Goal: Task Accomplishment & Management: Complete application form

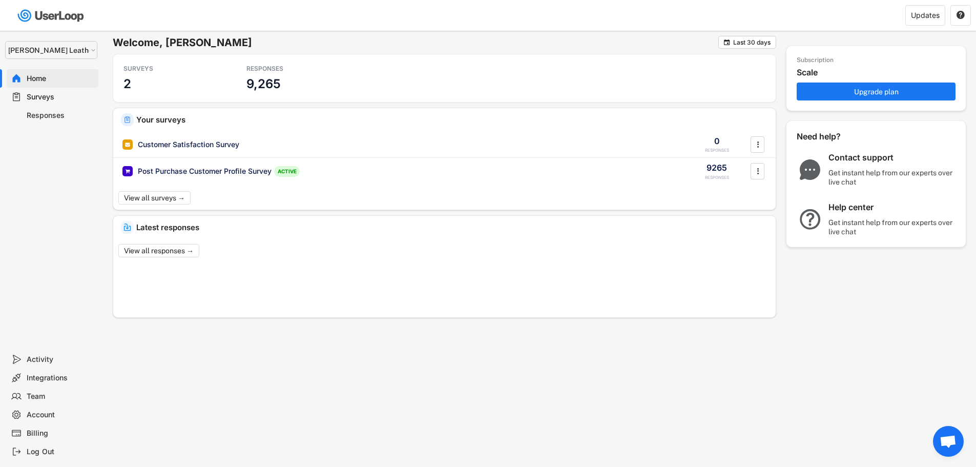
click at [82, 46] on select "Selet a store... [PERSON_NAME] Leather Supply [PERSON_NAME] Equine [PERSON_NAME…" at bounding box center [51, 50] width 92 height 18
select select ""1348695171700984260__LOOKUP__1697634736591x266979510156241540""
click at [5, 41] on select "Selet a store... [PERSON_NAME] Leather Supply [PERSON_NAME] Equine [PERSON_NAME…" at bounding box center [51, 50] width 92 height 18
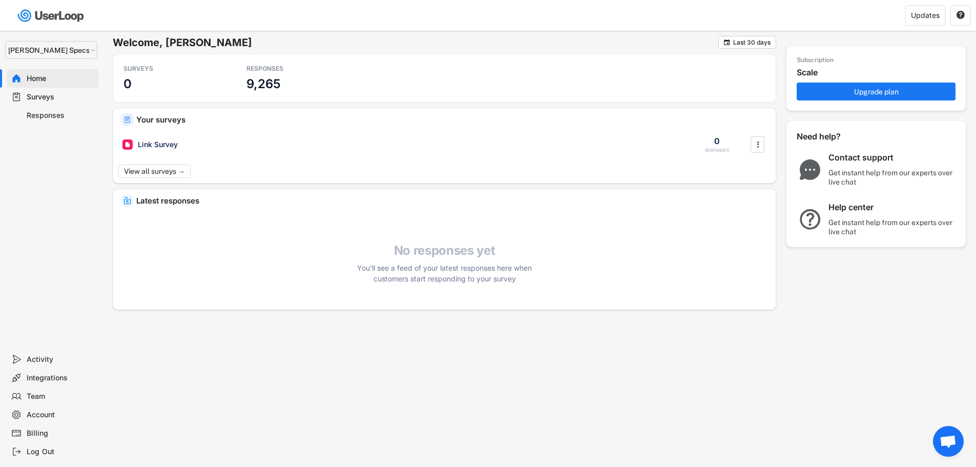
click at [44, 95] on div "Surveys" at bounding box center [61, 97] width 68 height 10
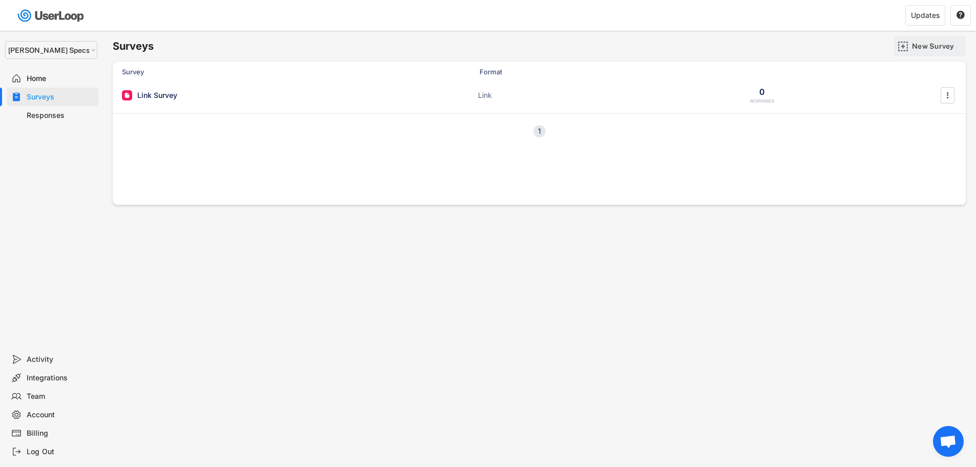
click at [910, 46] on div "New Survey" at bounding box center [930, 46] width 72 height 20
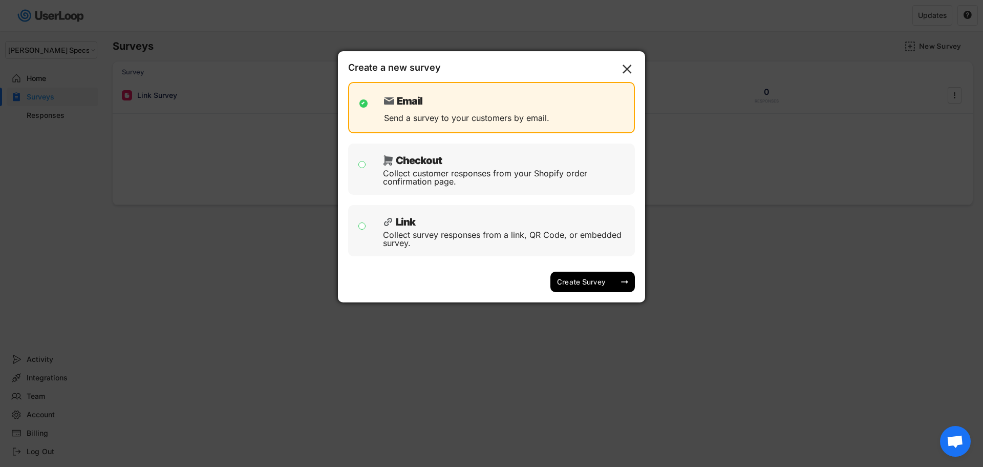
click at [362, 164] on input "checkbox" at bounding box center [363, 165] width 8 height 8
checkbox input "true"
checkbox input "false"
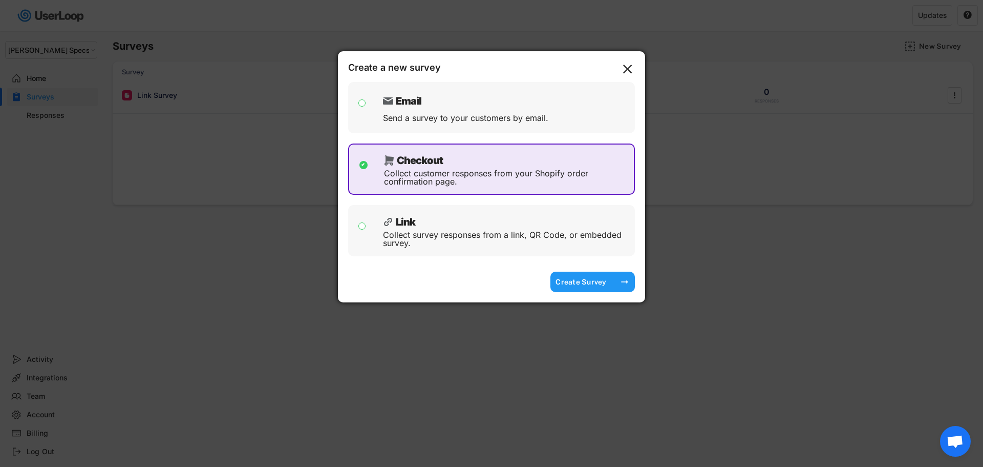
click at [587, 280] on div "Create Survey" at bounding box center [581, 281] width 51 height 9
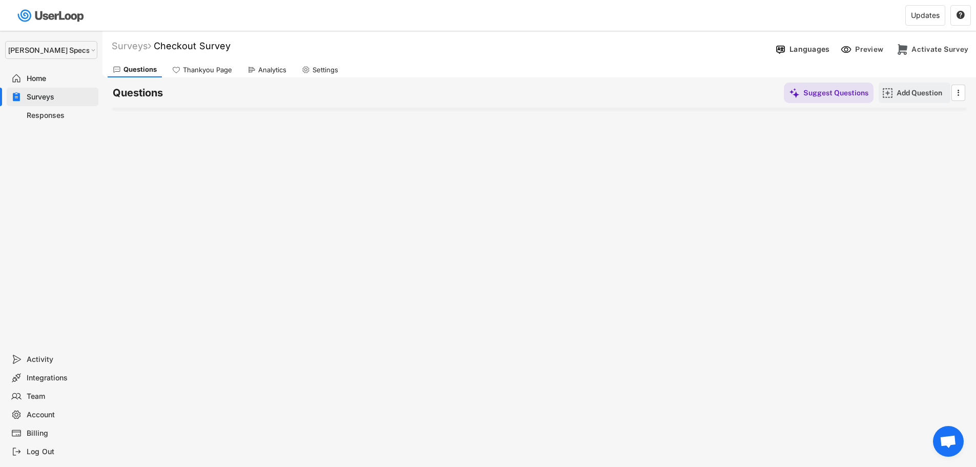
click at [896, 90] on div "Add Question" at bounding box center [914, 92] width 72 height 20
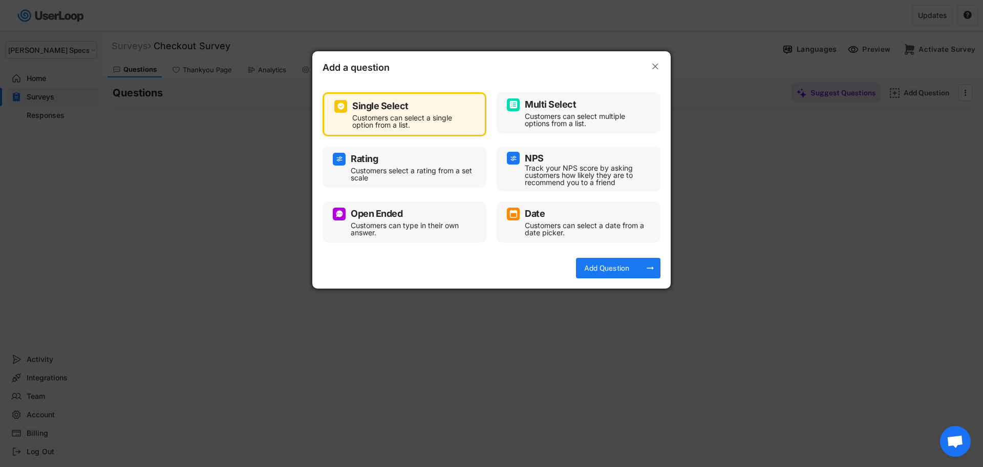
click at [401, 163] on div "Rating" at bounding box center [404, 159] width 143 height 13
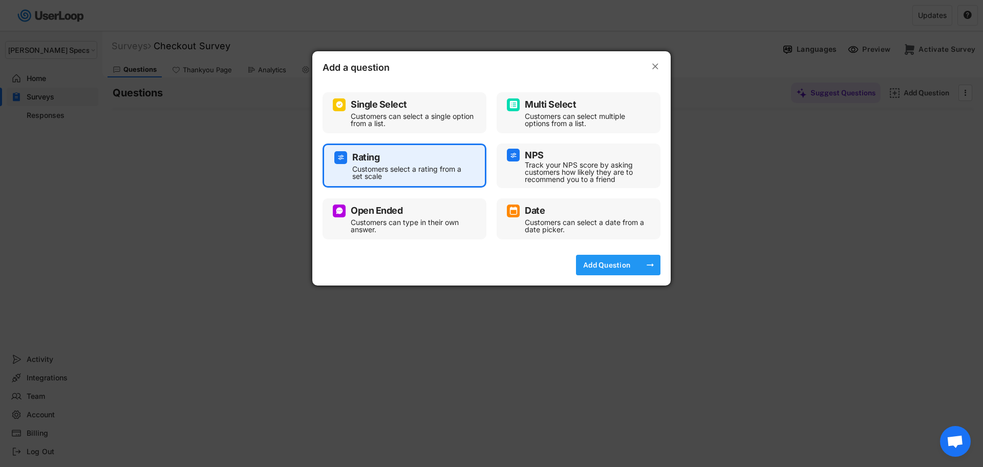
click at [610, 265] on div "Add Question" at bounding box center [606, 264] width 51 height 9
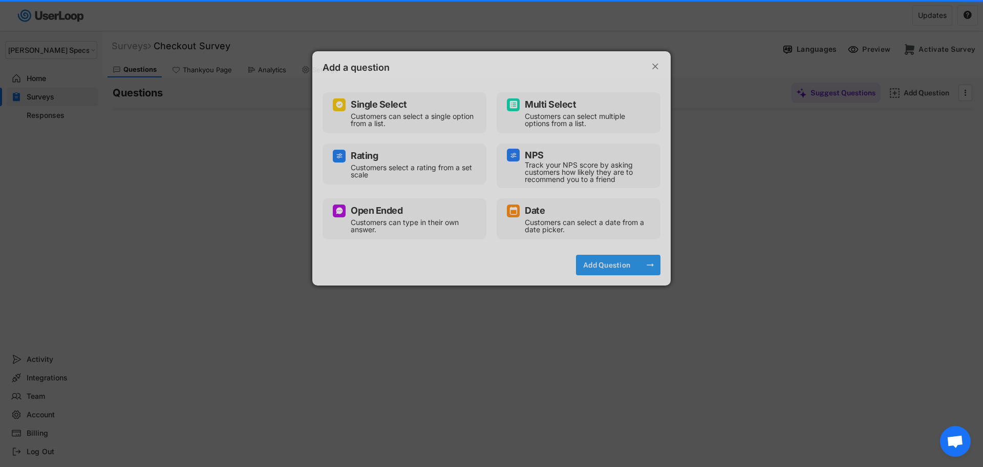
select select ""1_10""
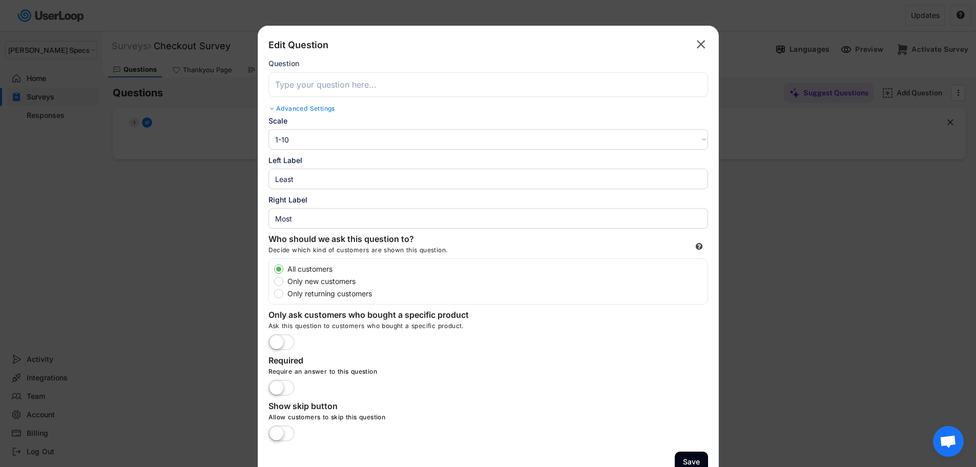
click at [391, 83] on input "input" at bounding box center [487, 84] width 439 height 25
click at [370, 83] on input "input" at bounding box center [487, 84] width 439 height 25
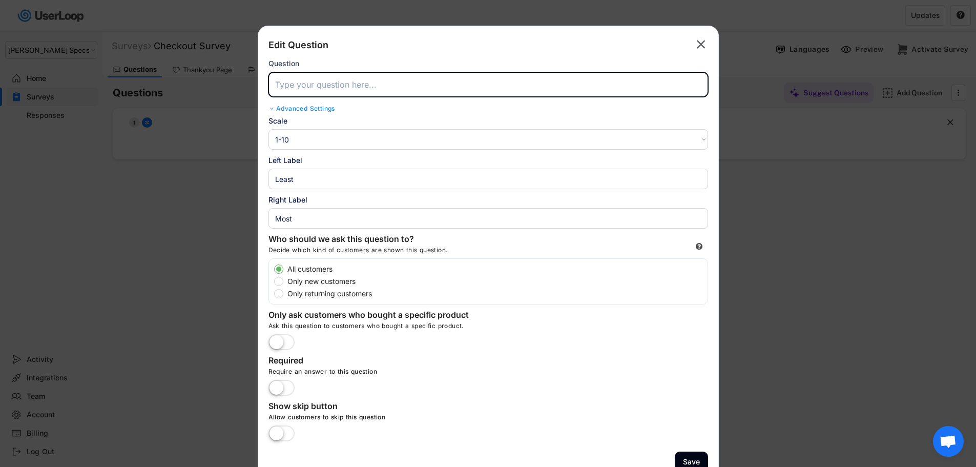
paste input "How was the [PERSON_NAME] Specs website to navigate and find what you were look…"
type input "How was the [PERSON_NAME] Specs website to navigate and find what you were look…"
click at [298, 136] on select "1-10 10-1 1-5 5-1" at bounding box center [487, 139] width 439 height 20
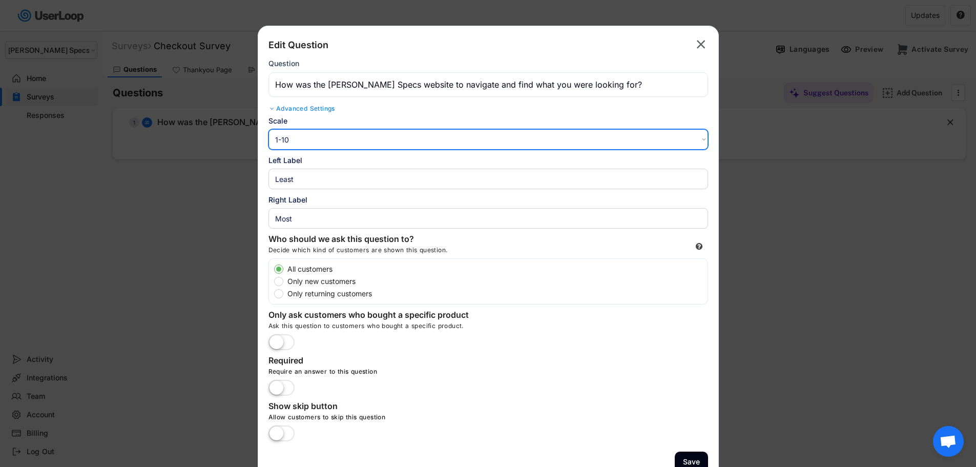
select select ""1_5""
click at [268, 129] on select "1-10 10-1 1-5 5-1" at bounding box center [487, 139] width 439 height 20
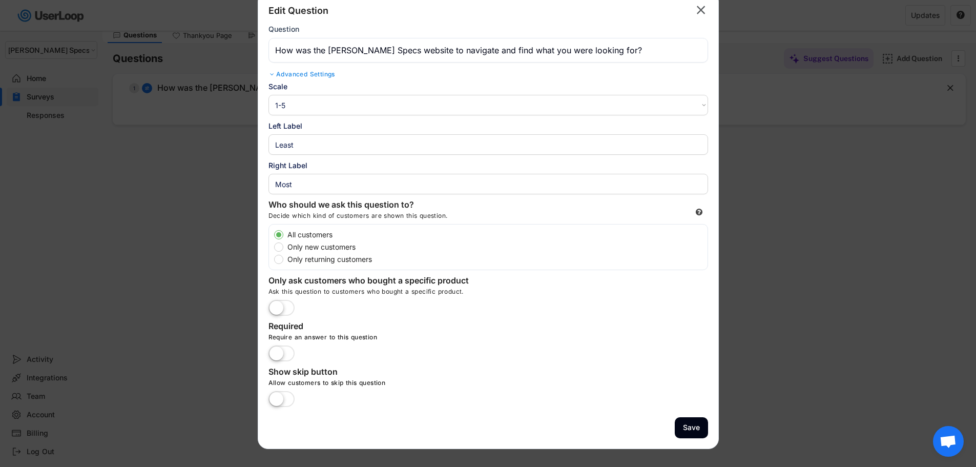
scroll to position [51, 0]
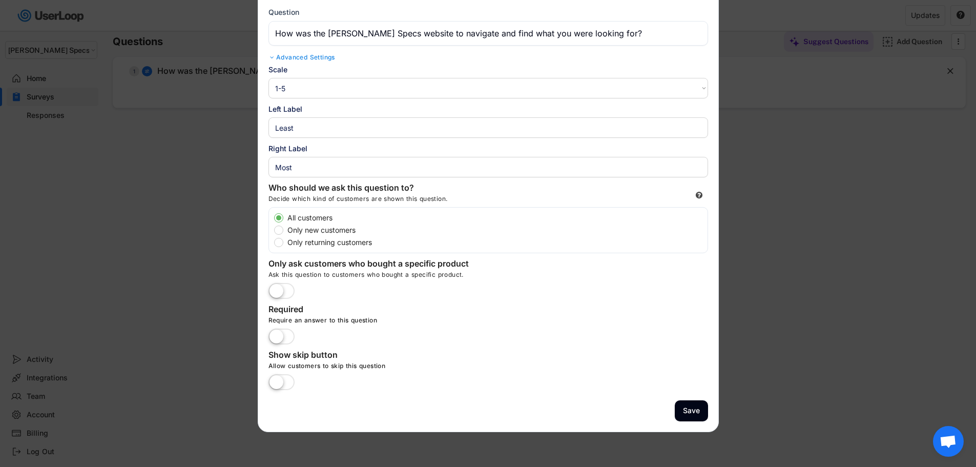
click at [319, 133] on input "input" at bounding box center [487, 127] width 439 height 20
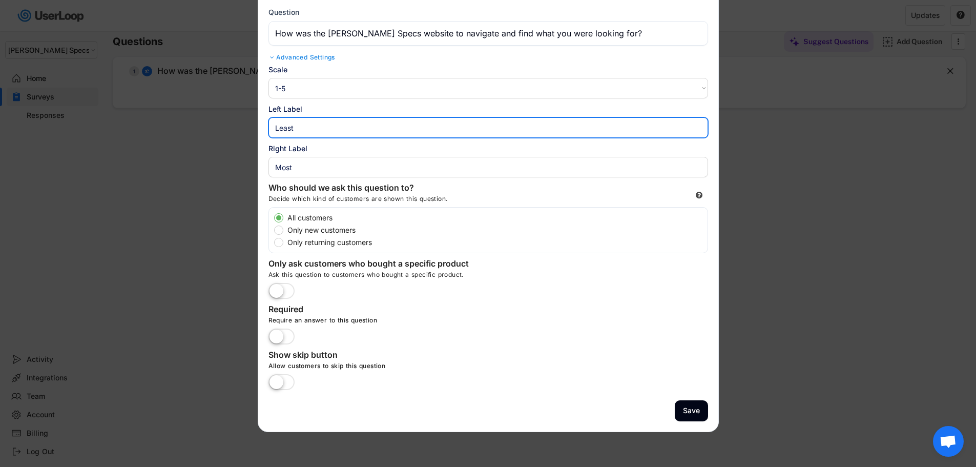
drag, startPoint x: 313, startPoint y: 129, endPoint x: 262, endPoint y: 128, distance: 51.2
click at [263, 128] on div "Edit Question  Question Advanced Settings Scale 1-10 10-1 1-5 5-1 Left Label R…" at bounding box center [488, 202] width 461 height 457
paste input "Difficult, confusing, frustrating"
type input "Difficult, confusing, frustrating"
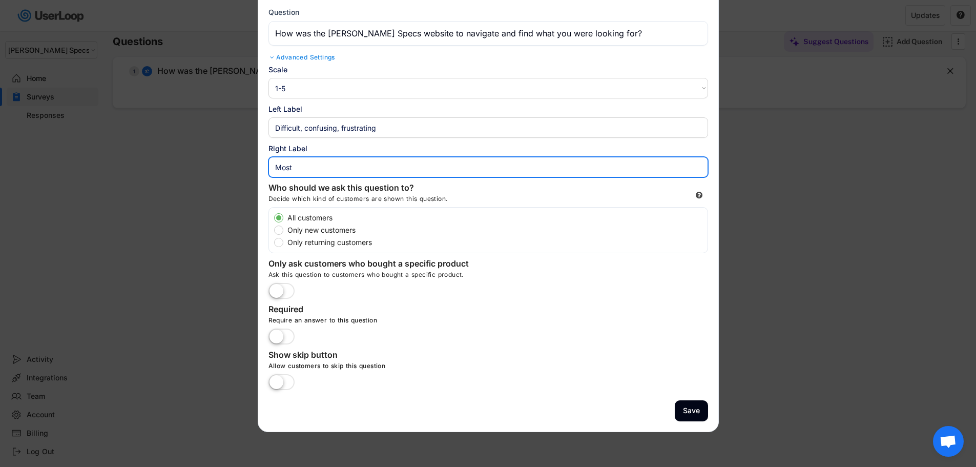
drag, startPoint x: 299, startPoint y: 167, endPoint x: 250, endPoint y: 164, distance: 48.7
click at [250, 164] on body "Welcome, [PERSON_NAME]  Last 30 days SURVEYS 2 RESPONSES 9,265 Your surveys Ch…" at bounding box center [488, 182] width 976 height 467
paste input "Clear and easy!"
type input "Clear and easy!"
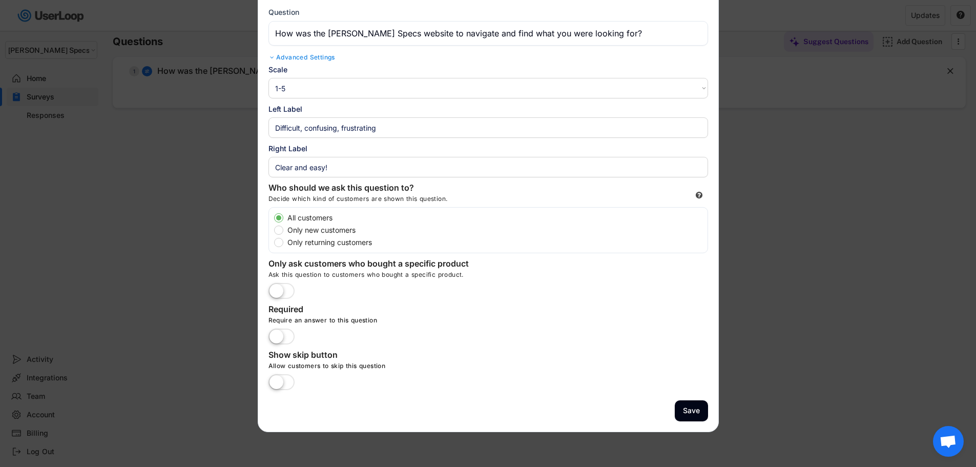
click at [286, 330] on label at bounding box center [281, 337] width 31 height 23
click at [0, 0] on input "checkbox" at bounding box center [0, 0] width 0 height 0
click at [686, 405] on button "Save" at bounding box center [691, 410] width 33 height 21
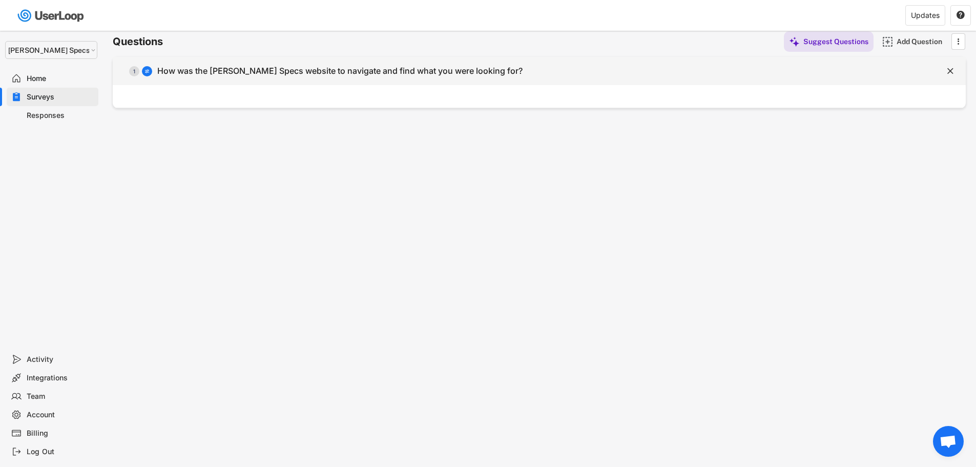
click at [353, 74] on div "How was the [PERSON_NAME] Specs website to navigate and find what you were look…" at bounding box center [339, 71] width 365 height 11
select select ""1_5""
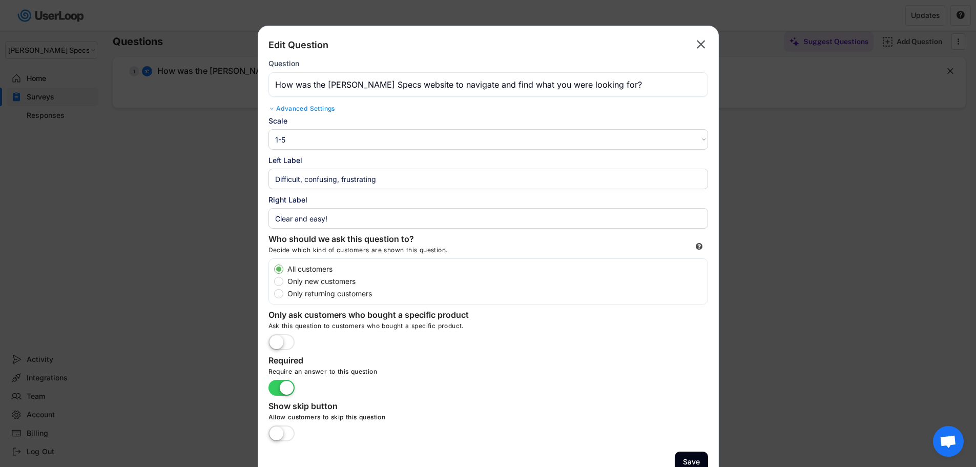
click at [316, 108] on div "Advanced Settings" at bounding box center [487, 108] width 439 height 8
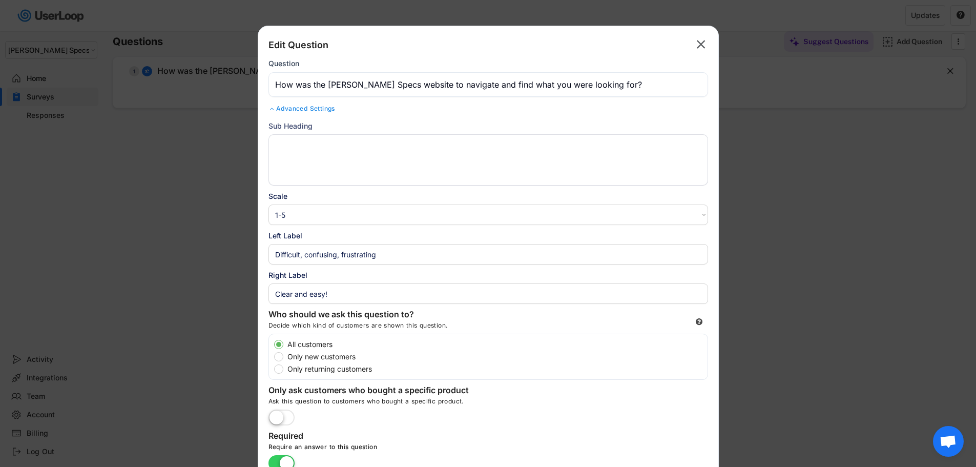
click at [315, 107] on div "Advanced Settings" at bounding box center [487, 108] width 439 height 8
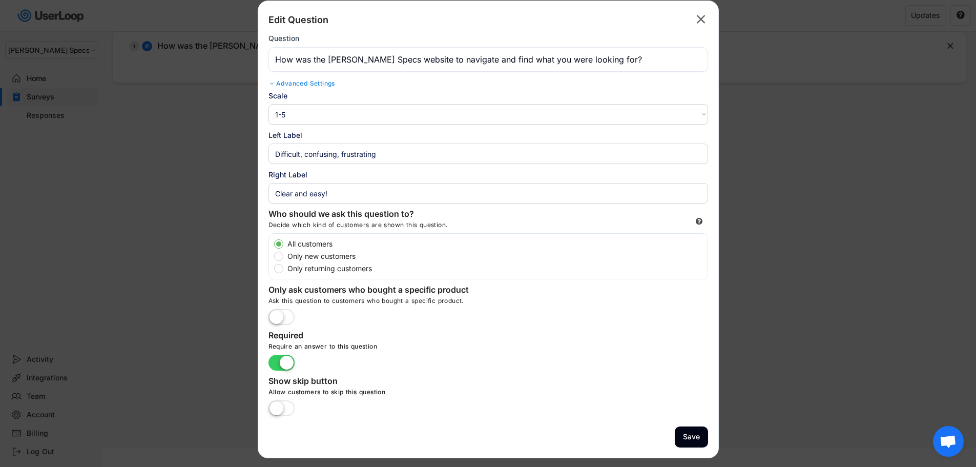
scroll to position [89, 0]
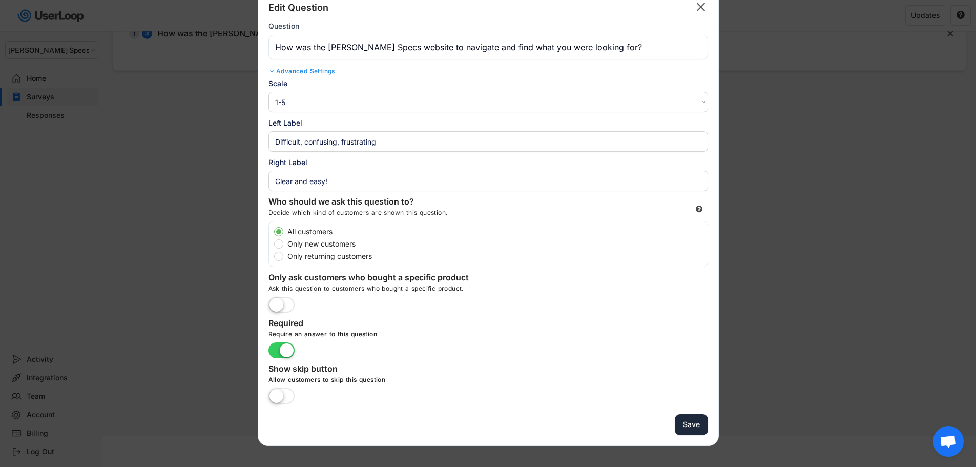
click at [690, 428] on button "Save" at bounding box center [691, 424] width 33 height 21
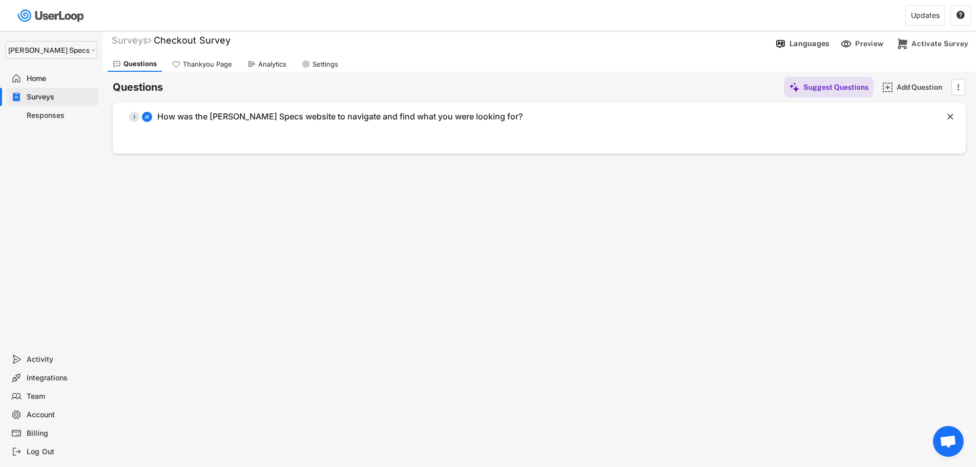
scroll to position [0, 0]
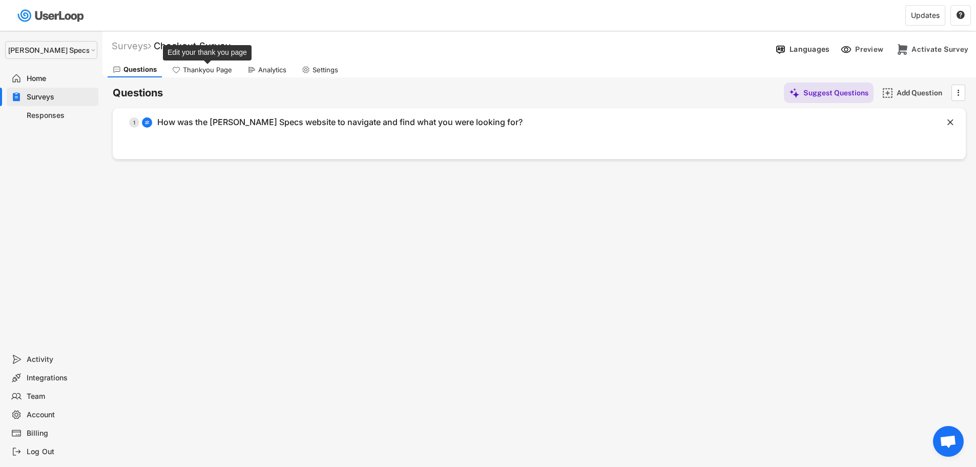
click at [207, 72] on div "Thankyou Page" at bounding box center [207, 70] width 49 height 9
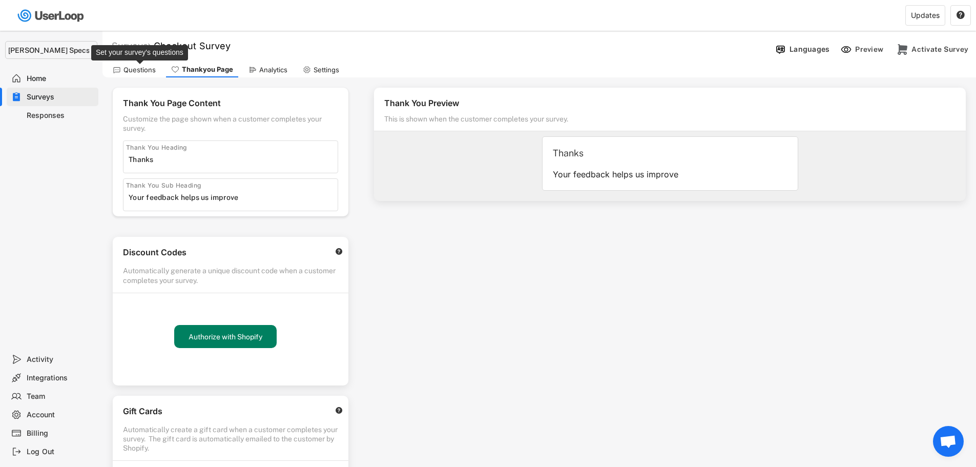
click at [148, 70] on div "Questions" at bounding box center [139, 70] width 32 height 9
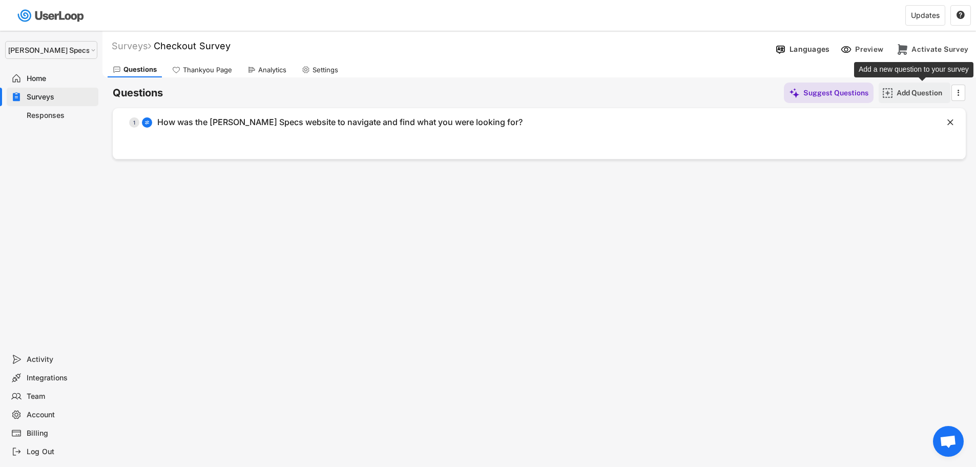
click at [903, 91] on div "Add Question" at bounding box center [921, 92] width 51 height 9
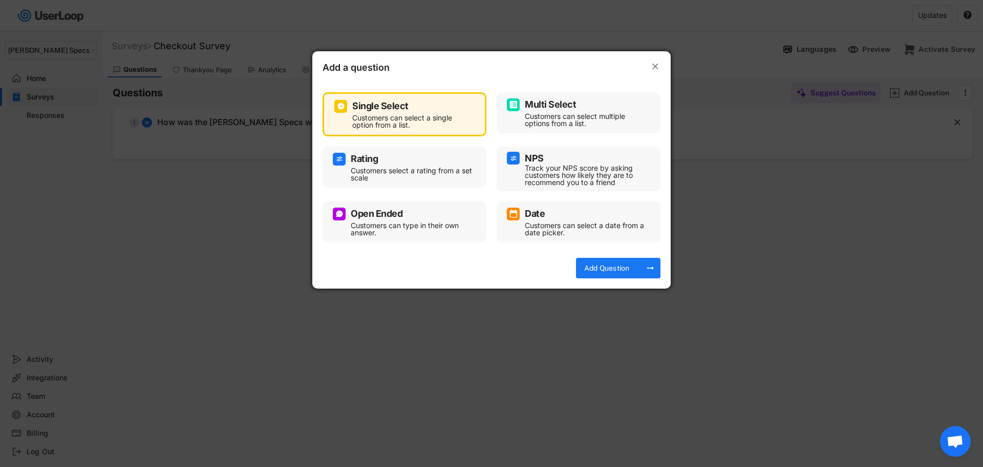
click at [426, 106] on div "Single Select" at bounding box center [404, 106] width 140 height 13
click at [608, 268] on div "Add Question" at bounding box center [606, 267] width 51 height 9
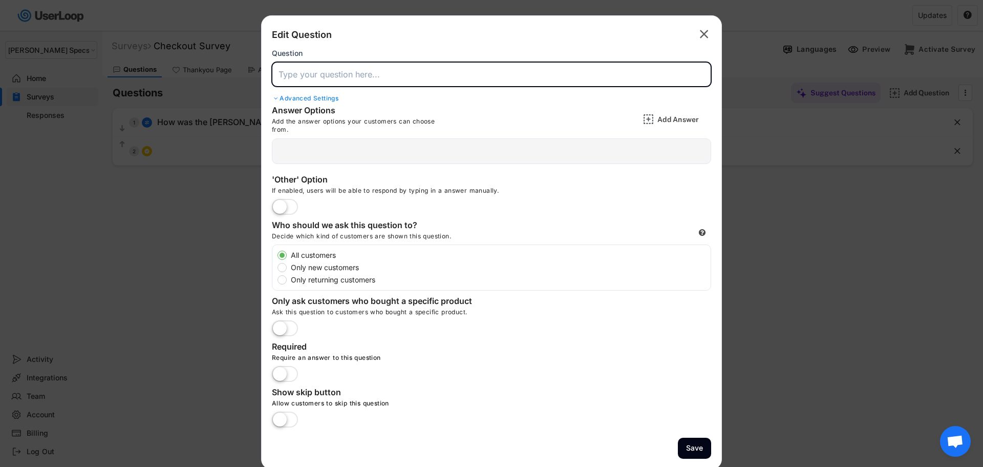
click at [322, 80] on input "input" at bounding box center [491, 74] width 439 height 25
paste input "What device did you use to purchase on our website?"
type input "What device did you use to purchase on our website?"
click at [323, 97] on div "Advanced Settings" at bounding box center [491, 98] width 439 height 8
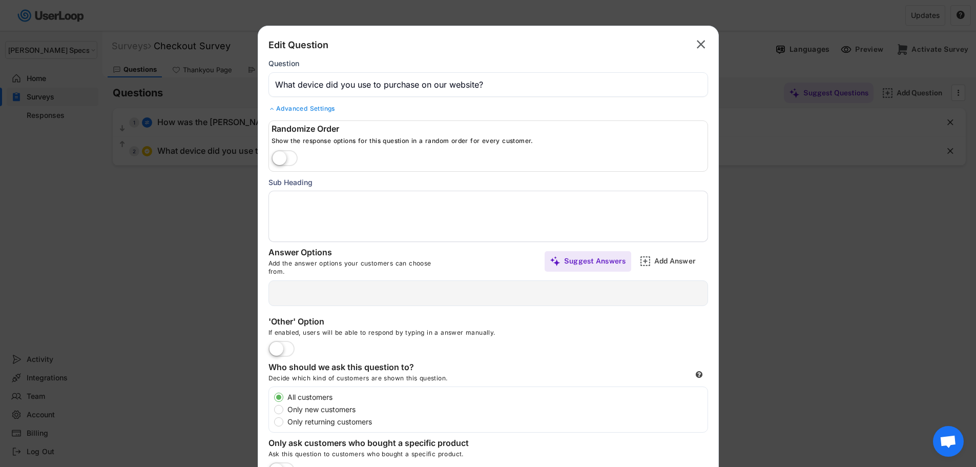
click at [331, 110] on div "Advanced Settings" at bounding box center [487, 108] width 439 height 8
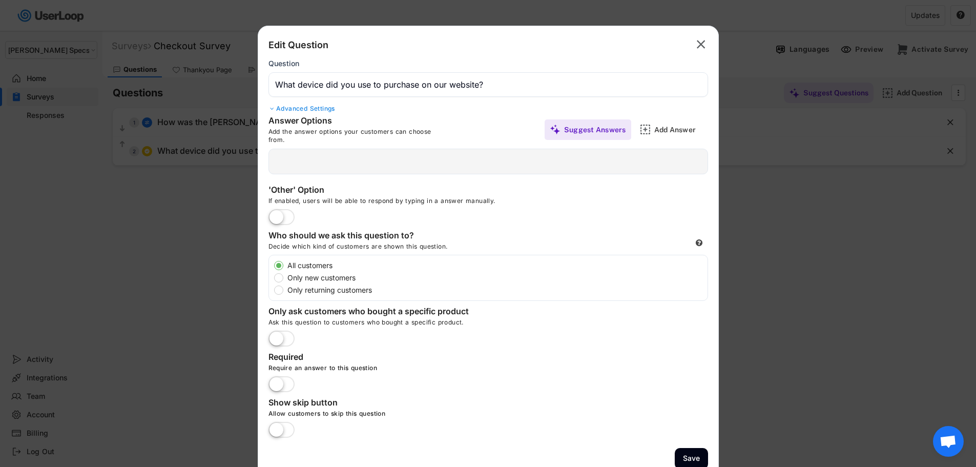
click at [327, 159] on div at bounding box center [487, 162] width 439 height 26
click at [324, 164] on div at bounding box center [487, 162] width 439 height 26
click at [652, 133] on div "Add Answer" at bounding box center [672, 129] width 72 height 20
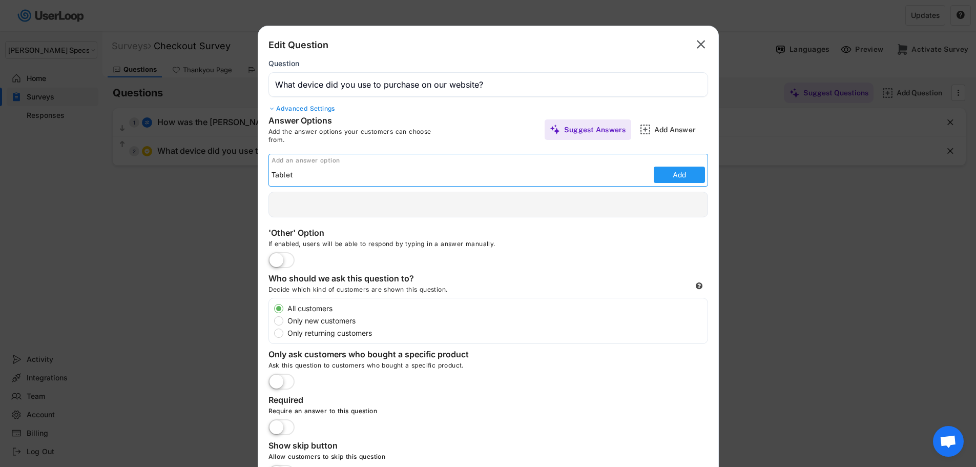
type input "Tablet"
click at [678, 178] on button "Add" at bounding box center [679, 174] width 51 height 16
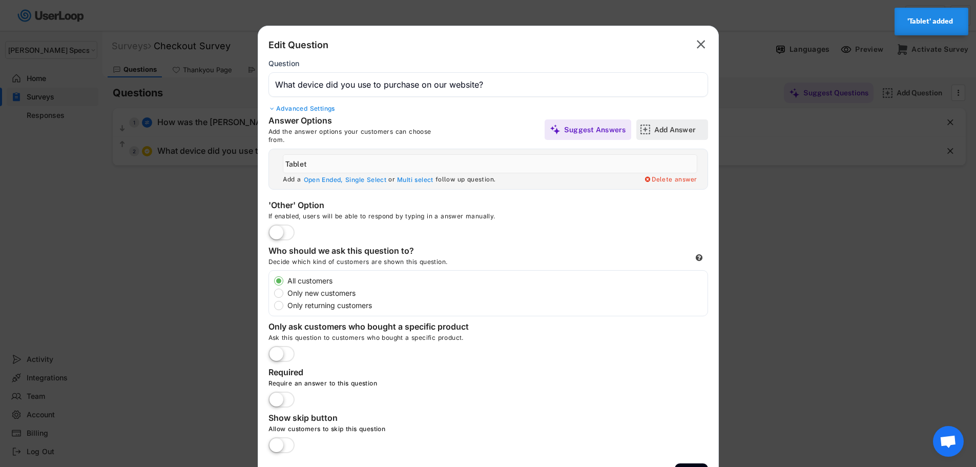
click at [673, 131] on div "Add Answer" at bounding box center [679, 129] width 51 height 9
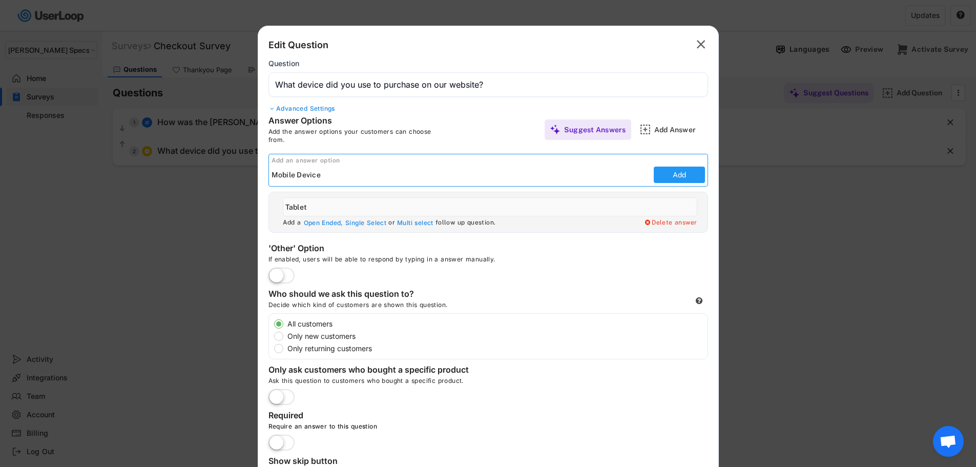
type input "Mobile Device"
click at [668, 175] on button "Add" at bounding box center [679, 174] width 51 height 16
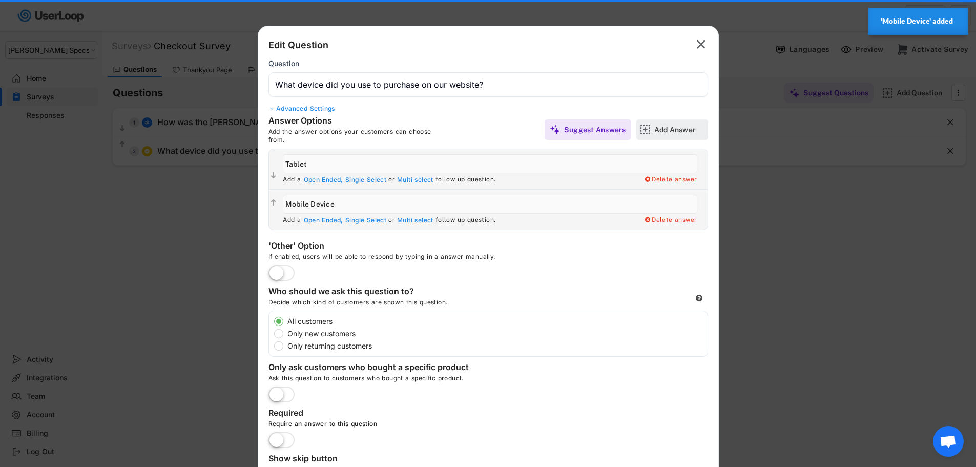
click at [667, 132] on div "Add Answer" at bounding box center [679, 129] width 51 height 9
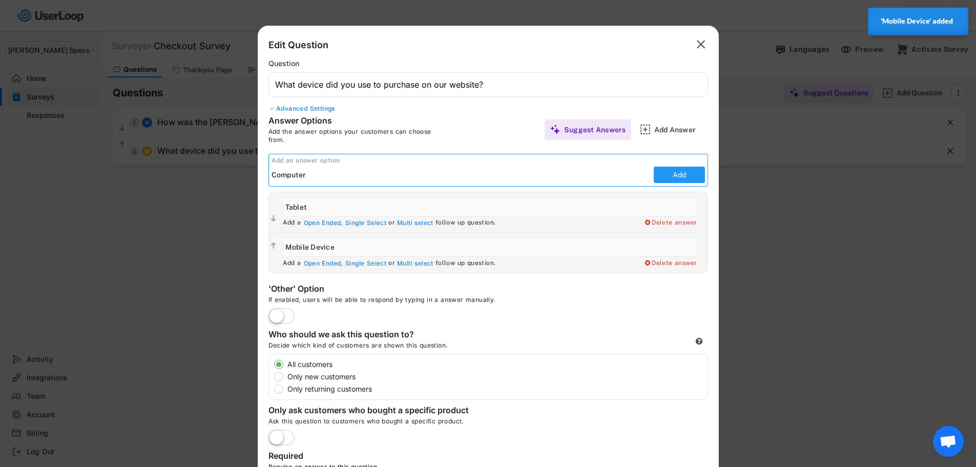
type input "Computer"
click at [670, 171] on button "Add" at bounding box center [679, 174] width 51 height 16
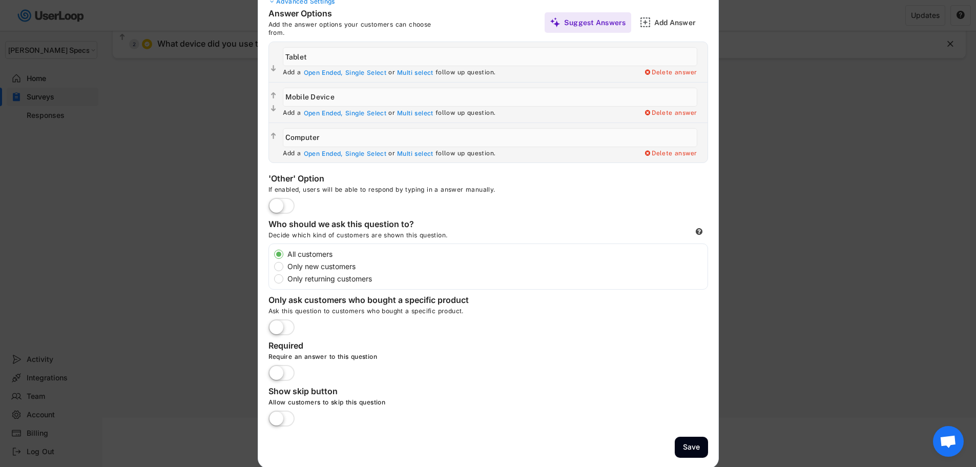
scroll to position [109, 0]
click at [283, 368] on label at bounding box center [281, 372] width 31 height 23
click at [0, 0] on input "checkbox" at bounding box center [0, 0] width 0 height 0
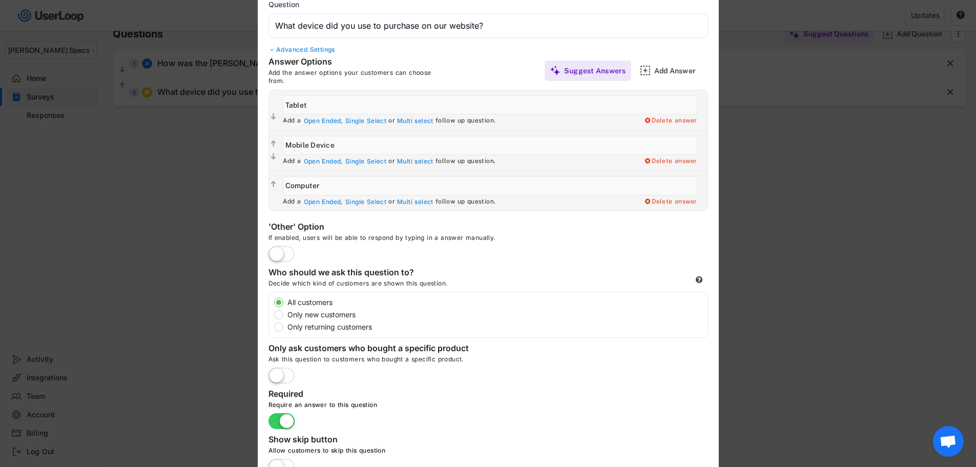
scroll to position [0, 0]
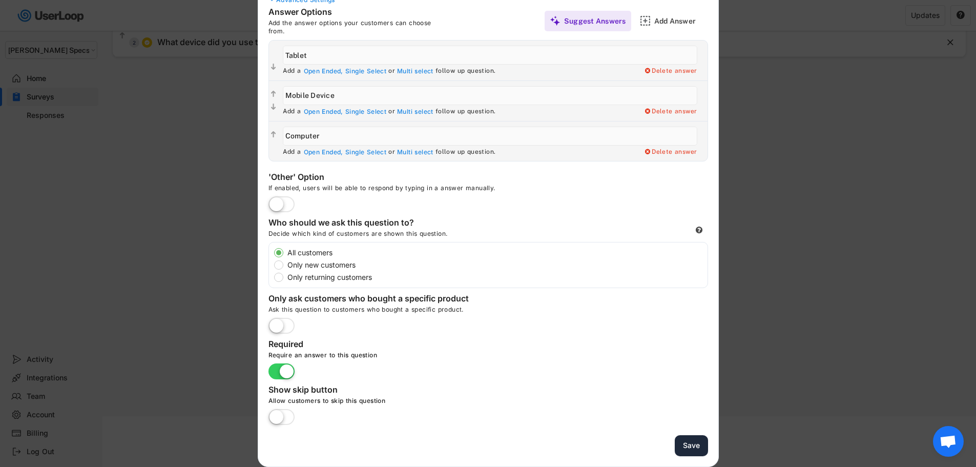
click at [683, 442] on button "Save" at bounding box center [691, 445] width 33 height 21
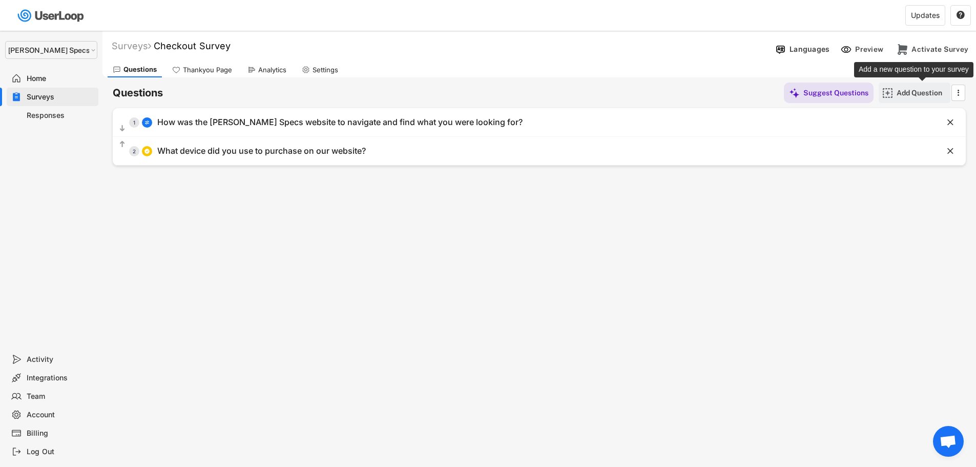
click at [914, 89] on div "Add Question" at bounding box center [921, 92] width 51 height 9
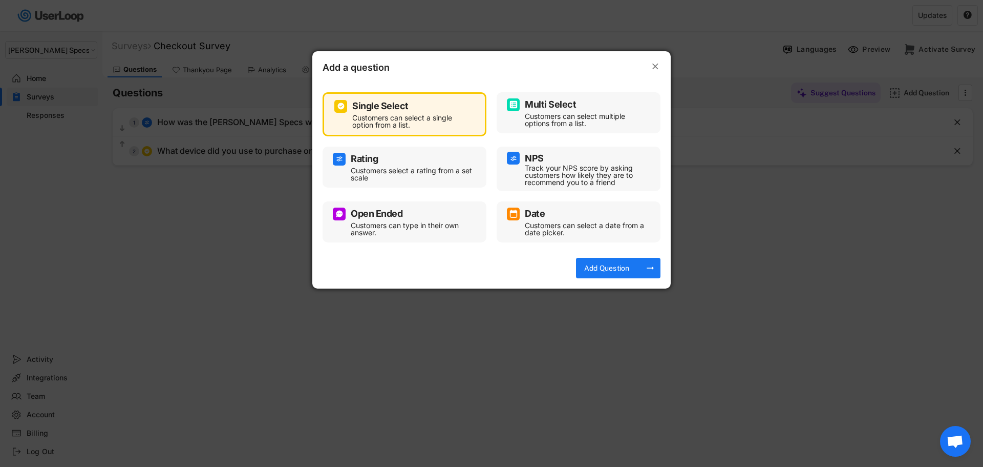
click at [380, 171] on div "Customers select a rating from a set scale" at bounding box center [412, 174] width 123 height 14
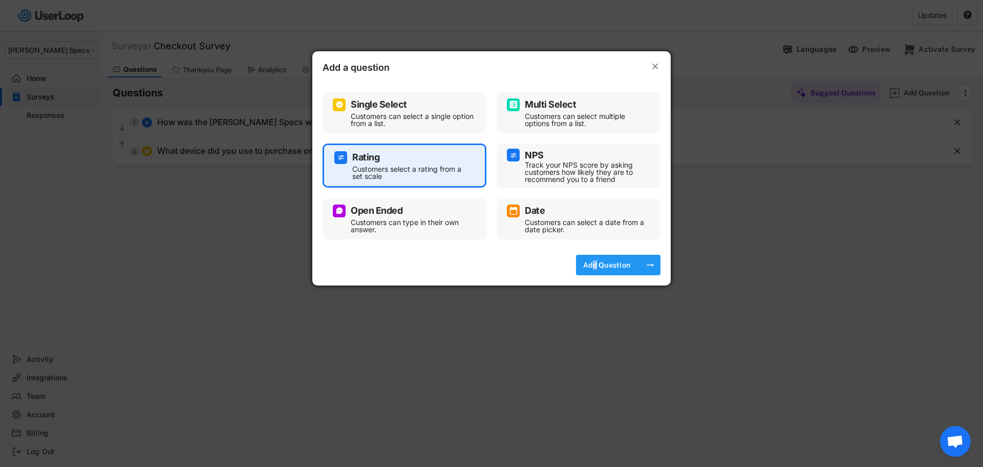
click at [595, 260] on div "Add Question" at bounding box center [606, 264] width 51 height 9
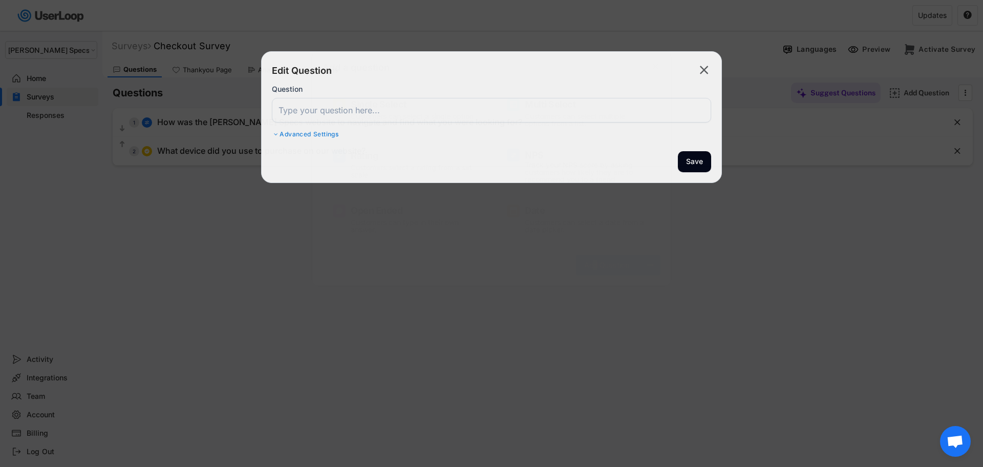
select select ""1_10""
type input "Least"
type input "Most"
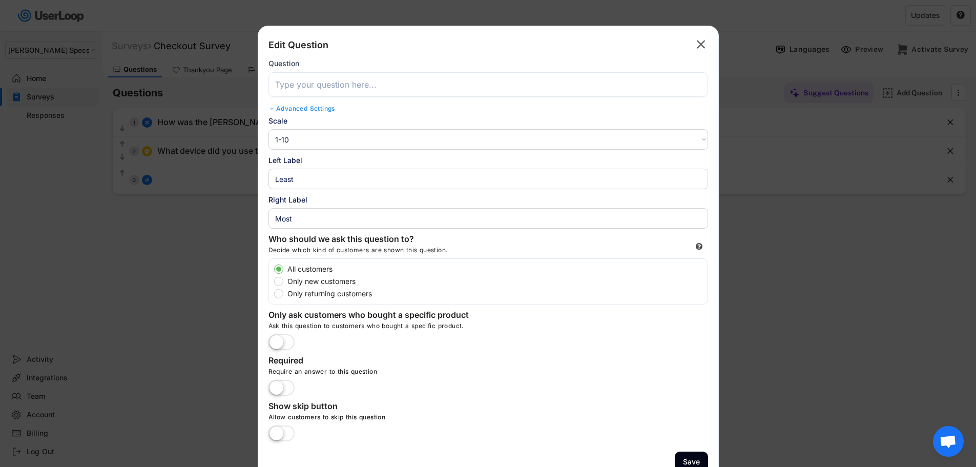
click at [360, 91] on input "input" at bounding box center [487, 84] width 439 height 25
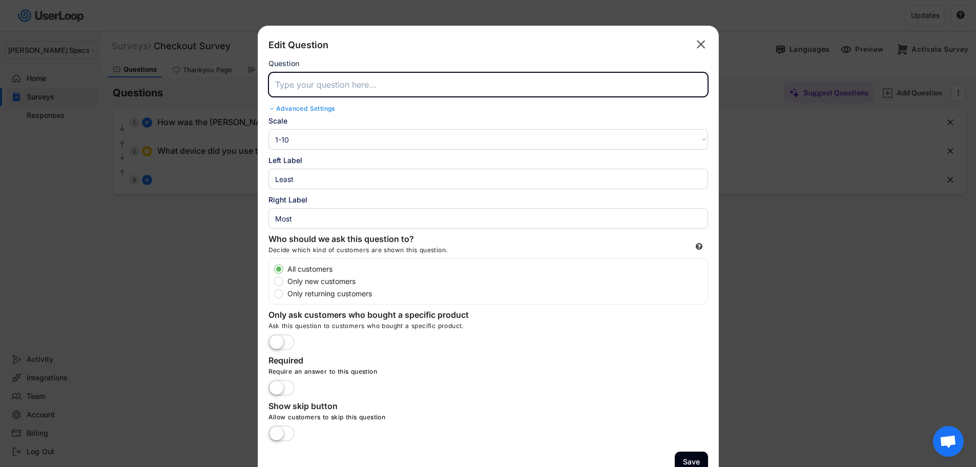
paste input "What is your perception of the [PERSON_NAME] Specs brand?"
type input "What is your perception of the [PERSON_NAME] Specs brand?"
click at [322, 143] on select "1-10 10-1 1-5 5-1" at bounding box center [487, 139] width 439 height 20
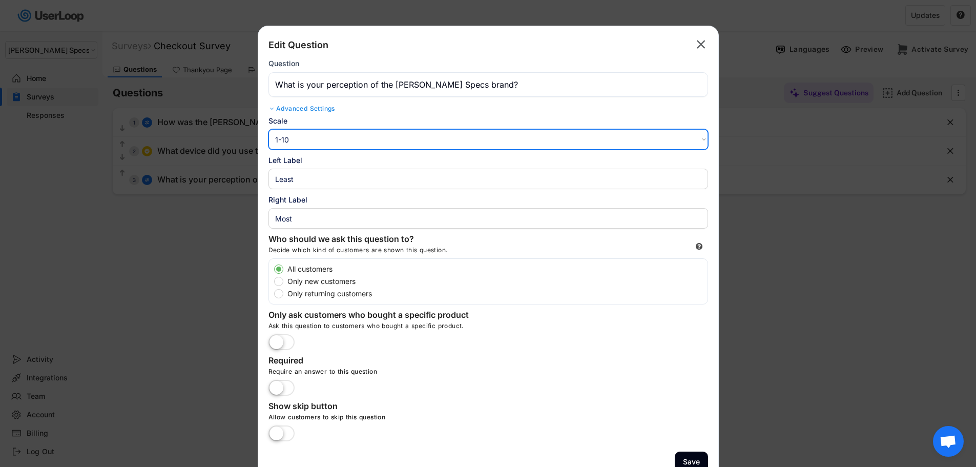
select select ""1_5""
click at [268, 129] on select "1-10 10-1 1-5 5-1" at bounding box center [487, 139] width 439 height 20
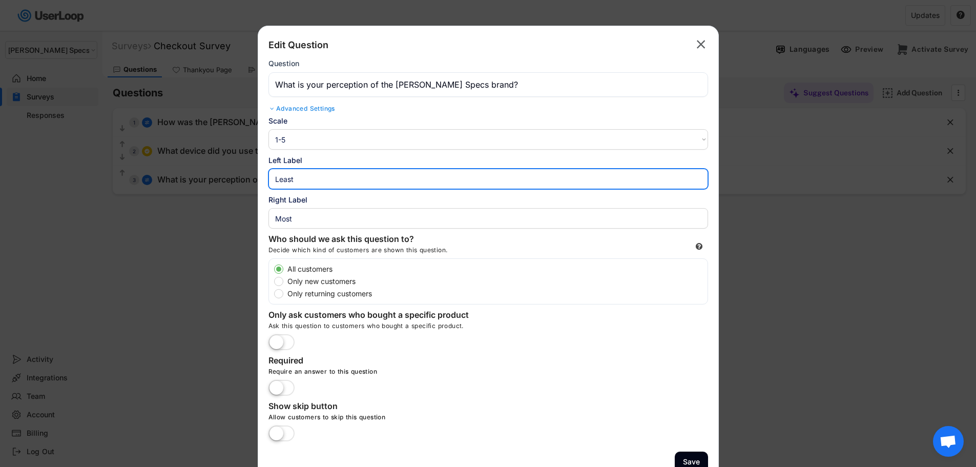
drag, startPoint x: 302, startPoint y: 179, endPoint x: 261, endPoint y: 180, distance: 40.5
click at [261, 180] on div "Edit Question  Question Advanced Settings Randomize Order Show the response op…" at bounding box center [488, 254] width 461 height 457
paste input "Low value"
drag, startPoint x: 315, startPoint y: 179, endPoint x: 252, endPoint y: 178, distance: 63.5
click at [252, 178] on body "Welcome, [PERSON_NAME]  Last 30 days SURVEYS 2 RESPONSES 9,265 Your surveys Ch…" at bounding box center [488, 233] width 976 height 467
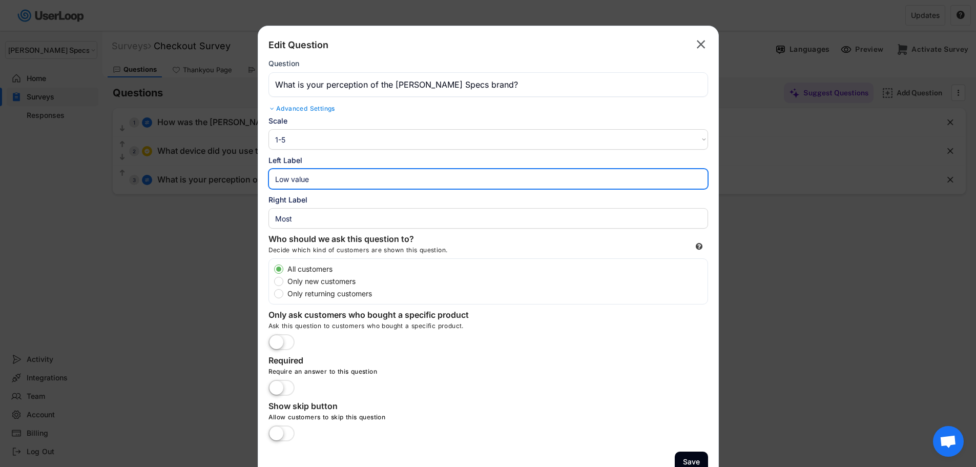
paste input "High quality, performance minded"
type input "High quality, performance minded"
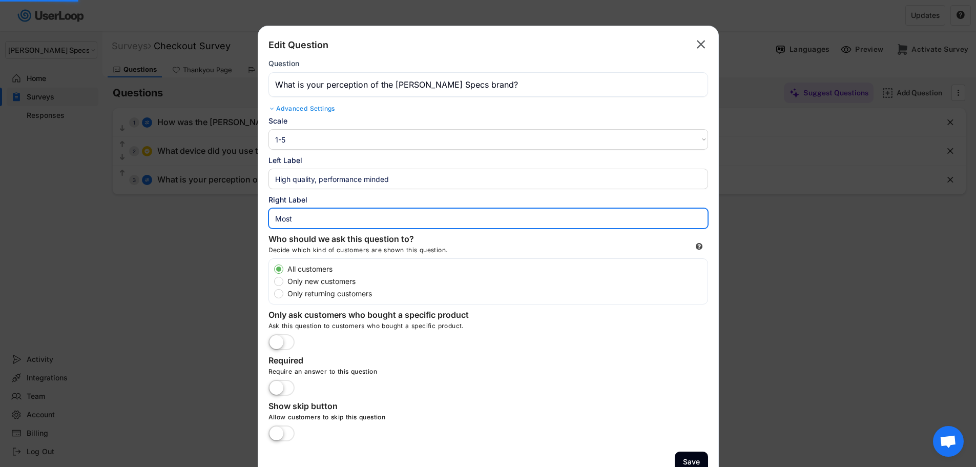
drag, startPoint x: 297, startPoint y: 221, endPoint x: 197, endPoint y: 225, distance: 100.5
click at [205, 222] on body "Welcome, [PERSON_NAME]  Last 30 days SURVEYS 2 RESPONSES 9,265 Your surveys Ch…" at bounding box center [488, 233] width 976 height 467
paste input "High quality, performance minded"
type input "High quality, performance minded"
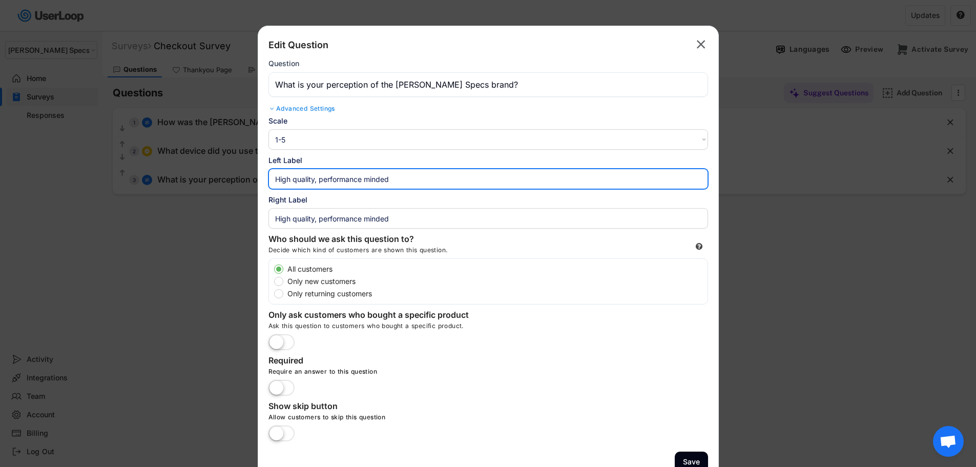
drag, startPoint x: 352, startPoint y: 176, endPoint x: 220, endPoint y: 177, distance: 131.6
click at [220, 178] on body "Welcome, [PERSON_NAME]  Last 30 days SURVEYS 2 RESPONSES 9,265 Your surveys Ch…" at bounding box center [488, 233] width 976 height 467
paste input "Low value"
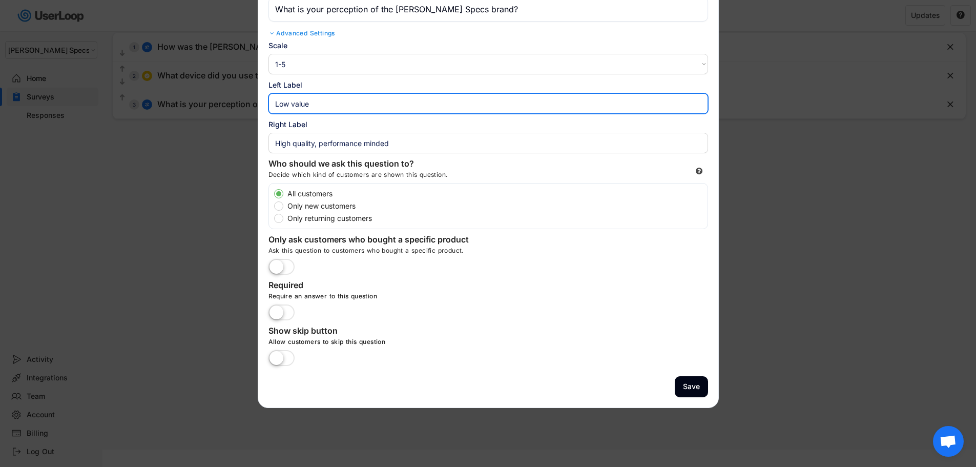
scroll to position [89, 0]
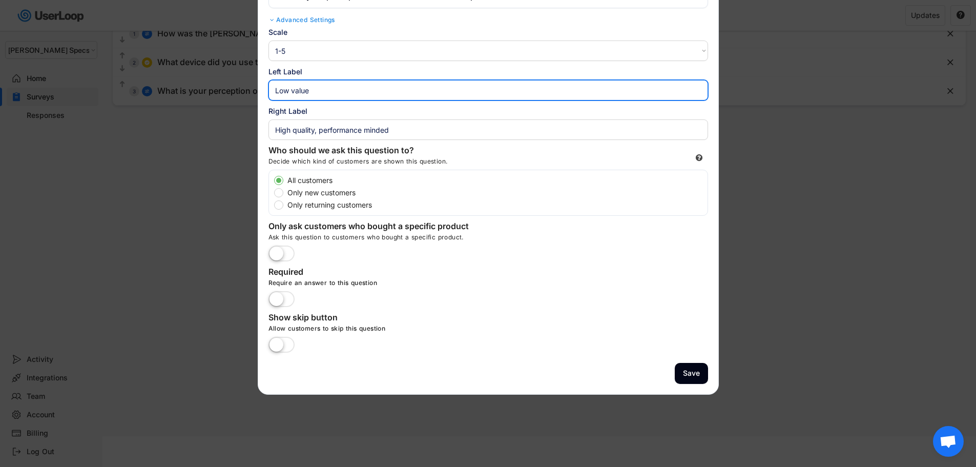
type input "Low value"
click at [287, 300] on label at bounding box center [281, 299] width 31 height 23
click at [0, 0] on input "checkbox" at bounding box center [0, 0] width 0 height 0
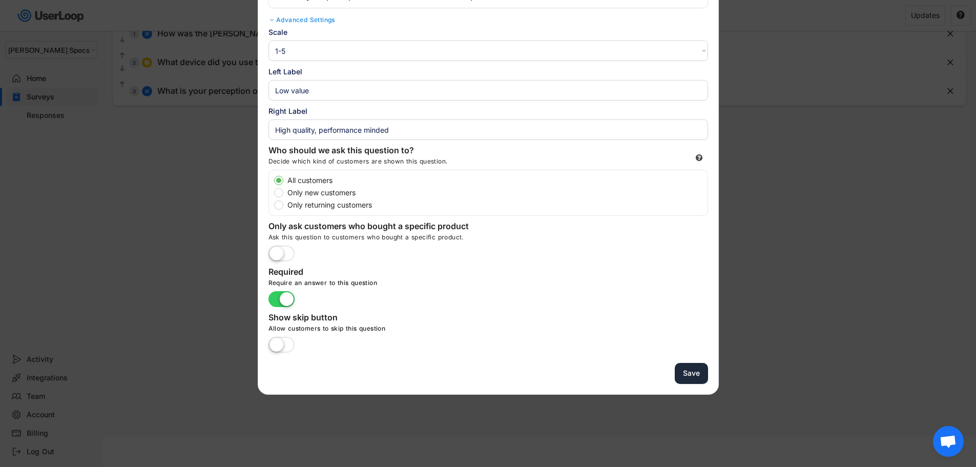
click at [691, 368] on button "Save" at bounding box center [691, 373] width 33 height 21
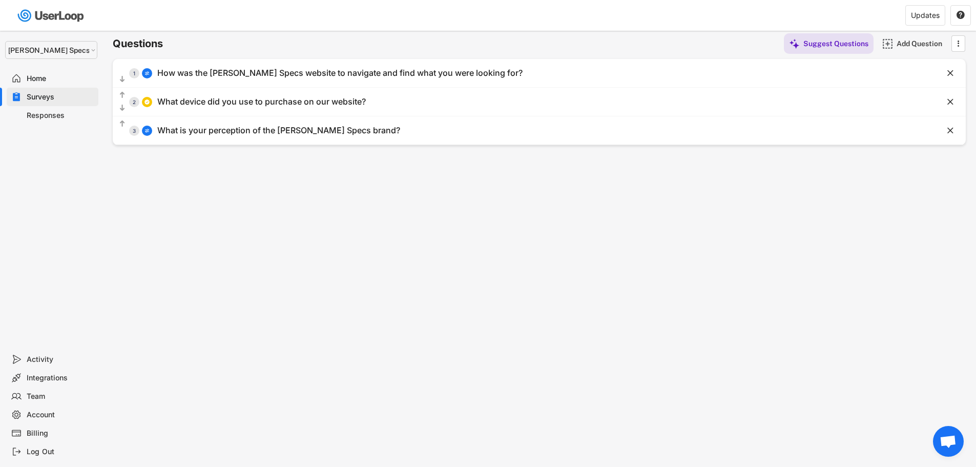
scroll to position [0, 0]
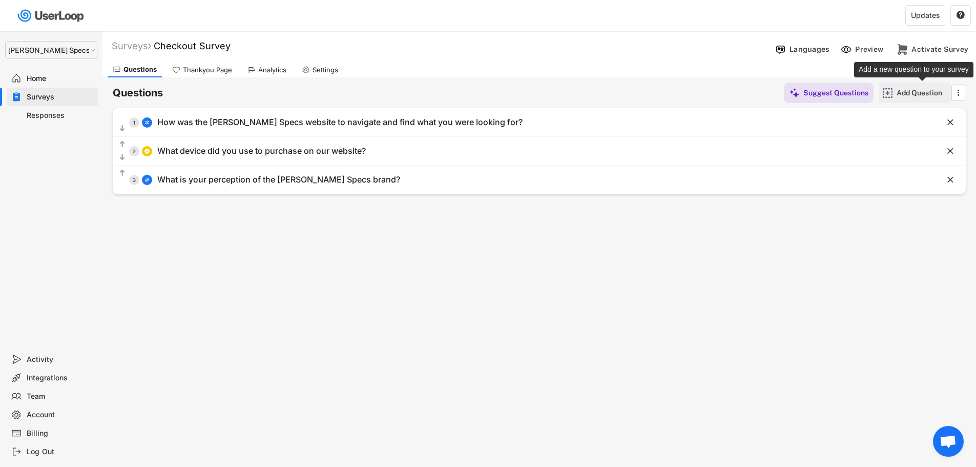
click at [909, 93] on div "Add Question" at bounding box center [921, 92] width 51 height 9
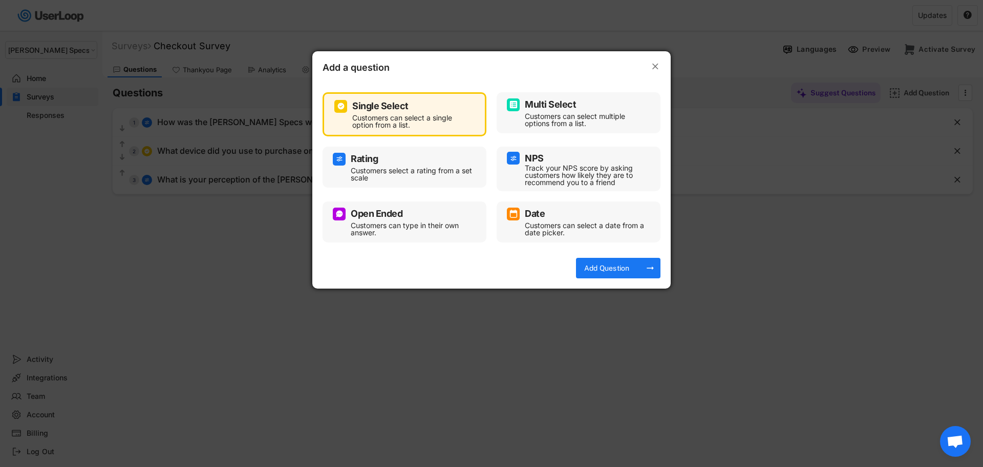
click at [373, 109] on div "Single Select" at bounding box center [380, 105] width 56 height 9
drag, startPoint x: 598, startPoint y: 264, endPoint x: 592, endPoint y: 256, distance: 10.2
click at [596, 262] on div "Add Question" at bounding box center [606, 268] width 51 height 20
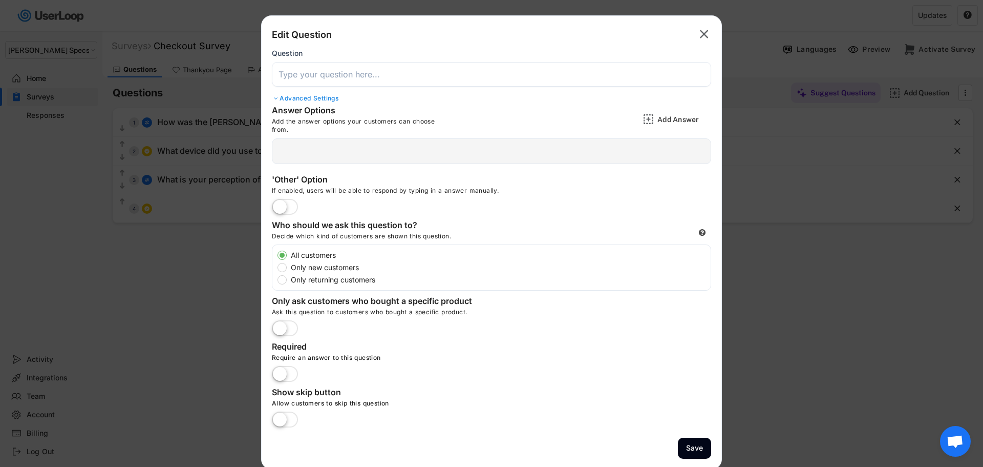
click at [364, 76] on input "input" at bounding box center [491, 74] width 439 height 25
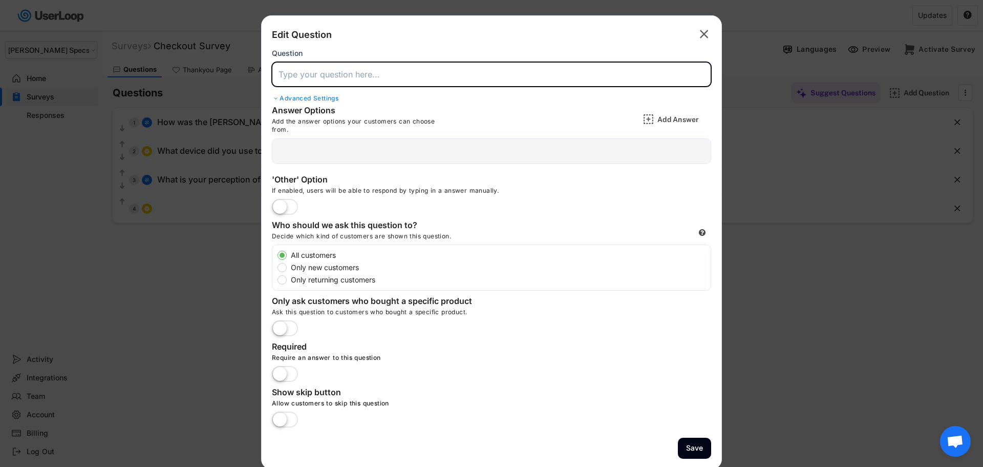
paste input "My dog is a..."
type input "My dog is a..."
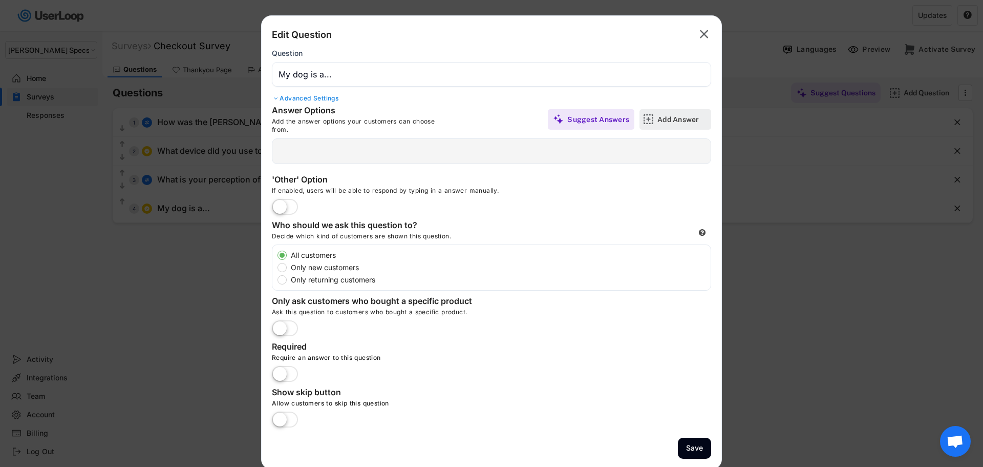
click at [686, 117] on div "Add Answer" at bounding box center [683, 119] width 51 height 9
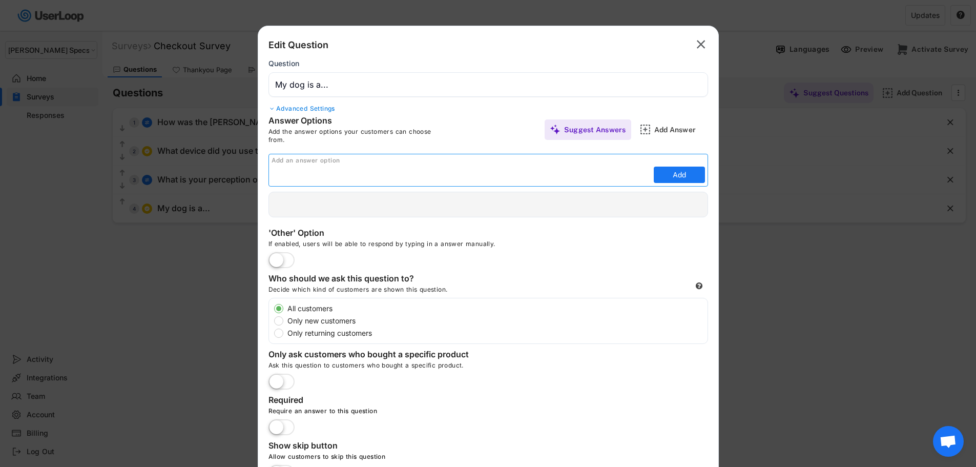
paste input "Service Dog"
type input "Service Dog"
click at [668, 175] on button "Add" at bounding box center [679, 174] width 51 height 16
type input "Service Dog"
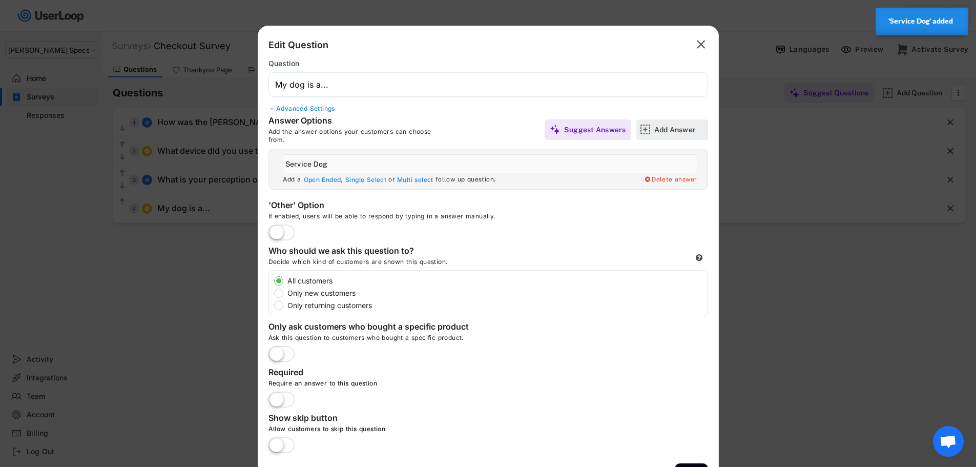
click at [672, 127] on div "Add Answer" at bounding box center [679, 129] width 51 height 9
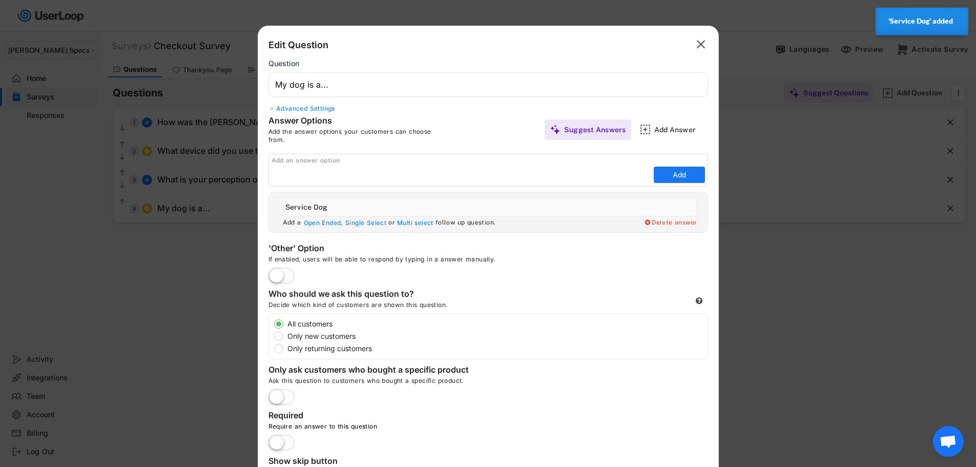
click at [452, 174] on input "input" at bounding box center [461, 174] width 380 height 15
paste input "Search and Rescue Dog"
type input "Search and Rescue Dog"
click at [667, 174] on button "Add" at bounding box center [679, 174] width 51 height 16
type input "Search and Rescue Dog"
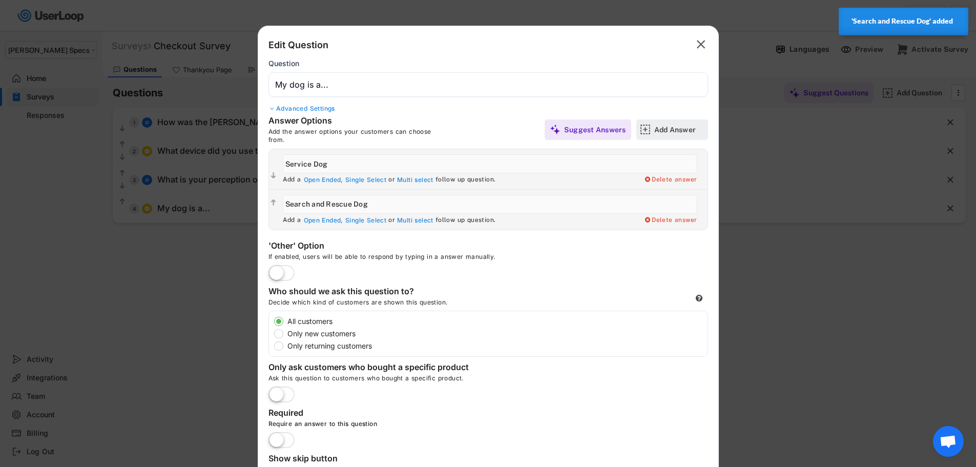
click at [668, 135] on div "Add Answer" at bounding box center [679, 129] width 51 height 20
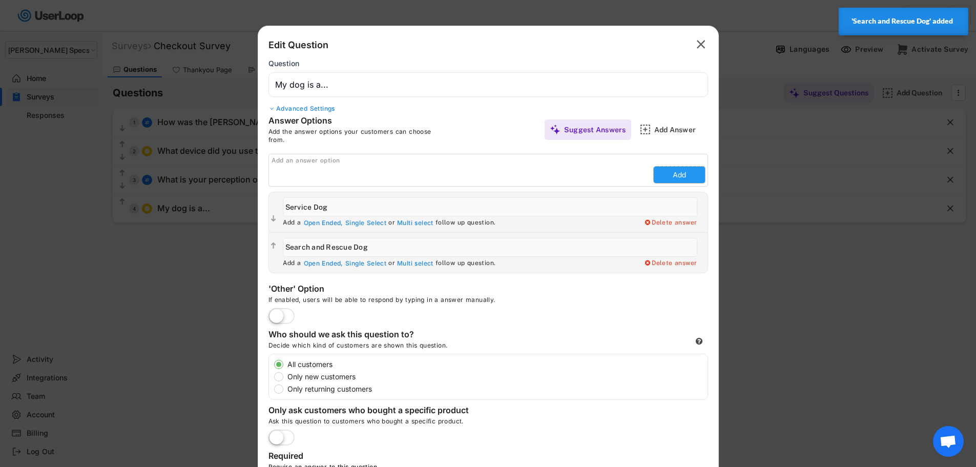
click at [681, 176] on button "Add" at bounding box center [679, 174] width 51 height 16
paste input "Police K9"
type input "Police K9"
click at [680, 174] on button "Add" at bounding box center [679, 174] width 51 height 16
type input "Police K9"
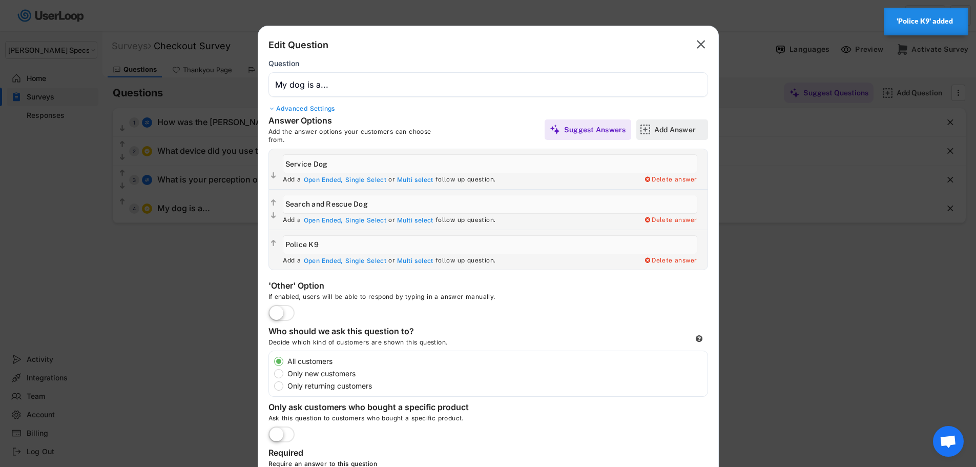
click at [667, 127] on div "Add Answer" at bounding box center [679, 129] width 51 height 9
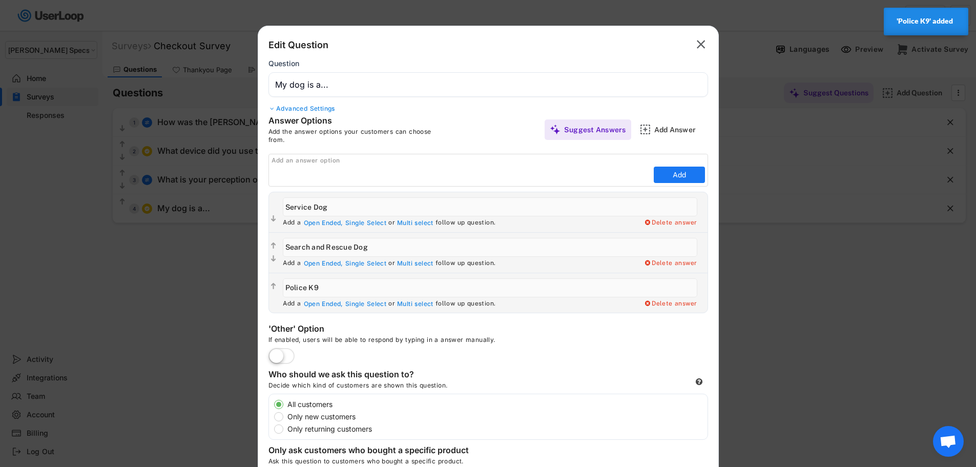
click at [541, 175] on input "input" at bounding box center [461, 174] width 380 height 15
paste input "MWD (Military Working Dog)"
type input "MWD (Military Working Dog)"
click at [688, 171] on button "Add" at bounding box center [679, 174] width 51 height 16
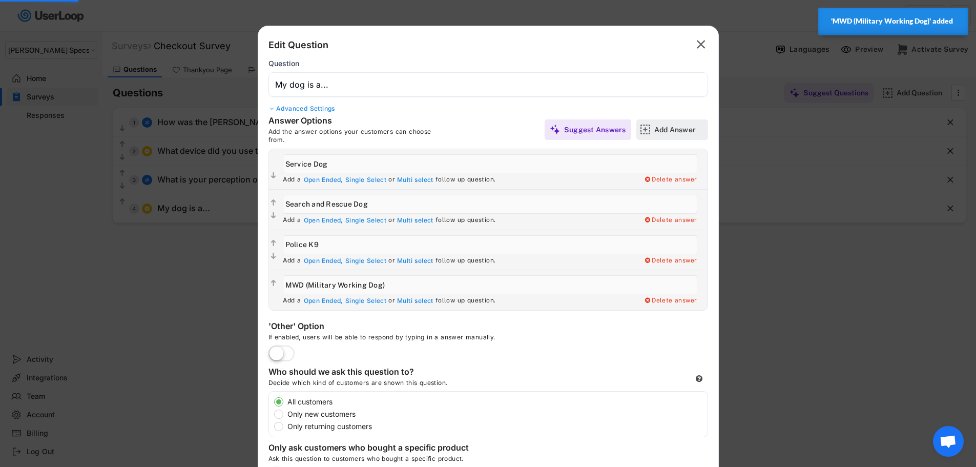
click at [676, 133] on div "Add Answer" at bounding box center [679, 129] width 51 height 9
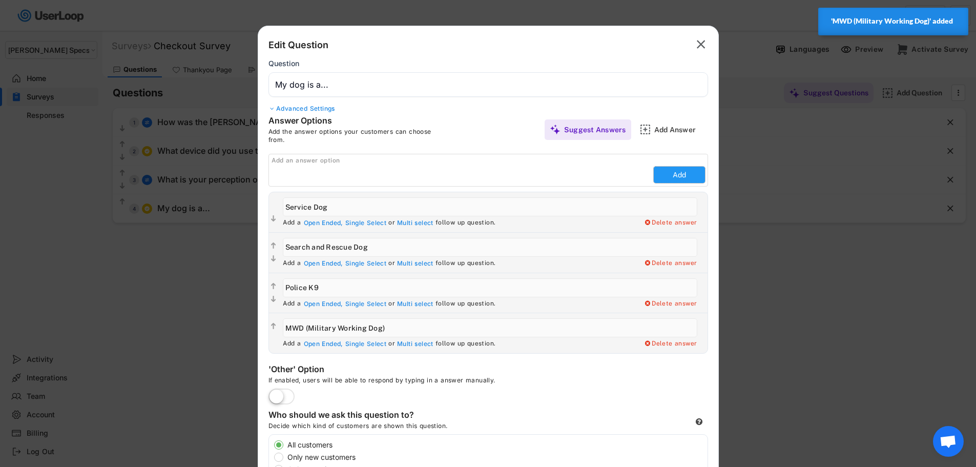
drag, startPoint x: 692, startPoint y: 173, endPoint x: 567, endPoint y: 178, distance: 125.1
click at [567, 178] on div "Add an answer option Add" at bounding box center [487, 170] width 439 height 33
click at [567, 178] on input "input" at bounding box center [461, 174] width 380 height 15
paste input "Hunting Dog"
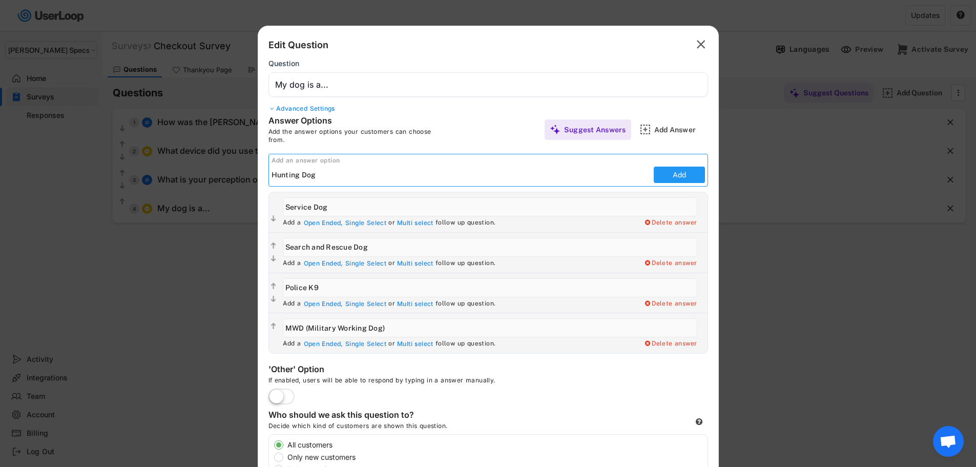
type input "Hunting Dog"
click at [664, 174] on button "Add" at bounding box center [679, 174] width 51 height 16
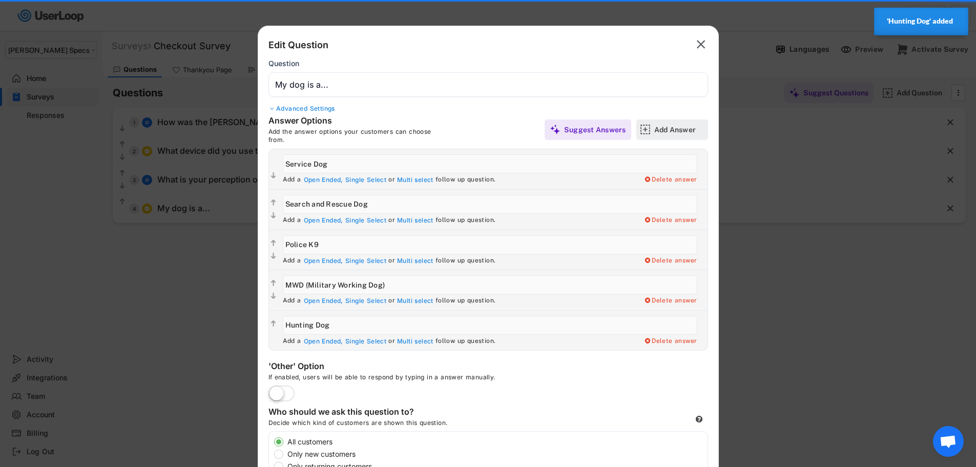
click at [662, 134] on div "Add Answer" at bounding box center [679, 129] width 51 height 9
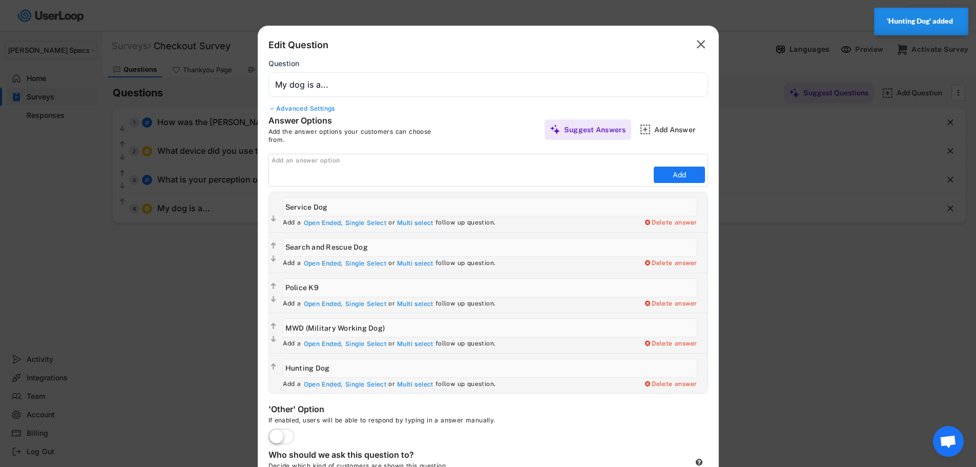
click at [554, 177] on input "input" at bounding box center [461, 174] width 380 height 15
paste input "Hiker, biker, ADVENTURE buddy"
type input "Hiker, biker, ADVENTURE buddy"
click at [684, 171] on button "Add" at bounding box center [679, 174] width 51 height 16
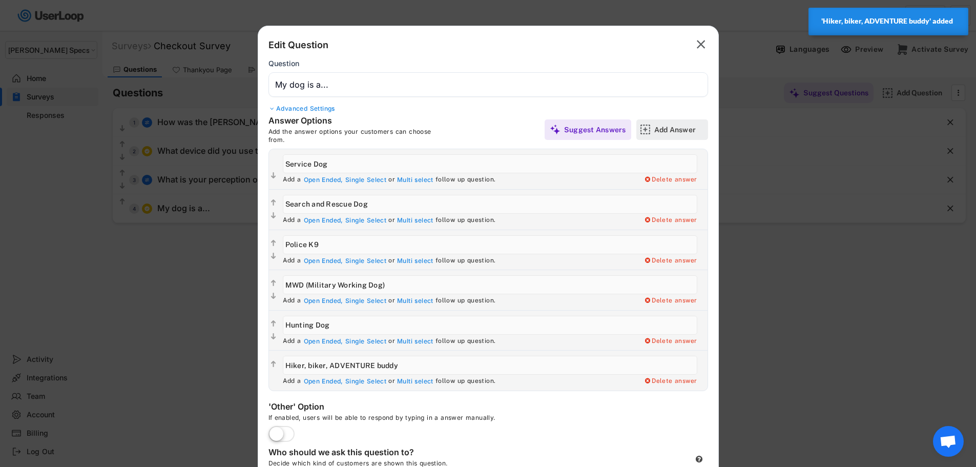
drag, startPoint x: 670, startPoint y: 129, endPoint x: 454, endPoint y: 145, distance: 216.2
click at [670, 130] on div "Add Answer" at bounding box center [679, 129] width 51 height 9
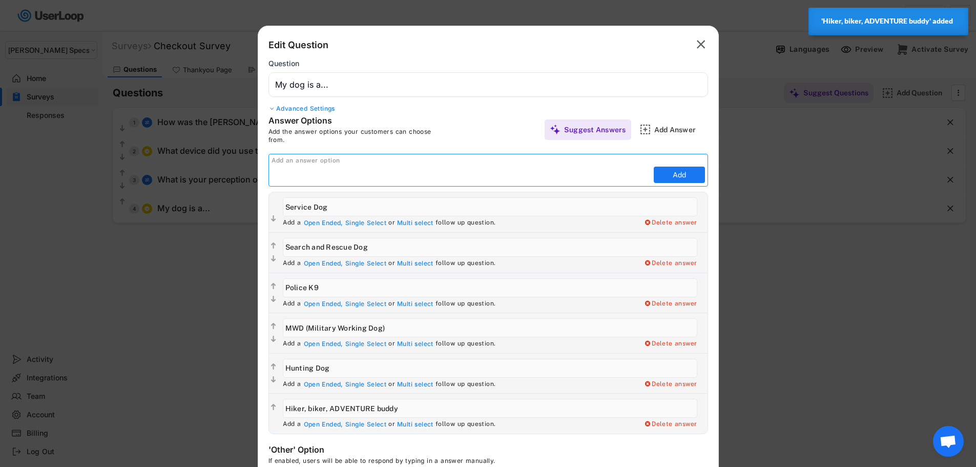
click at [557, 176] on input "input" at bounding box center [461, 174] width 380 height 15
paste input "Sidecar/head out the window Dog"
type input "Sidecar/head out the window Dog"
click at [681, 174] on button "Add" at bounding box center [679, 174] width 51 height 16
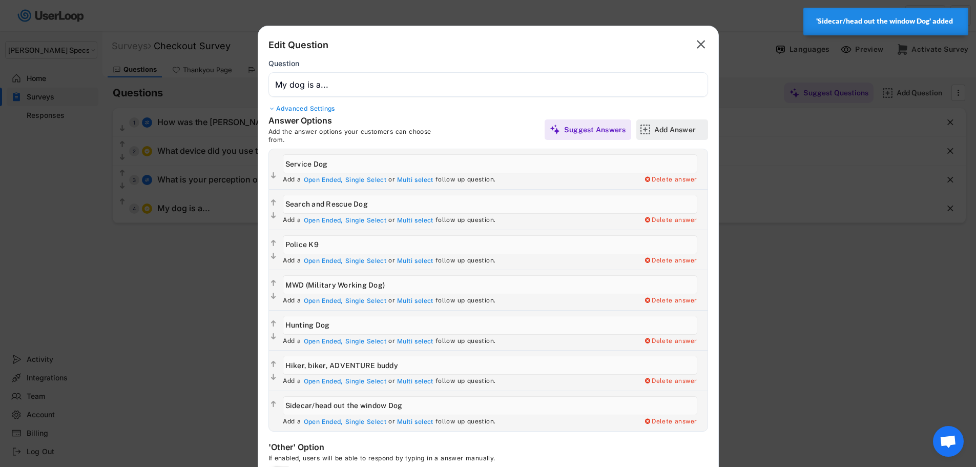
click at [670, 130] on div "Add Answer" at bounding box center [679, 129] width 51 height 9
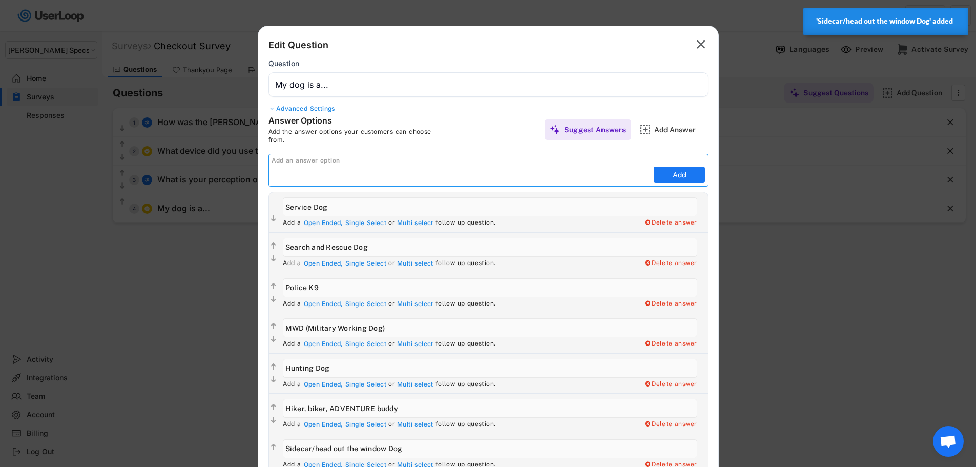
click at [602, 167] on input "input" at bounding box center [461, 174] width 380 height 15
paste input "Loving Pet"
type input "Loving Pet"
click at [679, 173] on button "Add" at bounding box center [679, 174] width 51 height 16
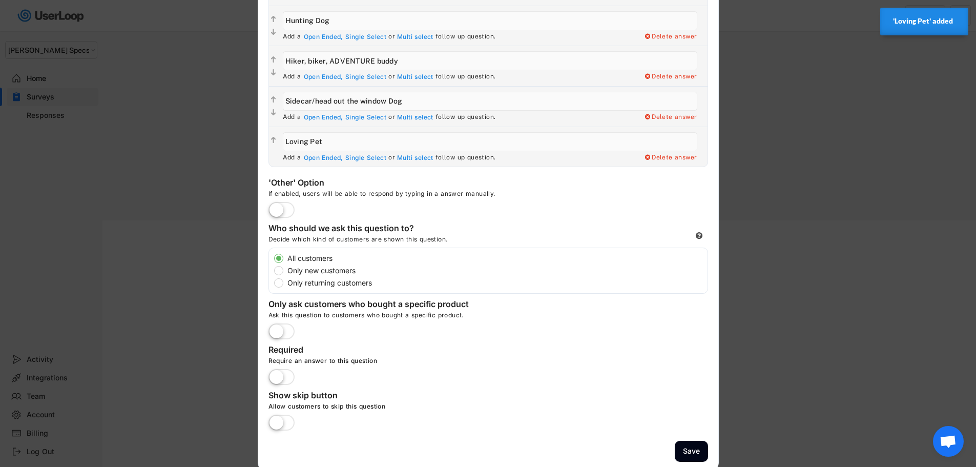
scroll to position [307, 0]
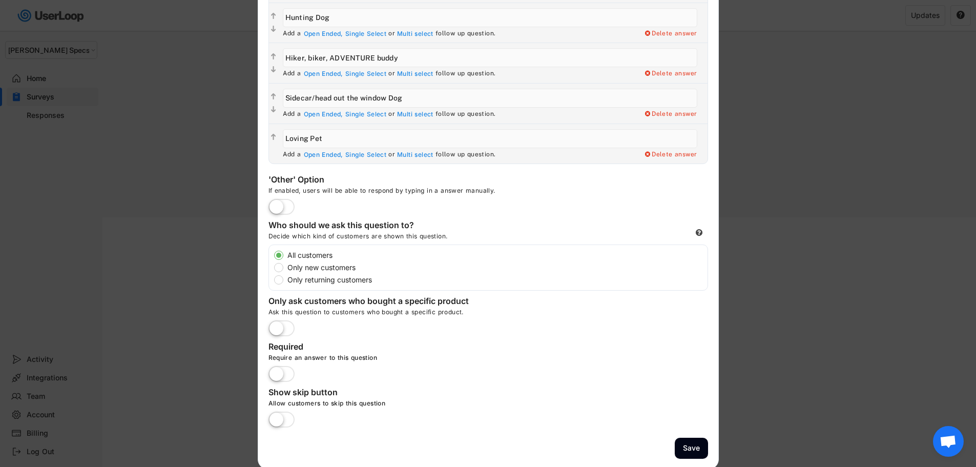
click at [288, 373] on label at bounding box center [281, 374] width 31 height 23
click at [0, 0] on input "checkbox" at bounding box center [0, 0] width 0 height 0
click at [688, 445] on button "Save" at bounding box center [691, 447] width 33 height 21
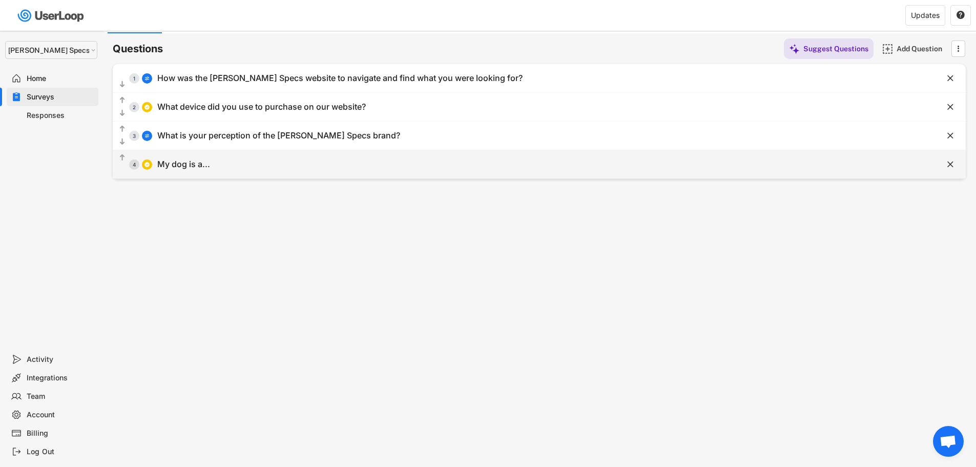
scroll to position [0, 0]
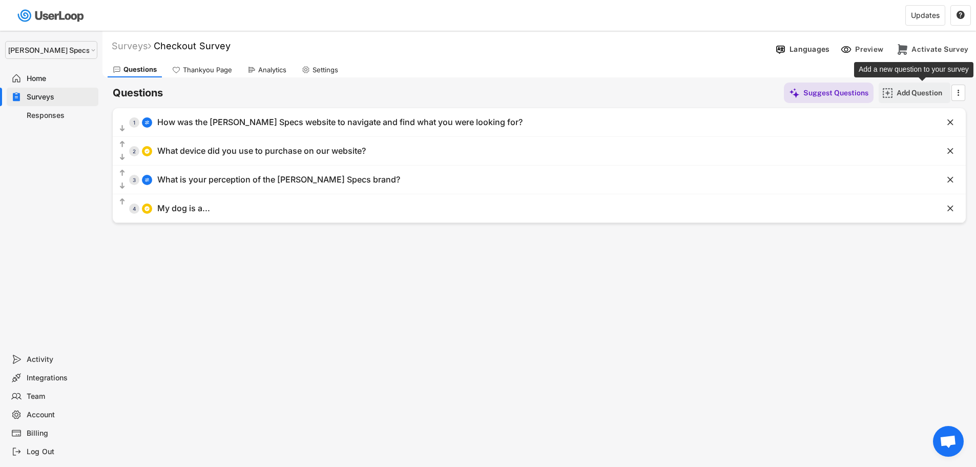
click at [919, 86] on div "Add Question" at bounding box center [921, 92] width 51 height 20
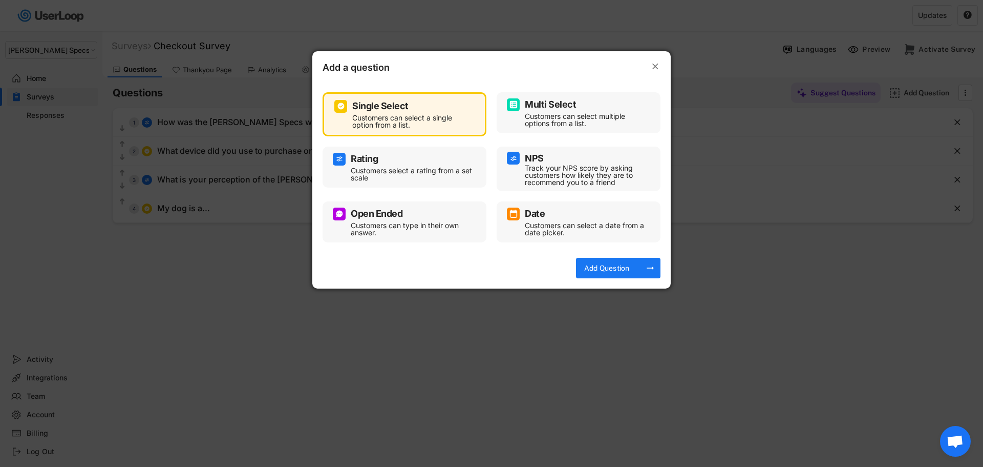
click at [421, 116] on div "Customers can select a single option from a list." at bounding box center [412, 121] width 120 height 14
click at [405, 119] on div "Customers can select a single option from a list." at bounding box center [412, 121] width 120 height 14
click at [618, 272] on div "Add Question" at bounding box center [606, 267] width 51 height 9
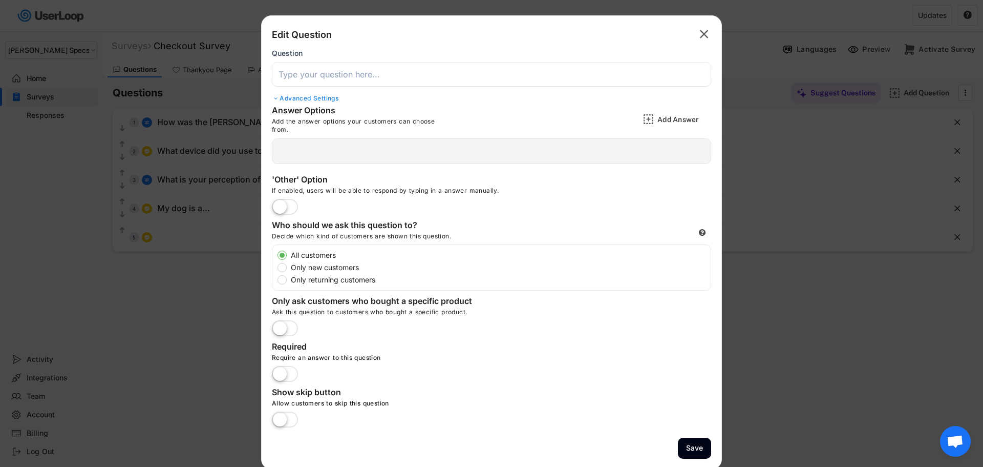
click at [380, 71] on input "input" at bounding box center [491, 74] width 439 height 25
paste input "How did you originally hear about [PERSON_NAME]"
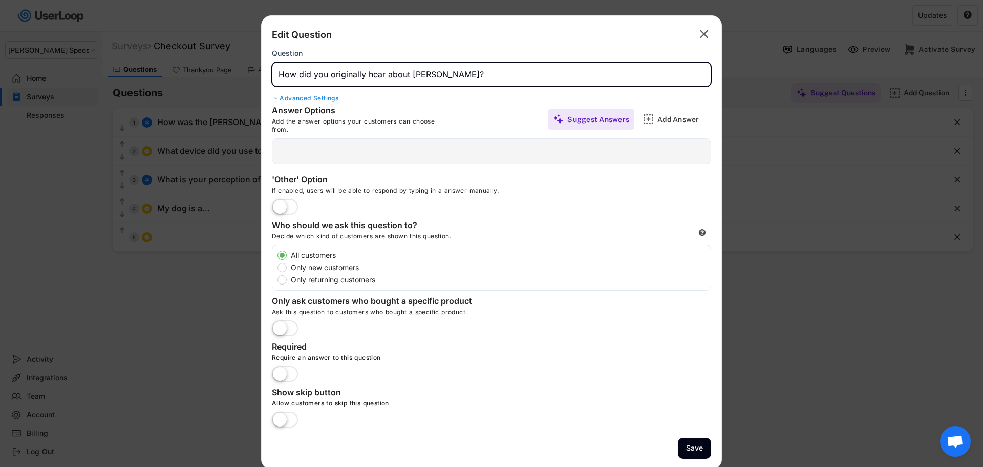
type input "How did you originally hear about [PERSON_NAME]?"
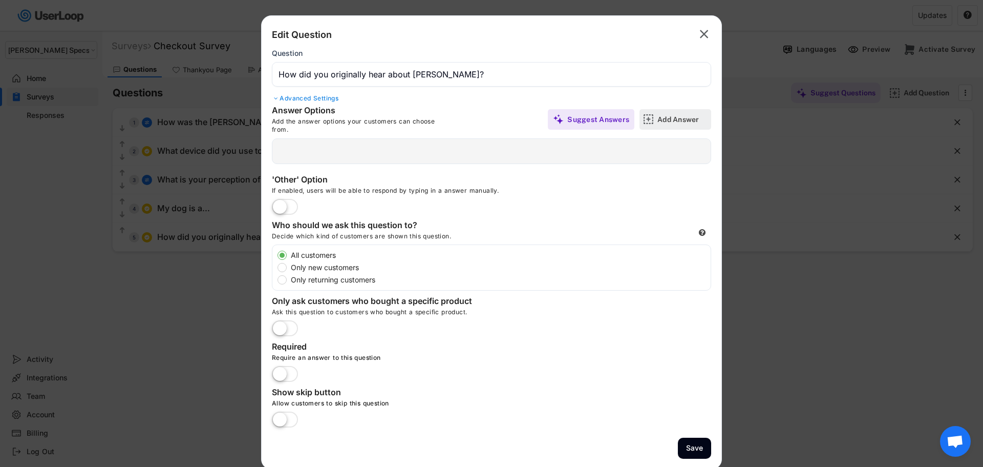
click at [680, 120] on div "Add Answer" at bounding box center [683, 119] width 51 height 9
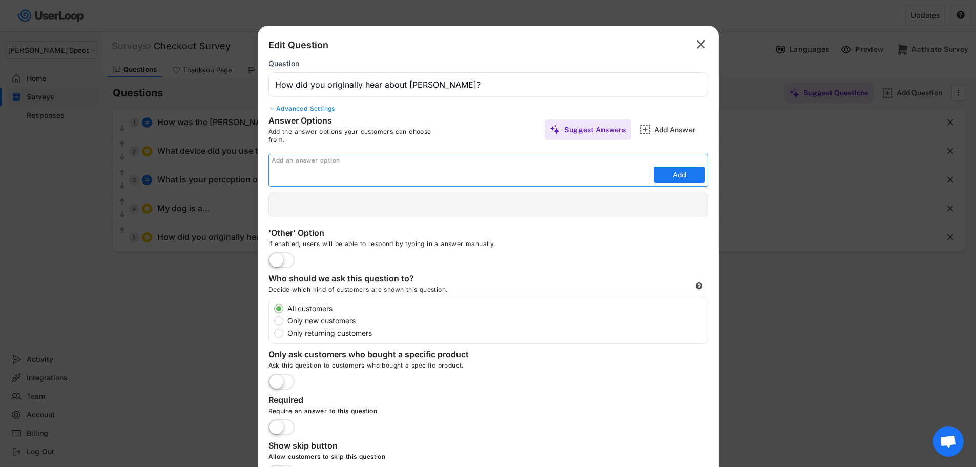
drag, startPoint x: 580, startPoint y: 170, endPoint x: 588, endPoint y: 168, distance: 7.8
click at [581, 169] on input "input" at bounding box center [461, 174] width 380 height 15
paste input "Instagram"
type input "Instagram"
click at [675, 179] on button "Add" at bounding box center [679, 174] width 51 height 16
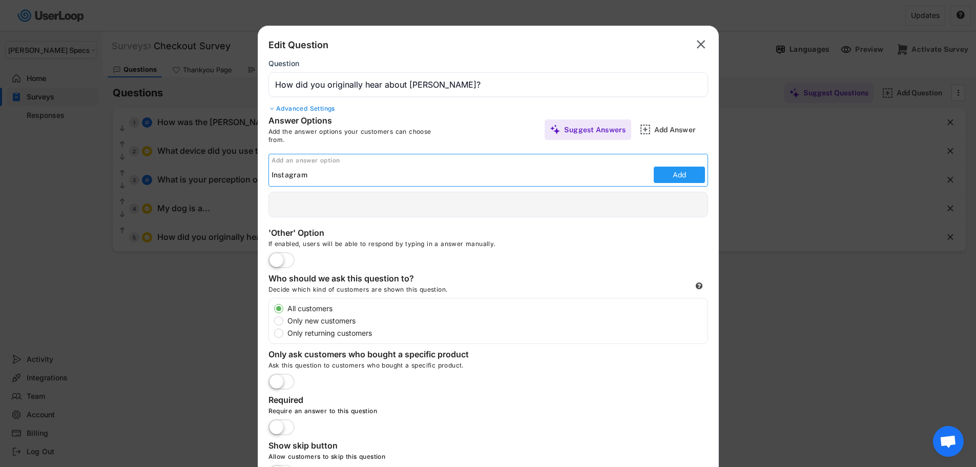
type input "Instagram"
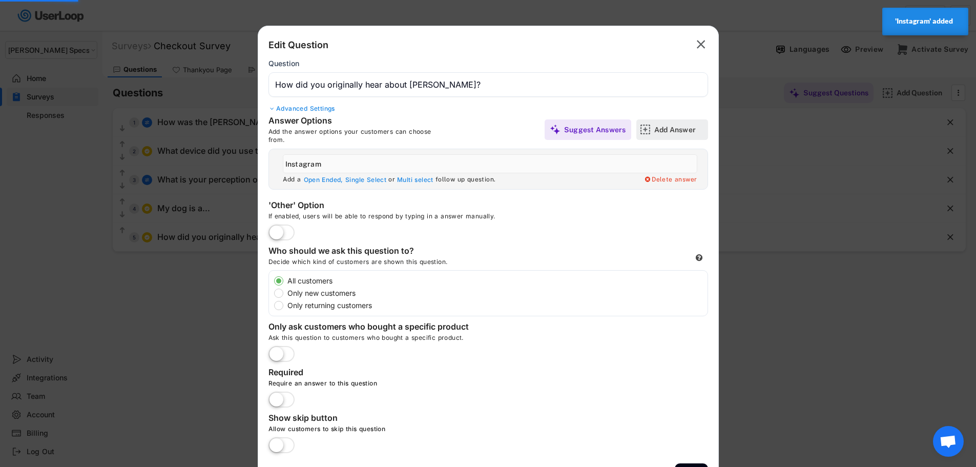
click at [670, 132] on div "Add Answer" at bounding box center [679, 129] width 51 height 9
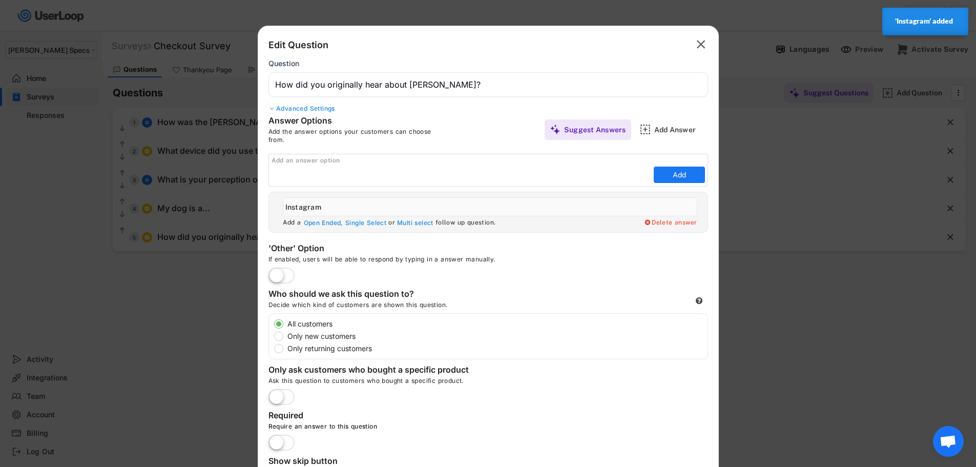
click at [416, 170] on input "input" at bounding box center [461, 174] width 380 height 15
paste input "Facebook"
type input "Facebook"
click at [666, 174] on button "Add" at bounding box center [679, 174] width 51 height 16
type input "Facebook"
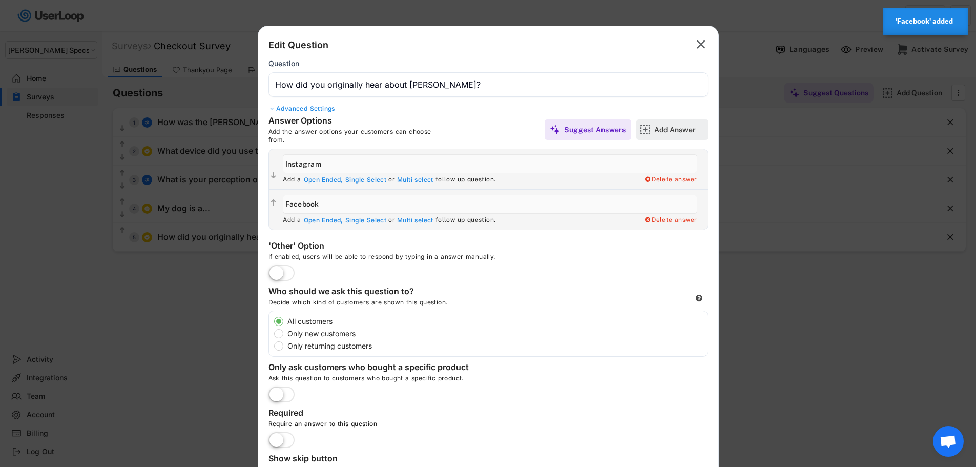
click at [670, 137] on div "Add Answer" at bounding box center [679, 129] width 51 height 20
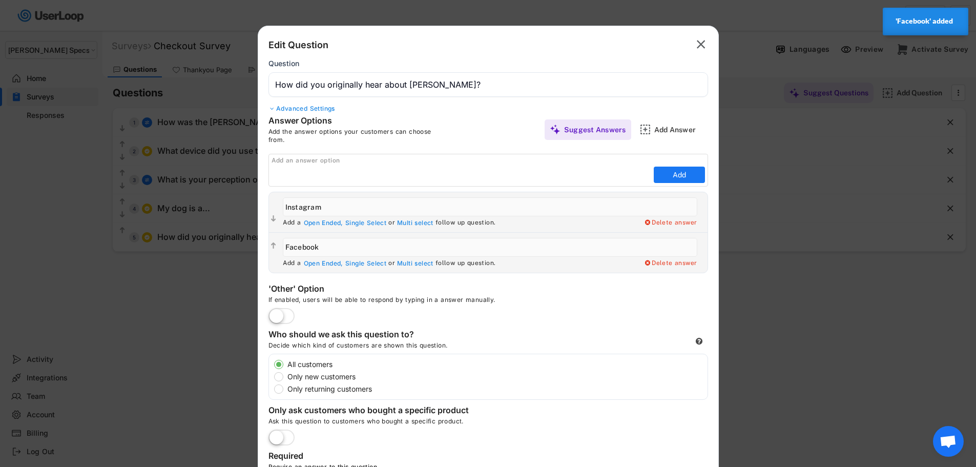
click at [463, 166] on div "Add an answer option Add" at bounding box center [487, 170] width 439 height 33
click at [604, 177] on input "input" at bounding box center [461, 174] width 380 height 15
paste input "Amazon"
type input "Amazon"
click at [685, 177] on button "Add" at bounding box center [679, 174] width 51 height 16
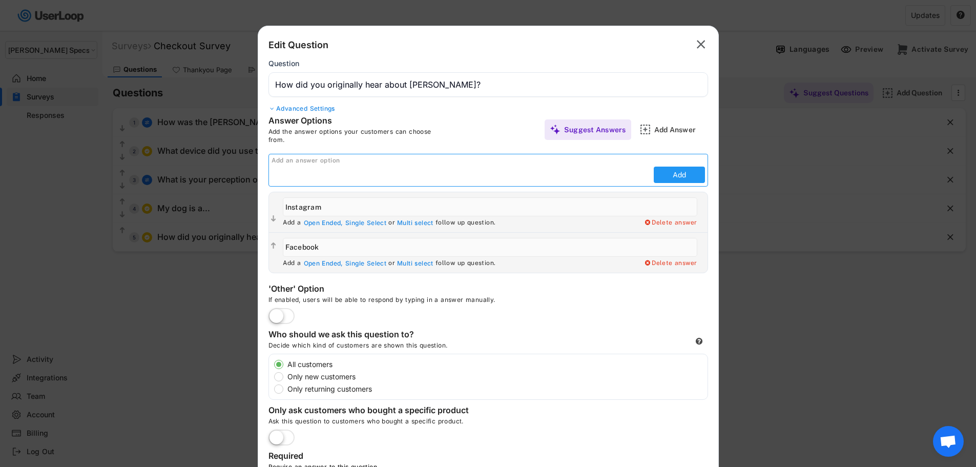
type input "Amazon"
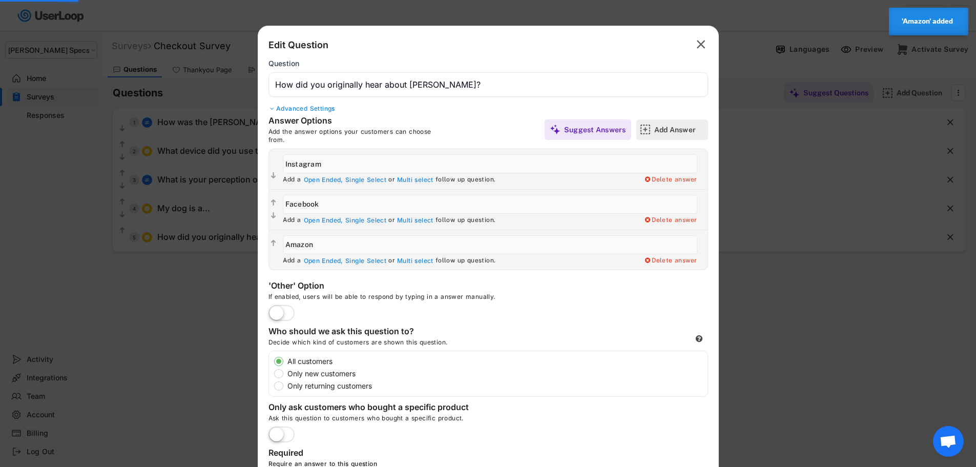
click at [671, 131] on div "Add Answer" at bounding box center [679, 129] width 51 height 9
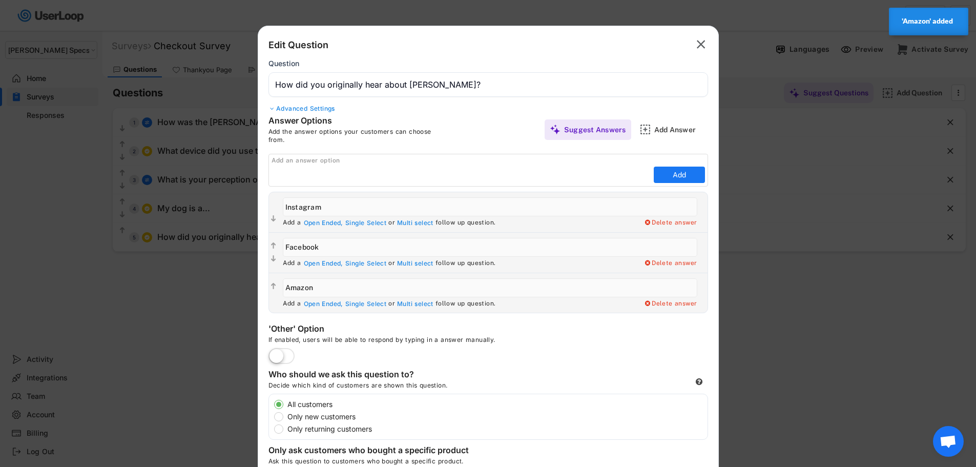
click at [377, 185] on div "Add an answer option Add" at bounding box center [487, 170] width 439 height 33
click at [517, 175] on input "input" at bounding box center [461, 174] width 380 height 15
paste input "Google"
type input "Google"
click at [686, 171] on button "Add" at bounding box center [679, 174] width 51 height 16
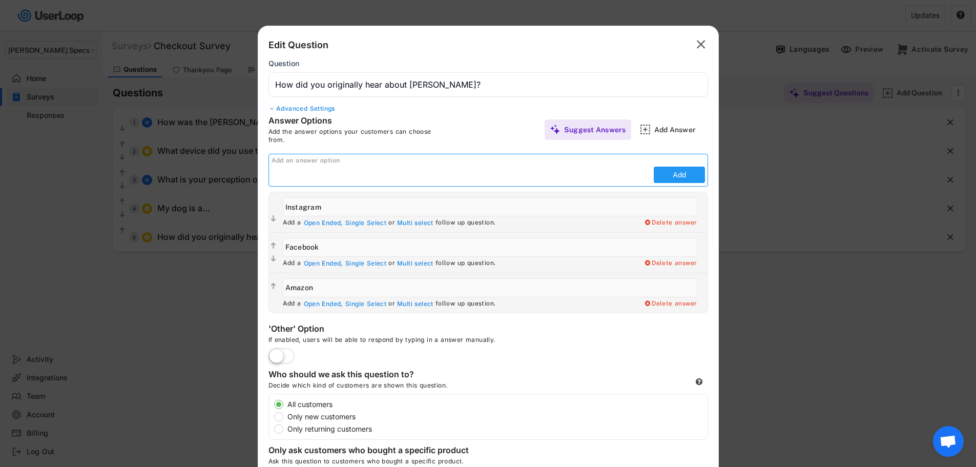
type input "Google"
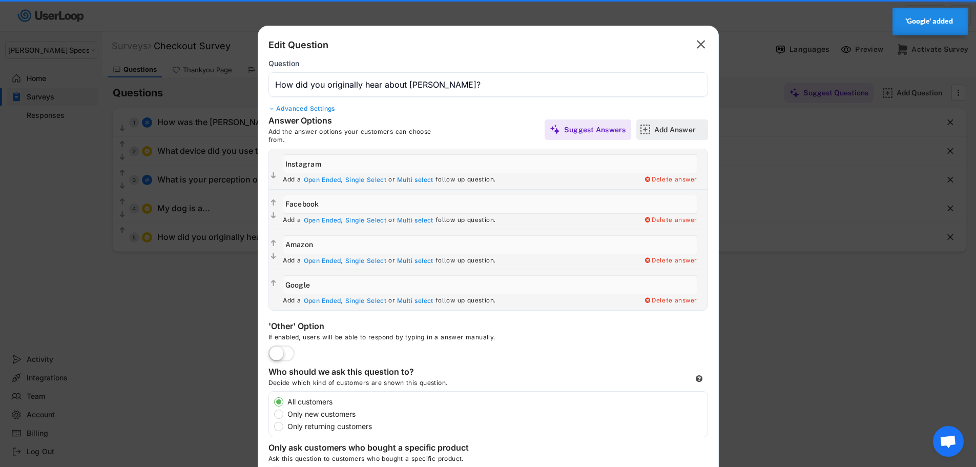
click at [662, 132] on div "Add Answer" at bounding box center [679, 129] width 51 height 9
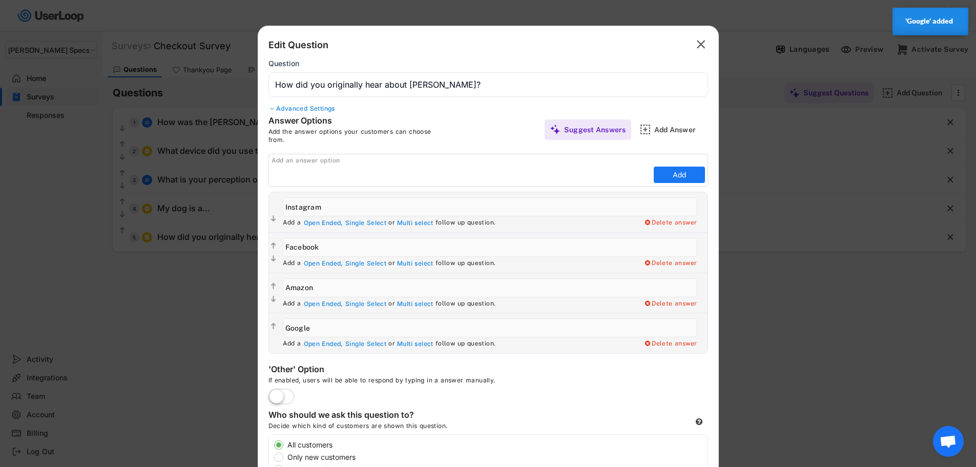
click at [413, 171] on input "input" at bounding box center [461, 174] width 380 height 15
paste input "Tik Tok"
type input "Tik Tok"
click at [697, 170] on button "Add" at bounding box center [679, 174] width 51 height 16
type input "Tik Tok"
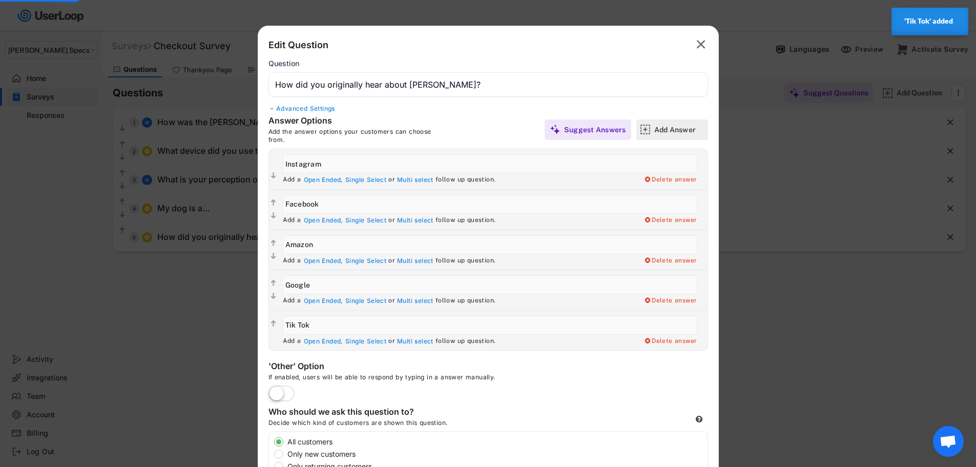
click at [673, 131] on div "Add Answer" at bounding box center [679, 129] width 51 height 9
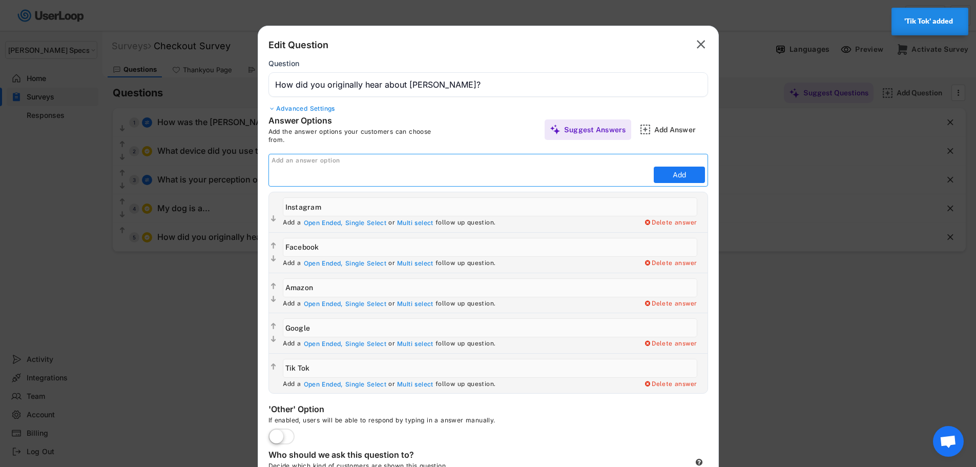
click at [417, 173] on input "input" at bounding box center [461, 174] width 380 height 15
paste input "Friend"
type input "Friend"
click at [682, 174] on button "Add" at bounding box center [679, 174] width 51 height 16
type input "Friend"
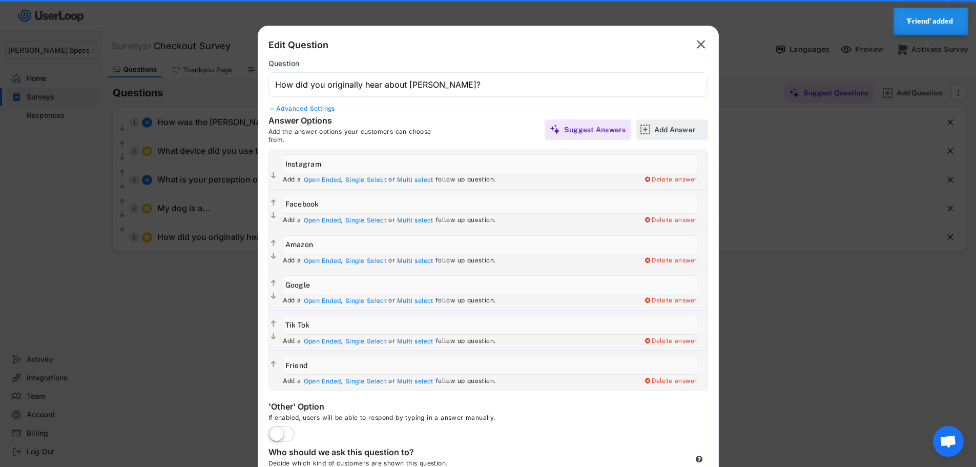
click at [675, 125] on div "Add Answer" at bounding box center [679, 129] width 51 height 9
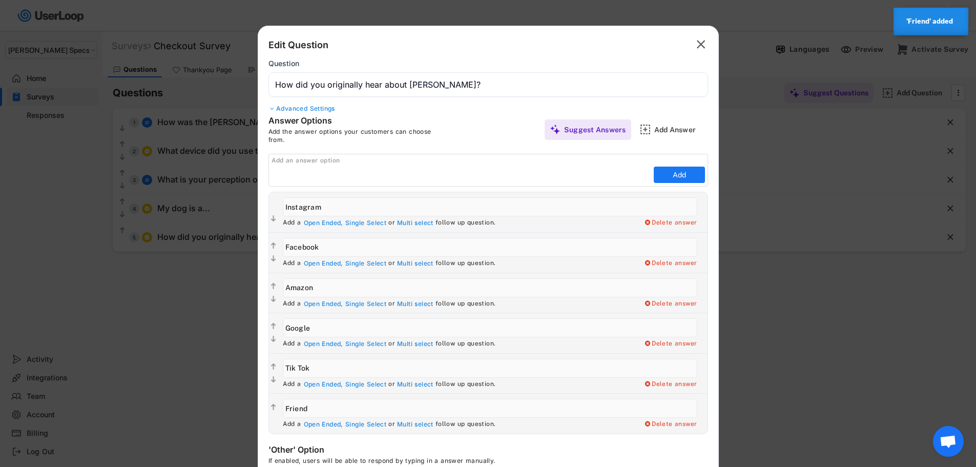
click at [341, 183] on div "Add an answer option Add" at bounding box center [487, 170] width 439 height 33
click at [343, 178] on input "input" at bounding box center [461, 174] width 380 height 15
paste input "Vet"
type input "Vet"
click at [680, 182] on button "Add" at bounding box center [679, 174] width 51 height 16
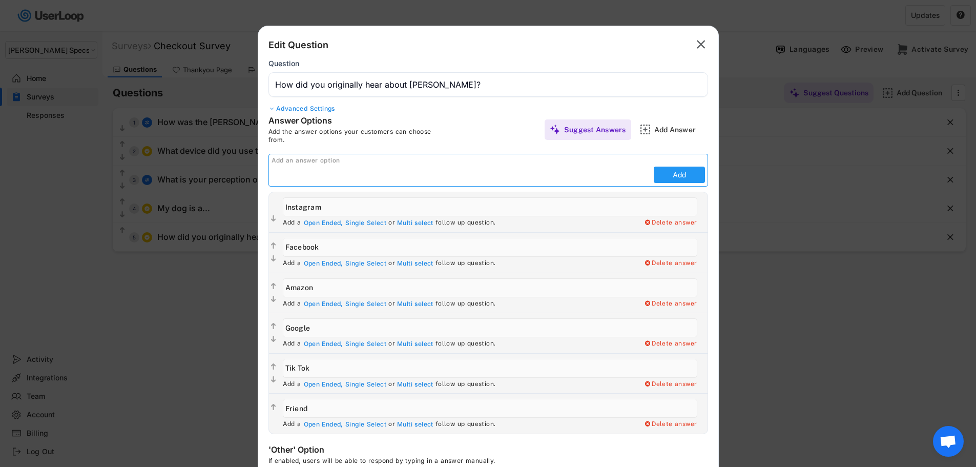
type input "Vet"
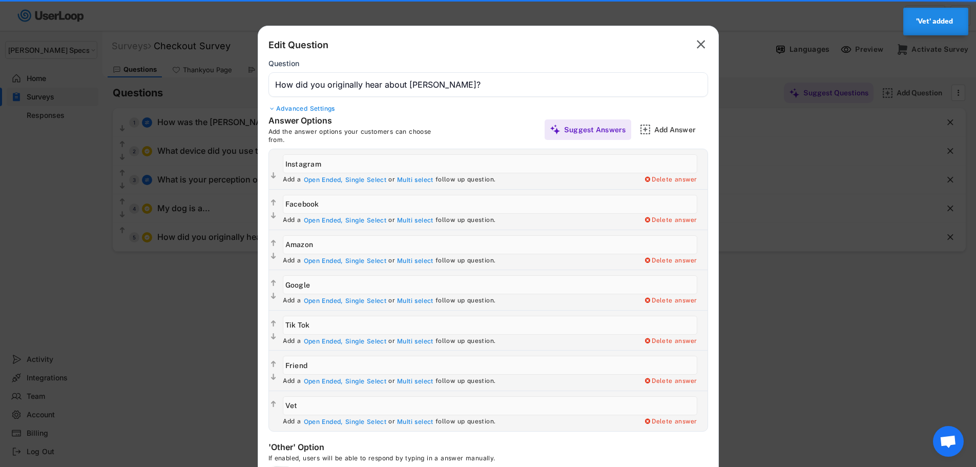
click at [675, 138] on div "Add Answer" at bounding box center [679, 129] width 51 height 20
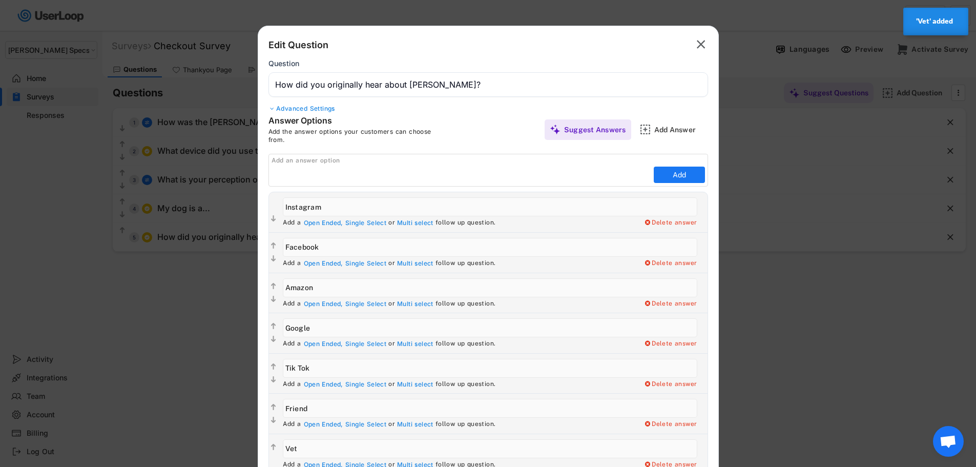
drag, startPoint x: 444, startPoint y: 170, endPoint x: 450, endPoint y: 170, distance: 5.6
click at [444, 170] on input "input" at bounding box center [461, 174] width 380 height 15
paste input "The cool dog sticking his head out the window on the highway"
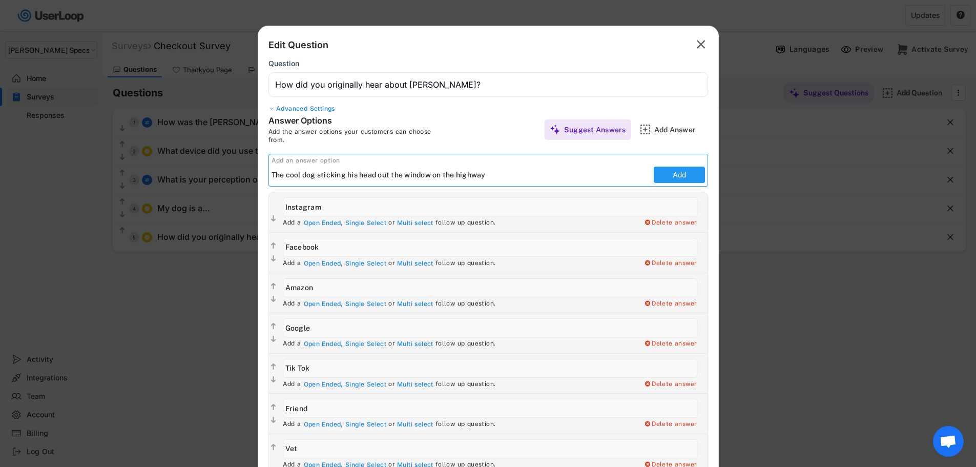
type input "The cool dog sticking his head out the window on the highway"
click at [689, 172] on button "Add" at bounding box center [679, 174] width 51 height 16
type input "The cool dog sticking his head out the window on the highway"
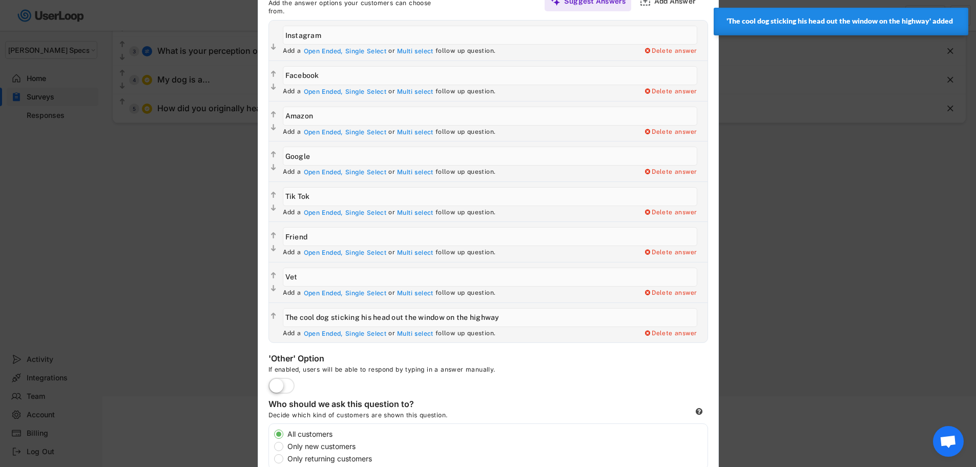
scroll to position [310, 0]
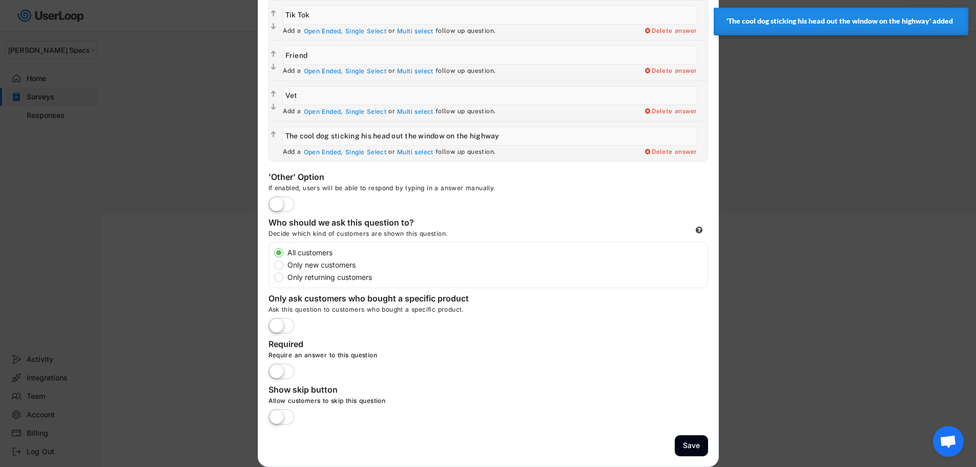
click at [281, 366] on label at bounding box center [281, 372] width 31 height 23
click at [0, 0] on input "checkbox" at bounding box center [0, 0] width 0 height 0
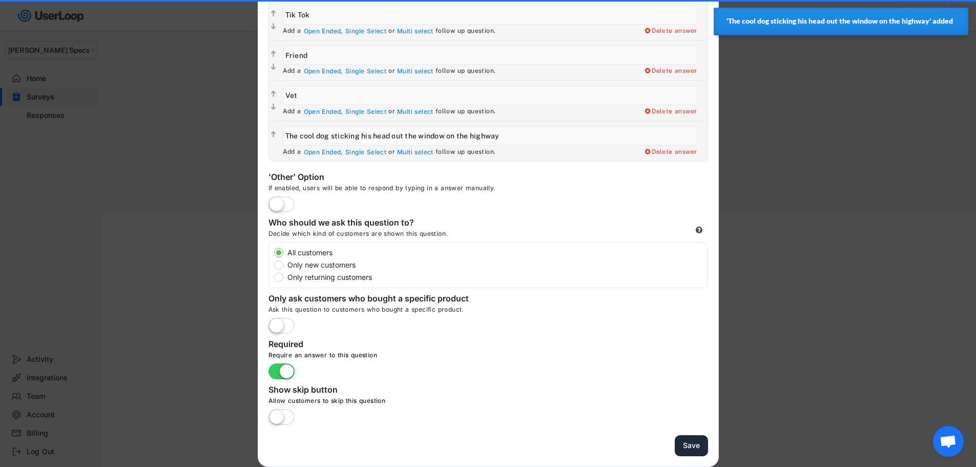
click at [689, 440] on button "Save" at bounding box center [691, 445] width 33 height 21
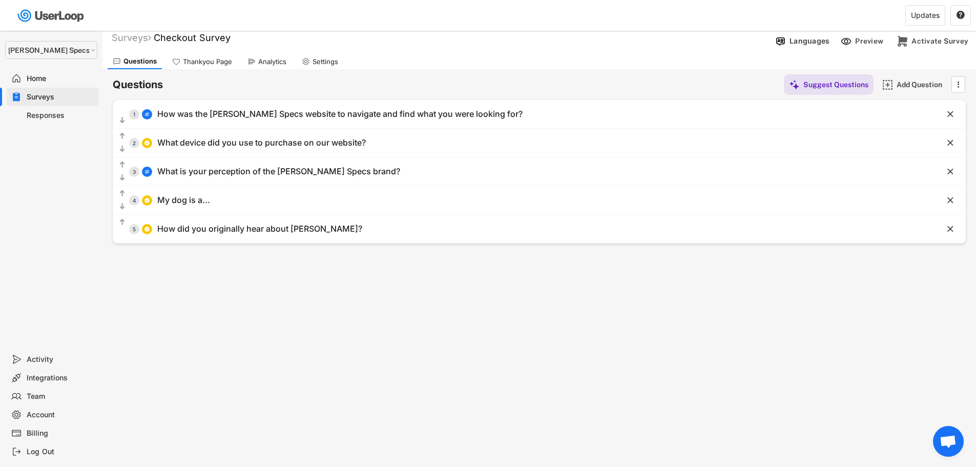
scroll to position [0, 0]
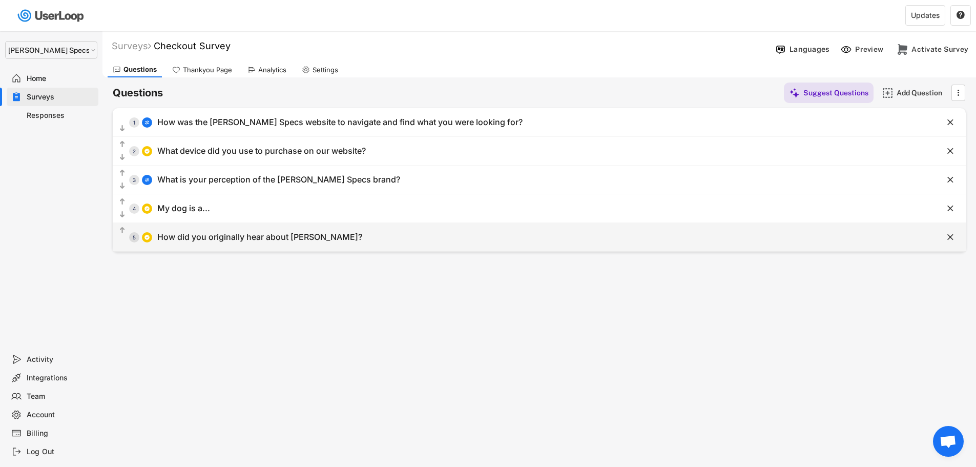
click at [487, 242] on div "  5 How did you originally hear about [PERSON_NAME]?" at bounding box center [514, 236] width 802 height 23
type input "How did you originally hear about [PERSON_NAME]?"
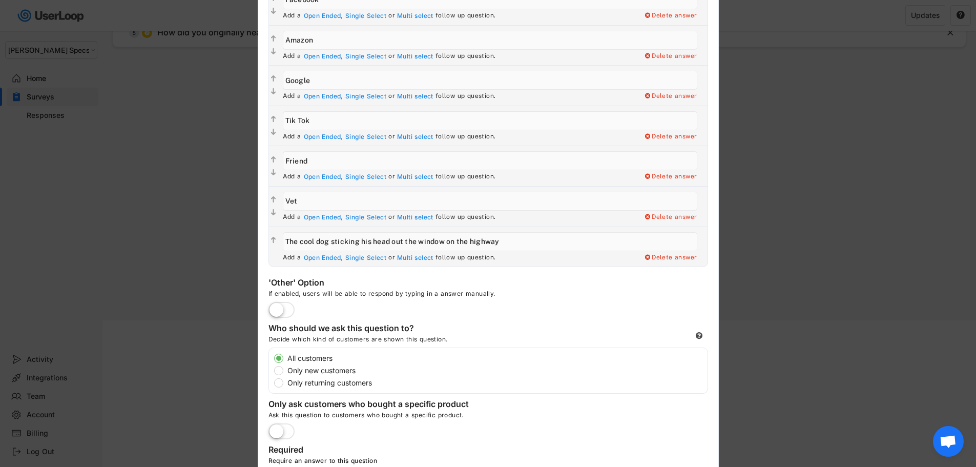
scroll to position [205, 0]
click at [287, 309] on label at bounding box center [281, 310] width 31 height 23
click at [0, 0] on input "checkbox" at bounding box center [0, 0] width 0 height 0
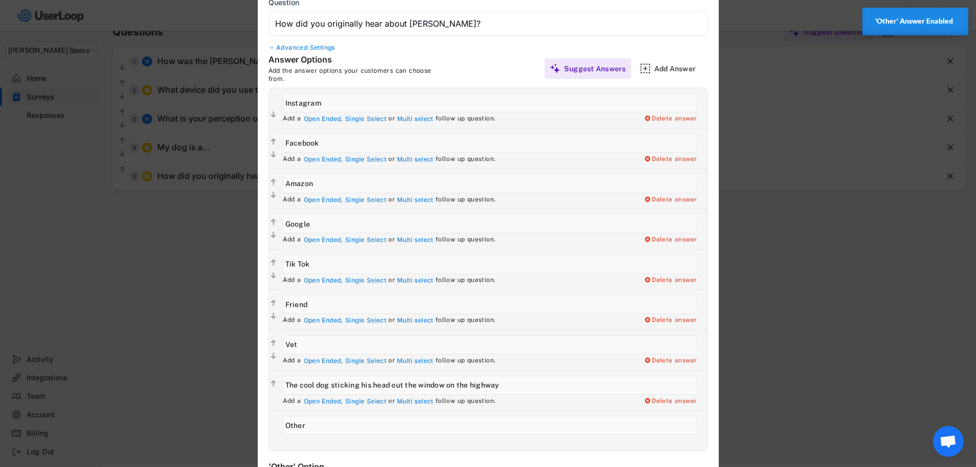
scroll to position [0, 0]
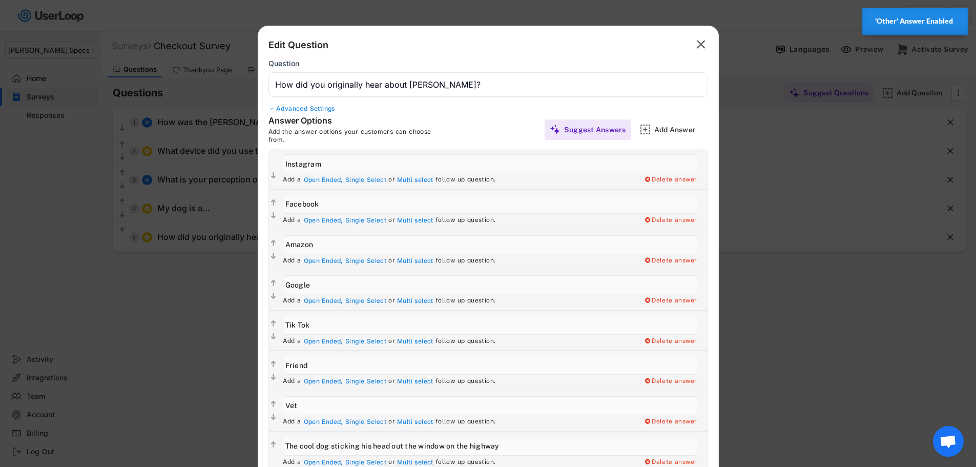
click at [705, 44] on icon "" at bounding box center [700, 44] width 14 height 16
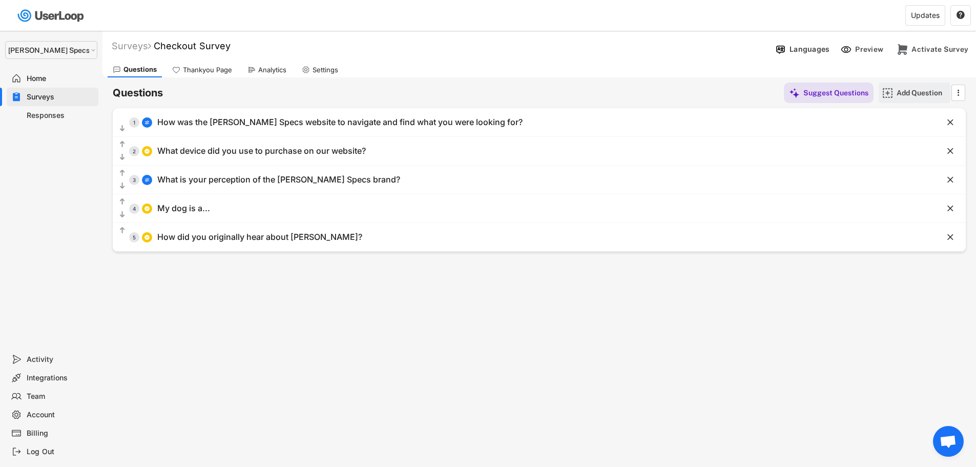
click at [896, 94] on div "Add Question" at bounding box center [914, 92] width 72 height 20
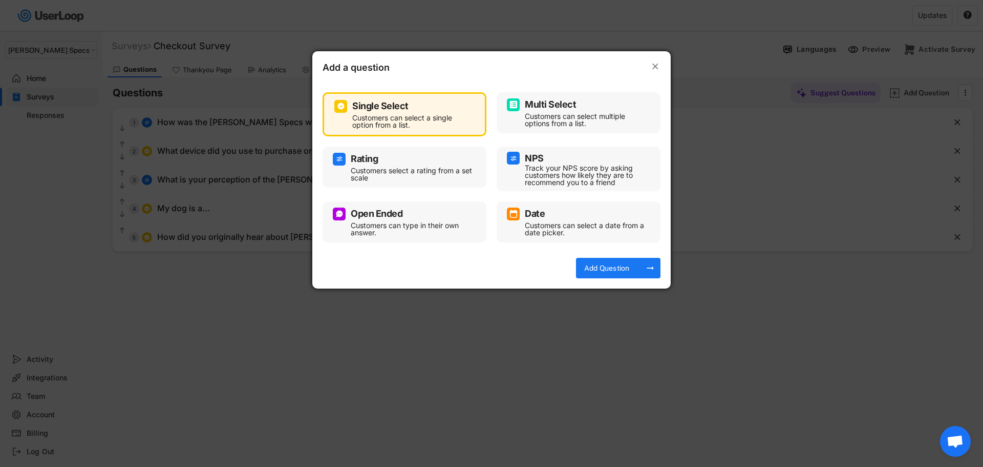
click at [401, 112] on div "Single Select" at bounding box center [404, 106] width 140 height 13
click at [605, 267] on div "Add Question" at bounding box center [606, 267] width 51 height 9
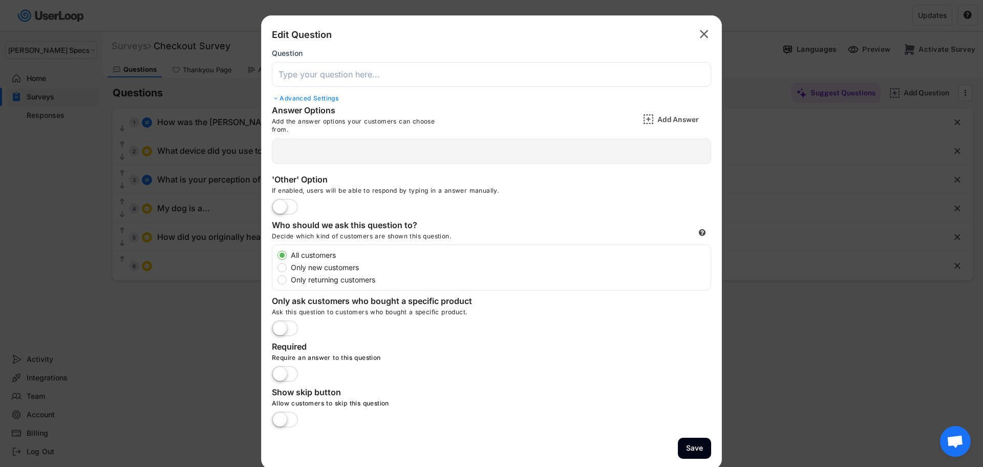
click at [355, 77] on input "input" at bounding box center [491, 74] width 439 height 25
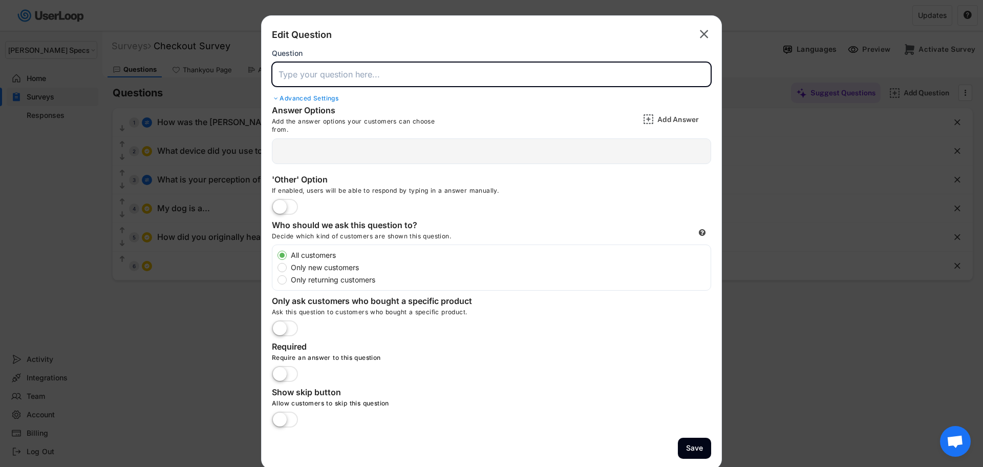
paste input "What's your age?"
type input "What's your age?"
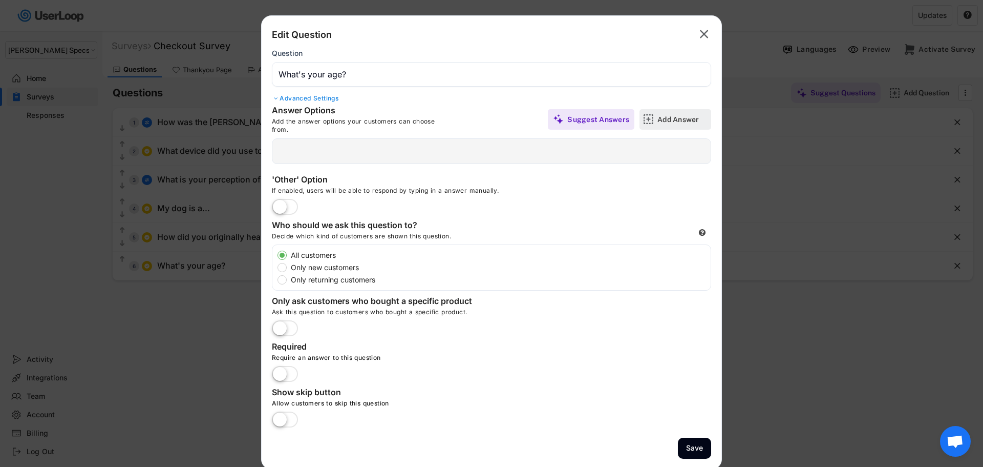
click at [667, 118] on div "Add Answer" at bounding box center [683, 119] width 51 height 9
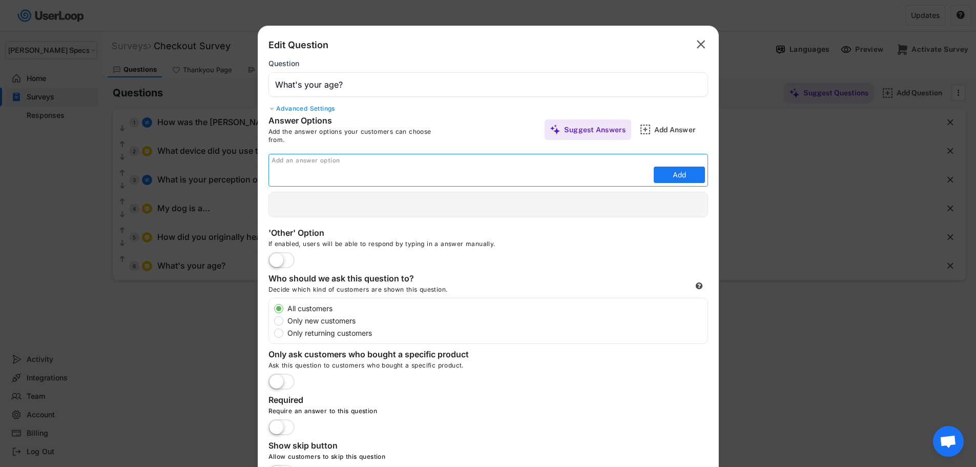
drag, startPoint x: 453, startPoint y: 171, endPoint x: 472, endPoint y: 172, distance: 19.0
click at [454, 171] on input "input" at bounding box center [461, 174] width 380 height 15
paste input "Under 18"
type input "Under 18"
click at [670, 171] on button "Add" at bounding box center [679, 174] width 51 height 16
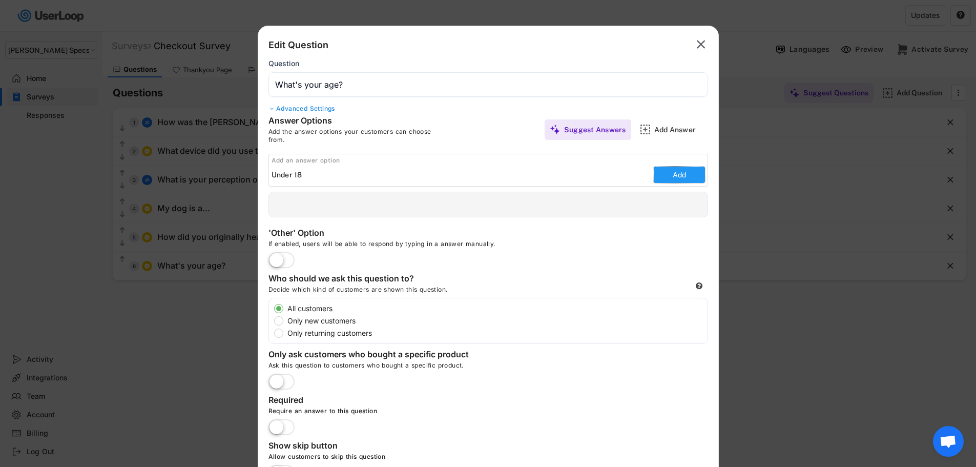
type input "Under 18"
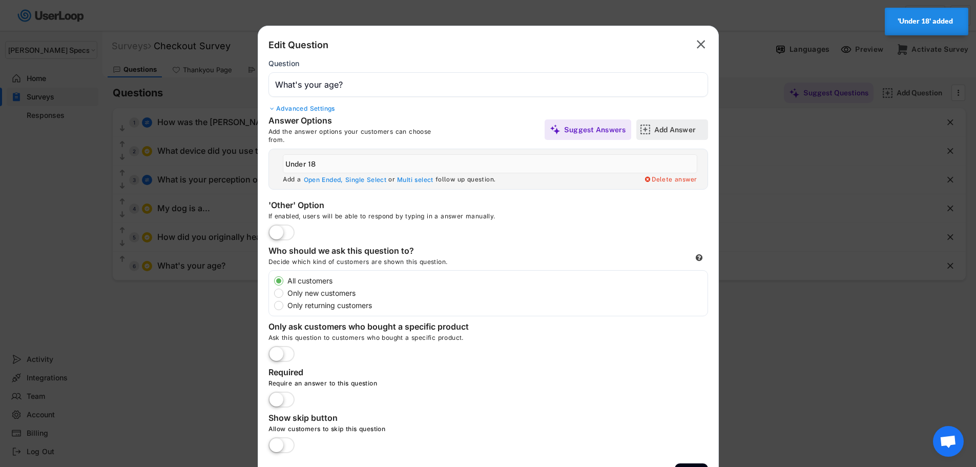
click at [662, 128] on div "Add Answer" at bounding box center [679, 129] width 51 height 9
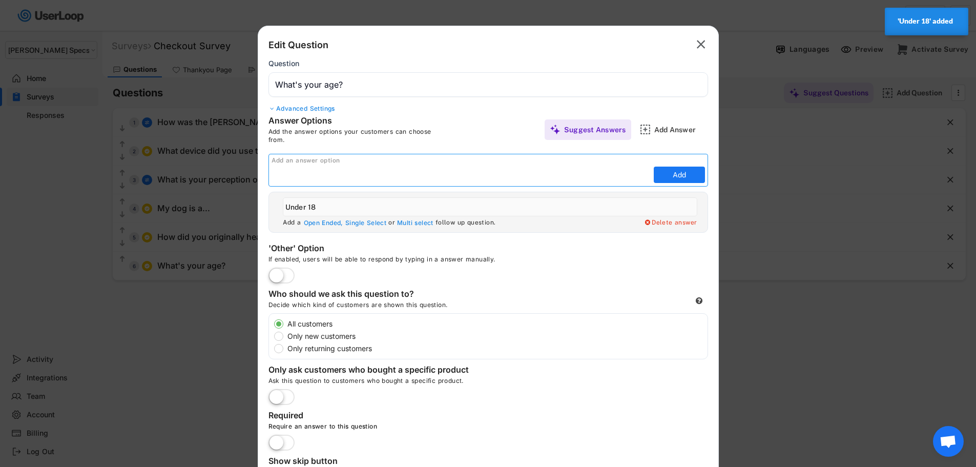
paste input "18-24"
type input "18-24"
click at [667, 174] on button "Add" at bounding box center [679, 174] width 51 height 16
type input "18-24"
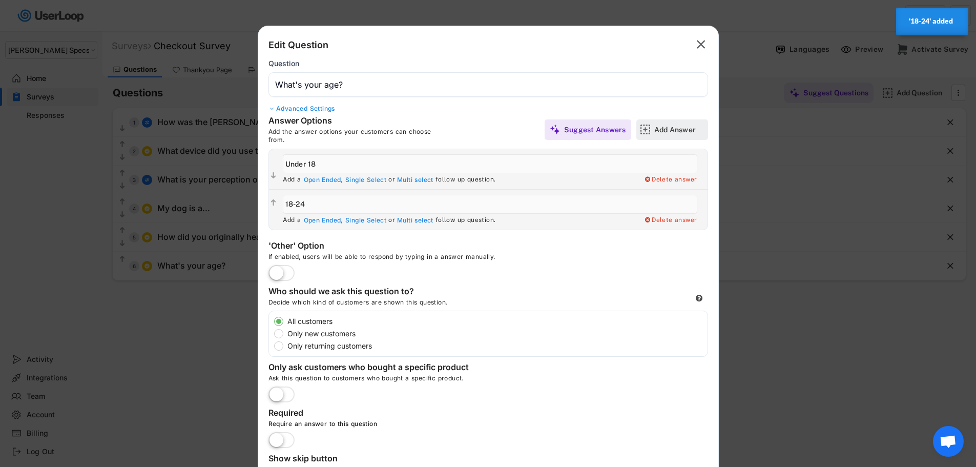
click at [653, 129] on div "Add Answer" at bounding box center [672, 129] width 72 height 20
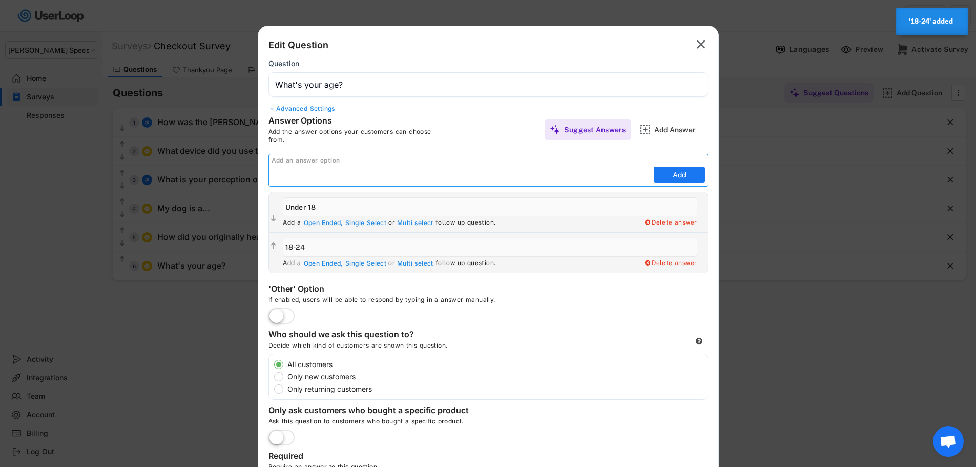
paste input "25-34"
type input "25-34"
drag, startPoint x: 668, startPoint y: 176, endPoint x: 643, endPoint y: 176, distance: 25.1
click at [668, 176] on button "Add" at bounding box center [679, 174] width 51 height 16
type input "25-34"
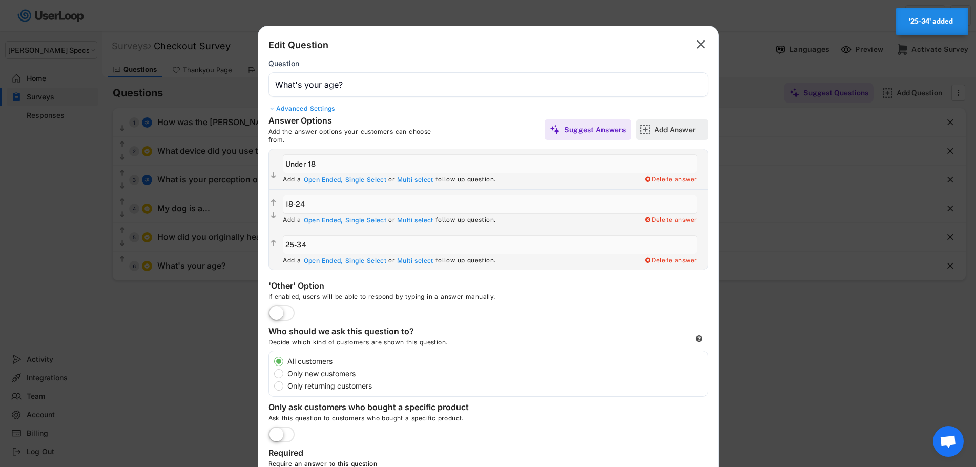
click at [669, 133] on div "Add Answer" at bounding box center [679, 129] width 51 height 9
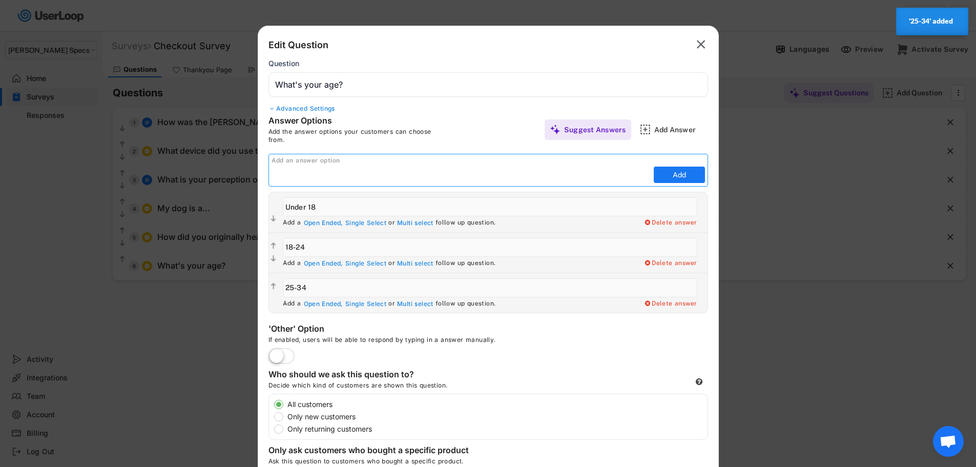
paste input "35-44"
type input "35-44"
click at [684, 171] on button "Add" at bounding box center [679, 174] width 51 height 16
type input "35-44"
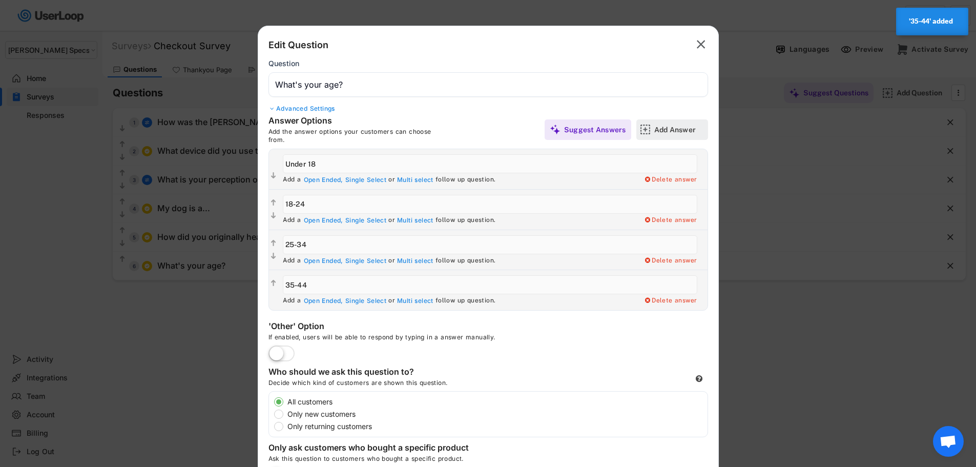
click at [649, 129] on img at bounding box center [645, 129] width 11 height 11
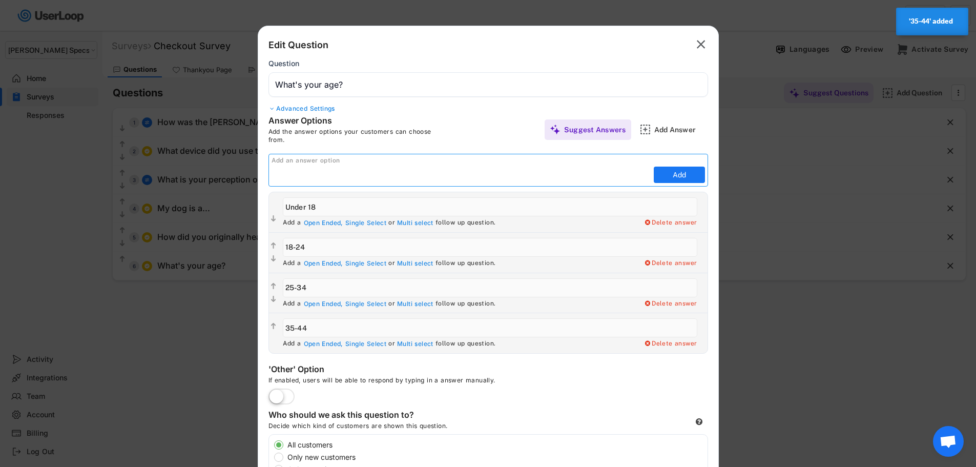
paste input "45-54"
type input "45-54"
click at [669, 176] on button "Add" at bounding box center [679, 174] width 51 height 16
type input "45-54"
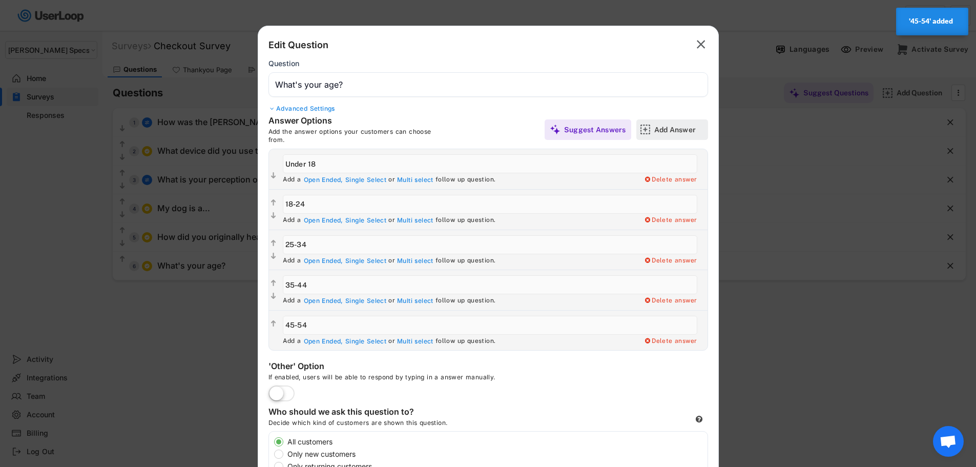
click at [659, 136] on div "Add Answer" at bounding box center [679, 129] width 51 height 20
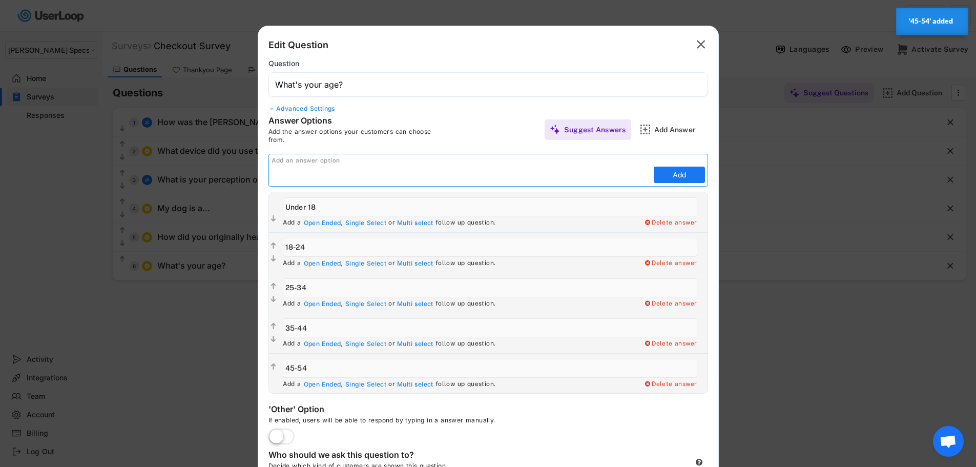
paste input "55-64"
type input "55-64"
click at [677, 177] on button "Add" at bounding box center [679, 174] width 51 height 16
type input "55-64"
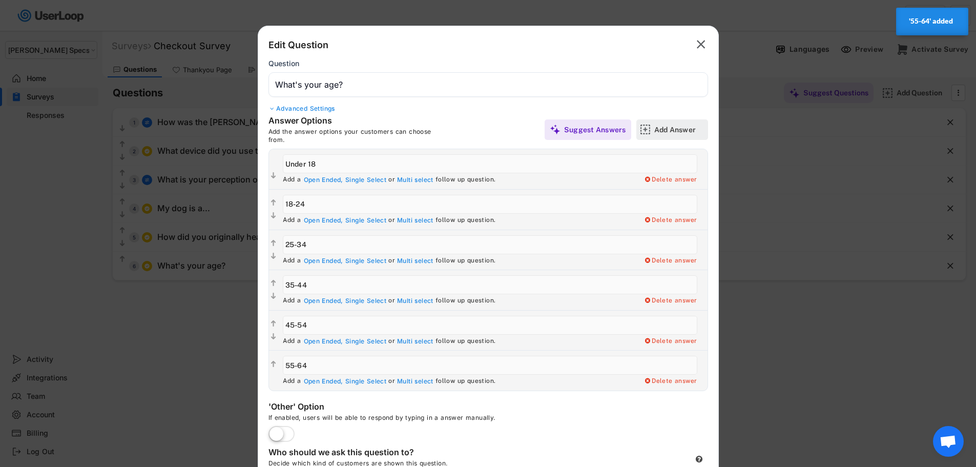
click at [677, 127] on div "Add Answer" at bounding box center [679, 129] width 51 height 9
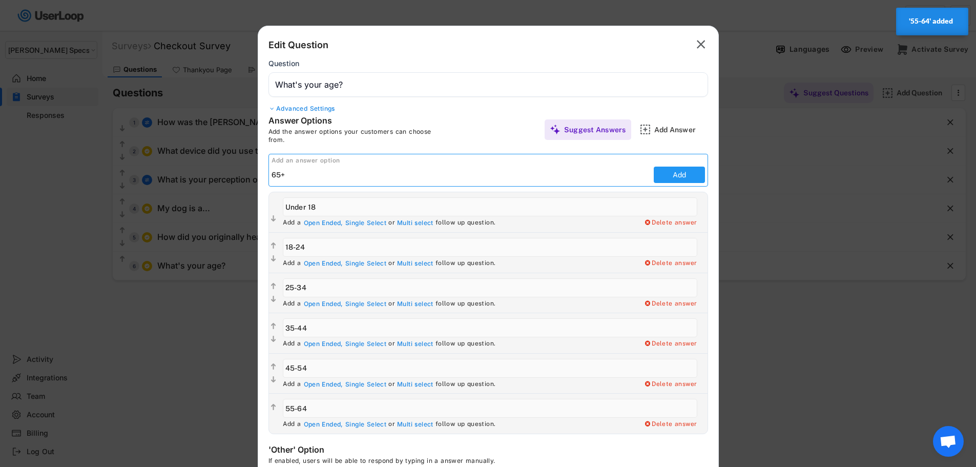
type input "65+"
click at [686, 172] on button "Add" at bounding box center [679, 174] width 51 height 16
type input "65+"
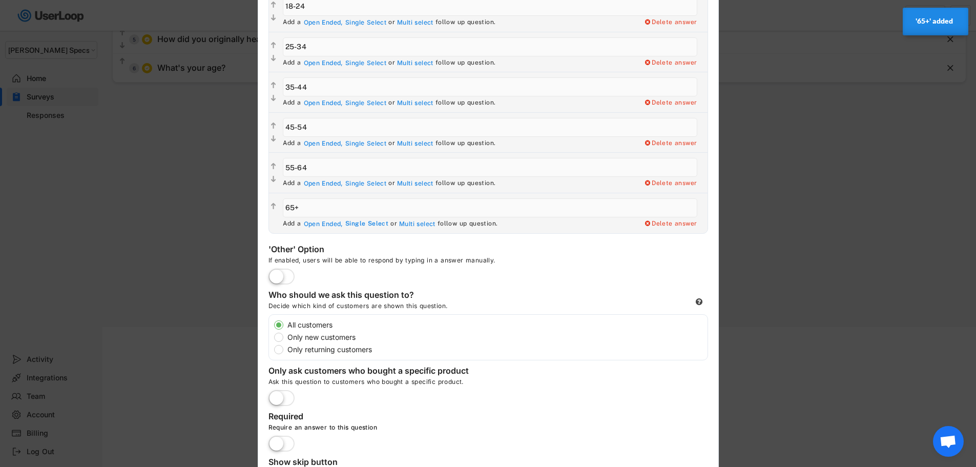
scroll to position [256, 0]
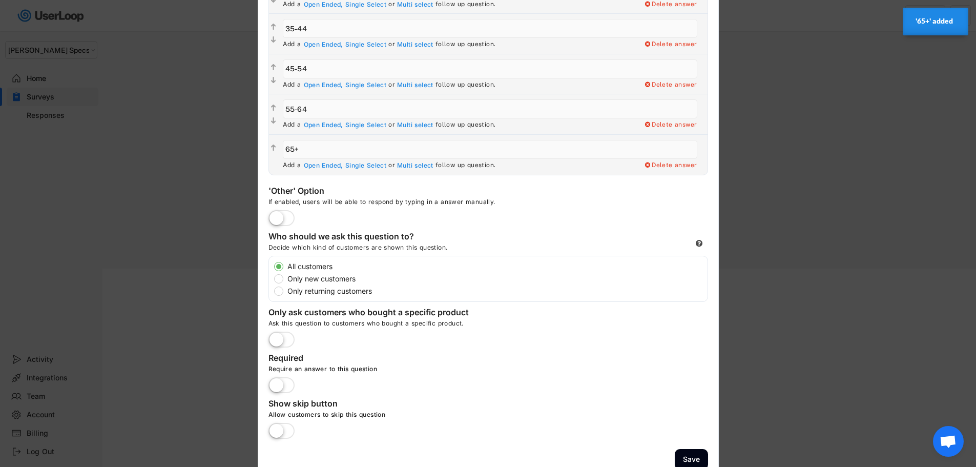
click at [291, 377] on label at bounding box center [281, 385] width 31 height 23
click at [0, 0] on input "checkbox" at bounding box center [0, 0] width 0 height 0
click at [280, 382] on label at bounding box center [281, 385] width 31 height 23
click at [0, 0] on input "checkbox" at bounding box center [0, 0] width 0 height 0
click at [692, 457] on button "Save" at bounding box center [691, 459] width 33 height 21
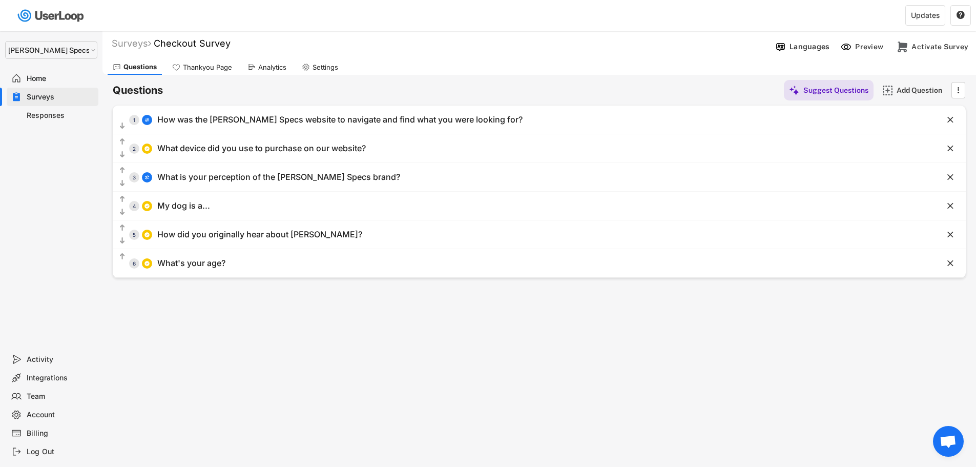
scroll to position [0, 0]
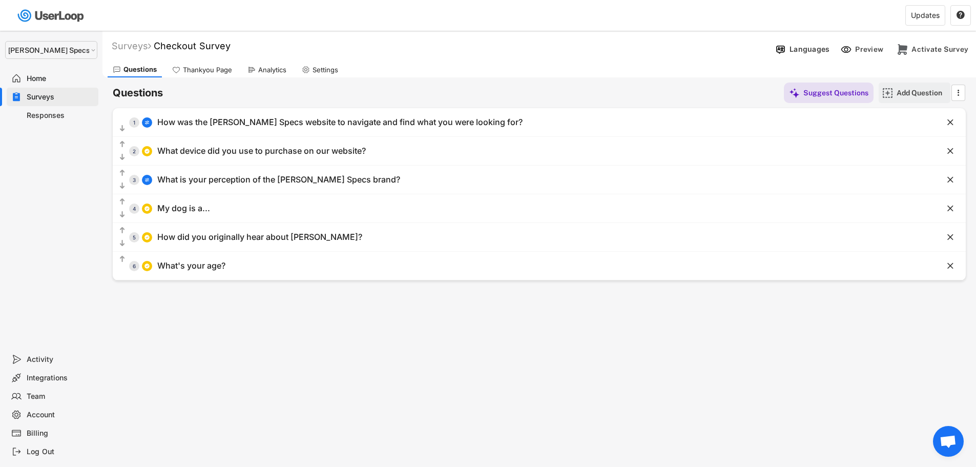
click at [891, 90] on img at bounding box center [887, 93] width 11 height 11
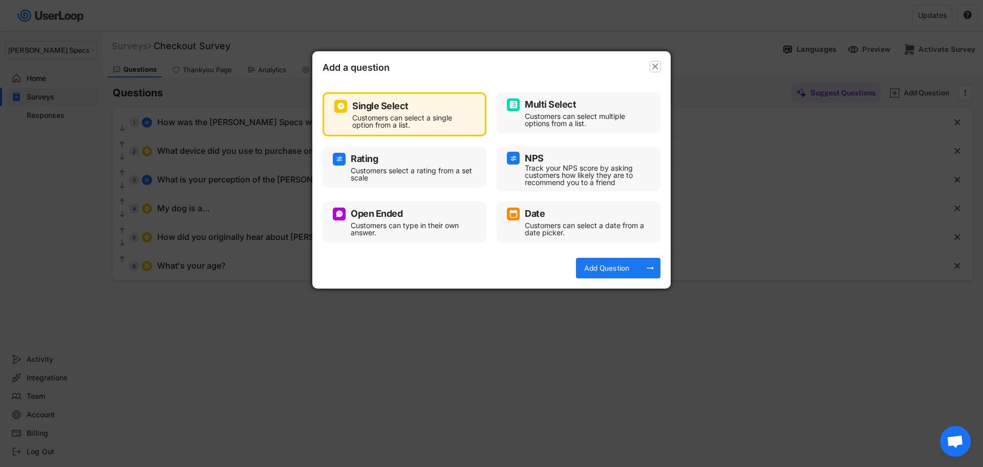
click at [656, 65] on text "" at bounding box center [655, 66] width 6 height 11
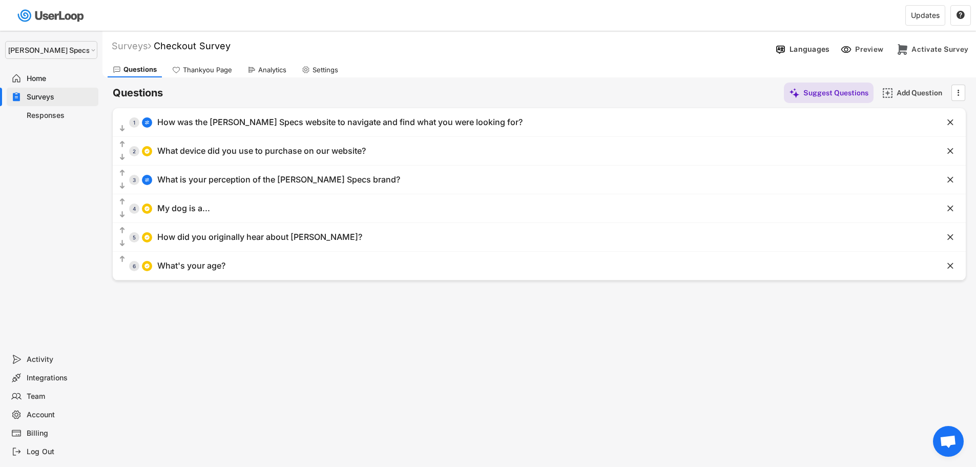
click at [212, 68] on div "Thankyou Page" at bounding box center [207, 70] width 49 height 9
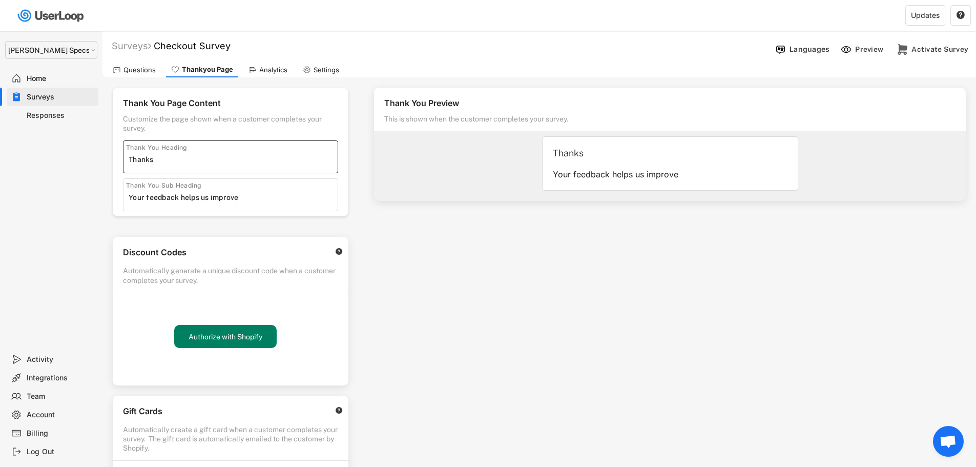
drag, startPoint x: 160, startPoint y: 159, endPoint x: 103, endPoint y: 154, distance: 57.5
click at [103, 154] on div "Thank You Page Content Customize the page shown when a customer completes your …" at bounding box center [230, 314] width 256 height 475
paste input "Post Checkout Survey"
type input "Post Checkout Survey"
drag, startPoint x: 208, startPoint y: 194, endPoint x: 114, endPoint y: 191, distance: 94.3
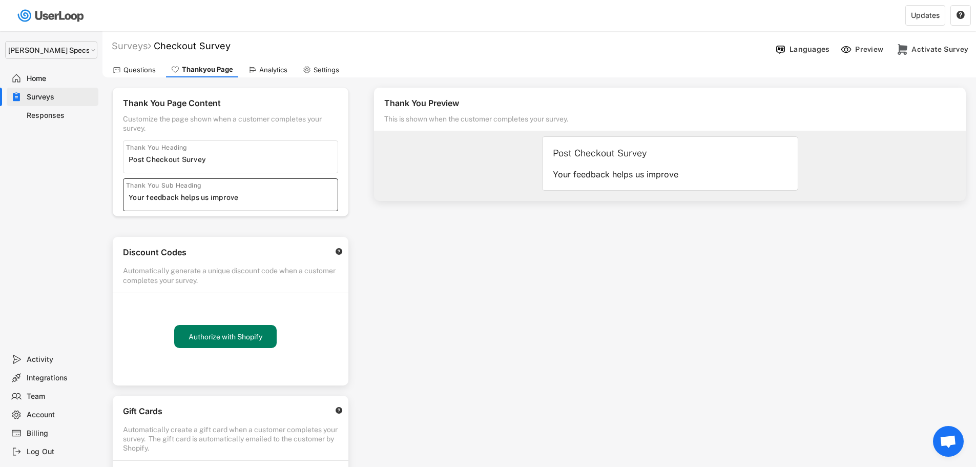
click at [114, 191] on div "Thank You Page Content Customize the page shown when a customer completes your …" at bounding box center [231, 152] width 236 height 129
paste input "Thank you for your purchase!"
click at [266, 200] on input "input" at bounding box center [233, 197] width 209 height 15
paste input "Thank you for your purchase!We appreciate your business and appreciate your fee…"
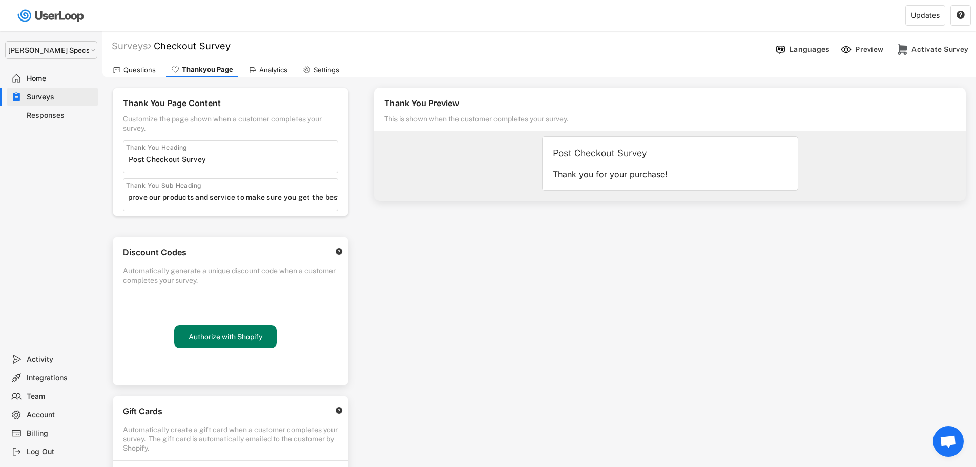
click at [256, 163] on input "input" at bounding box center [233, 159] width 209 height 15
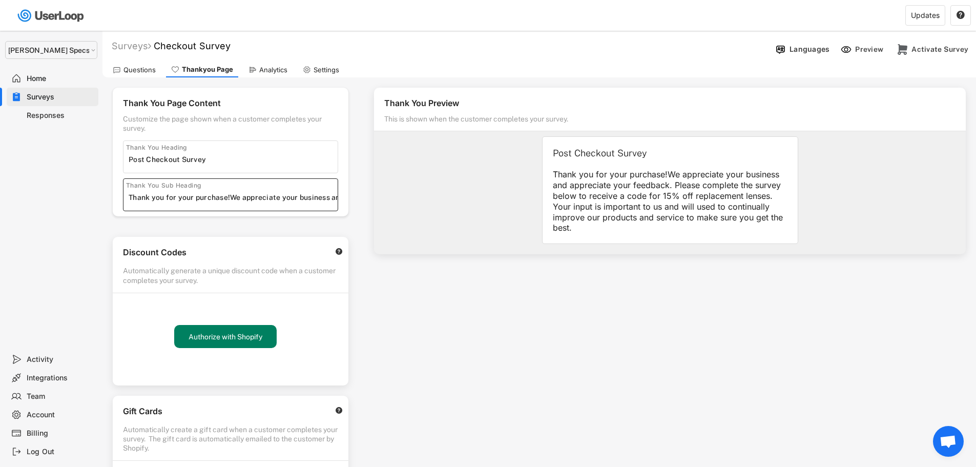
click at [232, 195] on input "input" at bounding box center [233, 197] width 209 height 15
click at [231, 197] on input "input" at bounding box center [233, 197] width 209 height 15
drag, startPoint x: 231, startPoint y: 196, endPoint x: 519, endPoint y: 210, distance: 288.7
click at [519, 210] on div "Thank You Page Content Customize the page shown when a customer completes your …" at bounding box center [538, 364] width 873 height 574
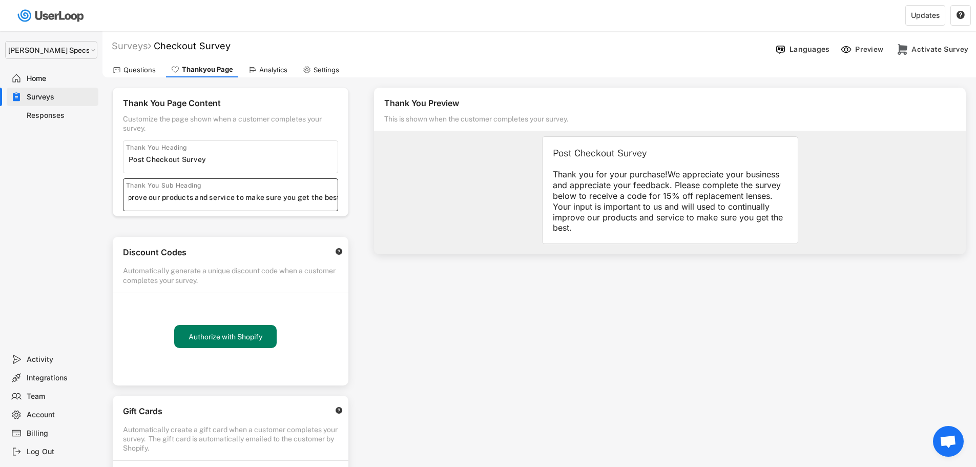
click at [199, 194] on input "input" at bounding box center [233, 197] width 209 height 15
drag, startPoint x: 243, startPoint y: 197, endPoint x: 73, endPoint y: 192, distance: 170.1
click at [73, 192] on body "Welcome, [PERSON_NAME]  Last 30 days SURVEYS 2 RESPONSES 9,265 Your surveys Ch…" at bounding box center [488, 233] width 976 height 467
click at [227, 200] on input "input" at bounding box center [233, 197] width 209 height 15
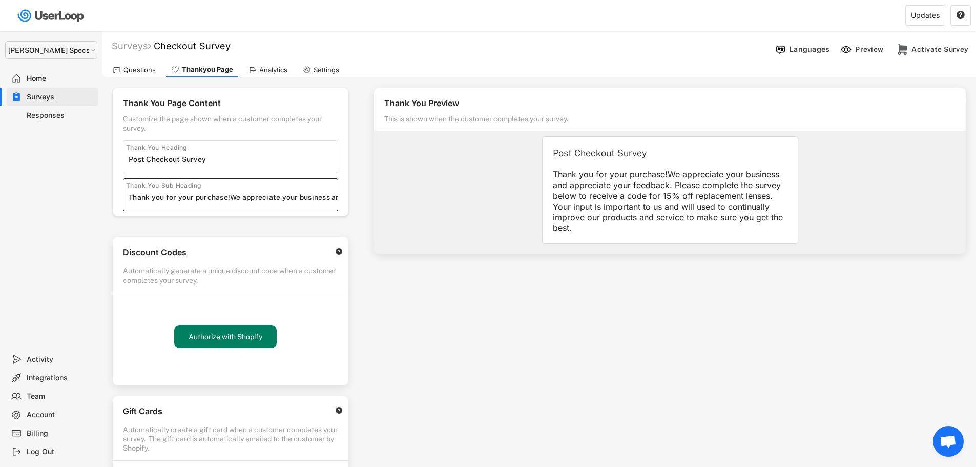
drag, startPoint x: 206, startPoint y: 194, endPoint x: 82, endPoint y: 192, distance: 124.5
click at [82, 192] on body "Welcome, [PERSON_NAME]  Last 30 days SURVEYS 2 RESPONSES 9,265 Your surveys Ch…" at bounding box center [488, 233] width 976 height 467
type input "We appreciate your business and appreciate your feedback. Please complete the s…"
click at [244, 156] on input "input" at bounding box center [233, 159] width 209 height 15
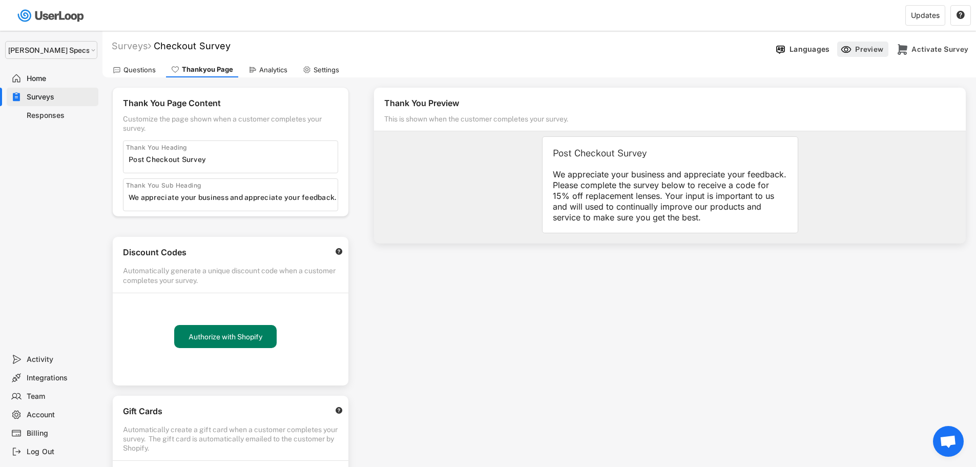
click at [853, 47] on div "Preview" at bounding box center [862, 48] width 51 height 15
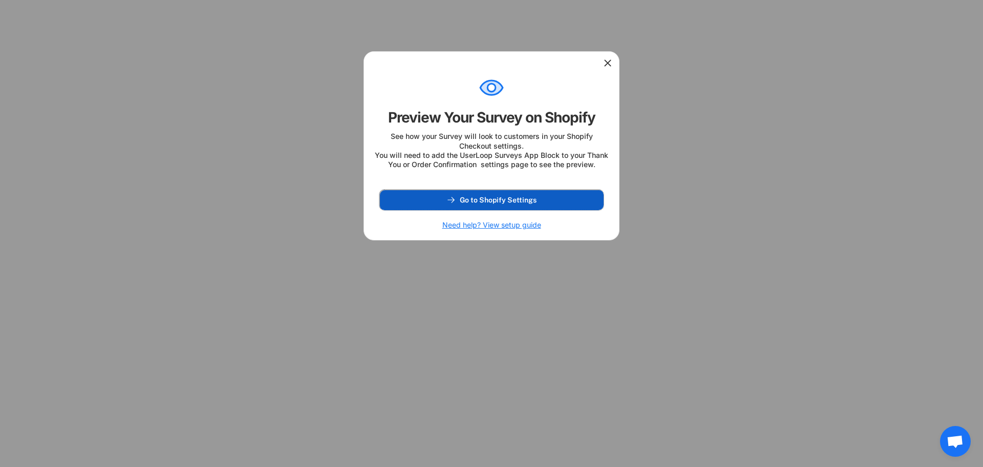
click at [487, 203] on span "Go to Shopify Settings" at bounding box center [498, 199] width 77 height 7
click at [609, 63] on icon at bounding box center [608, 63] width 10 height 10
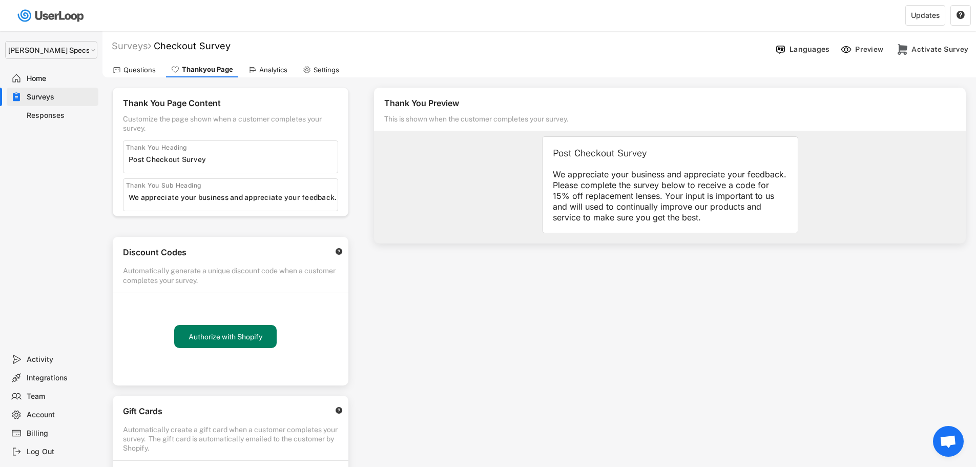
click at [122, 75] on div "Questions" at bounding box center [134, 69] width 53 height 15
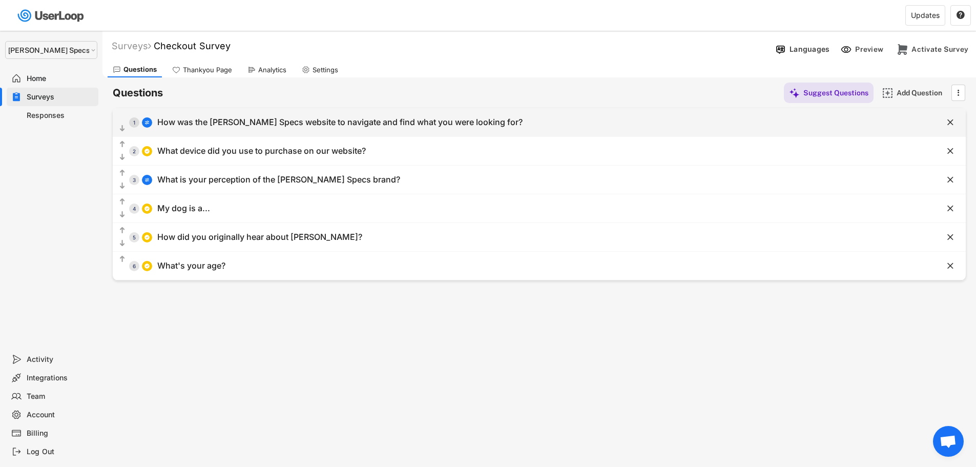
click at [448, 125] on div "How was the [PERSON_NAME] Specs website to navigate and find what you were look…" at bounding box center [339, 122] width 365 height 11
select select ""1_5""
type input "Difficult, confusing, frustrating"
type input "Clear and easy!"
type input "How was the [PERSON_NAME] Specs website to navigate and find what you were look…"
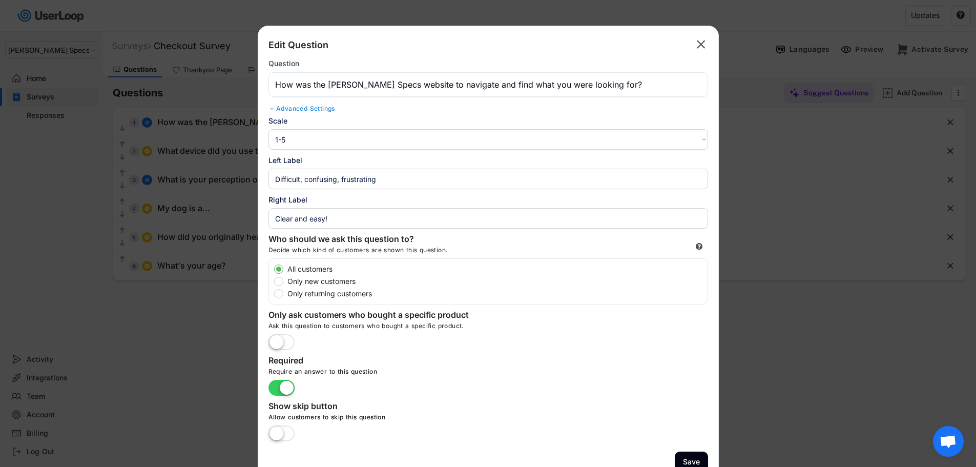
click at [704, 45] on icon "" at bounding box center [700, 44] width 14 height 16
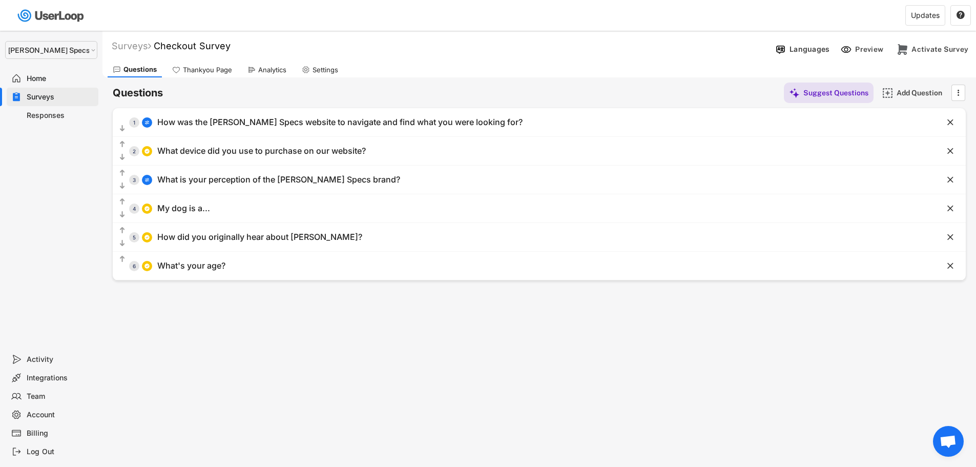
click at [240, 45] on div "Surveys Checkout Survey " at bounding box center [436, 46] width 669 height 12
click at [230, 46] on font "Checkout Survey" at bounding box center [192, 45] width 77 height 11
click at [186, 45] on input "input" at bounding box center [284, 46] width 256 height 18
type input "Post Purchase Survey"
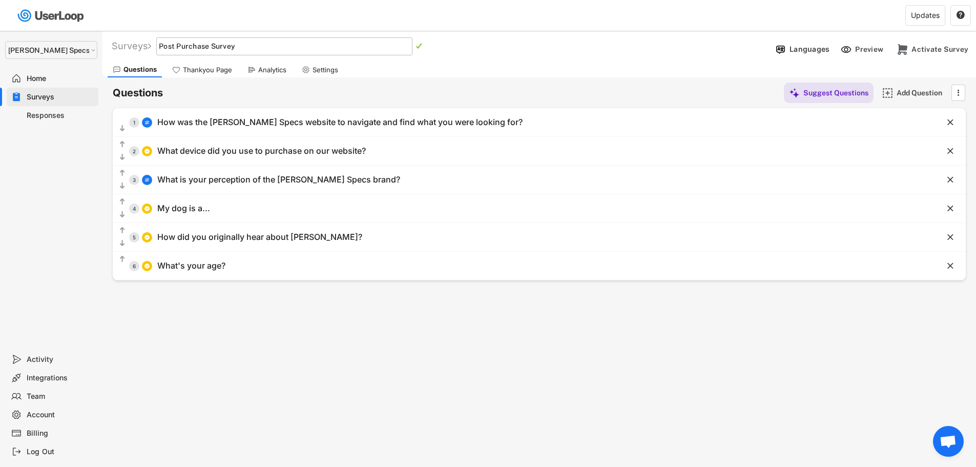
click at [506, 53] on div "Surveys Checkout Survey  " at bounding box center [436, 46] width 669 height 18
click at [422, 47] on text "" at bounding box center [419, 46] width 6 height 7
click at [212, 76] on div "Thankyou Page" at bounding box center [202, 69] width 70 height 15
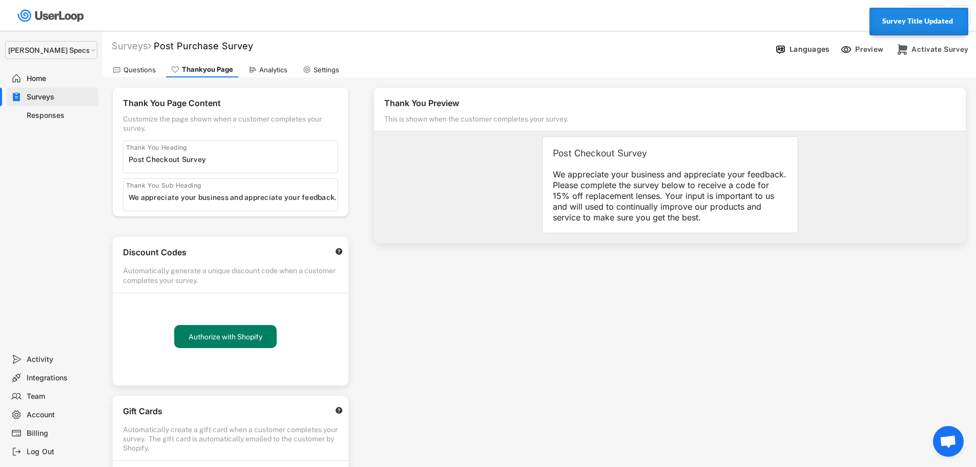
click at [273, 77] on div "Analytics" at bounding box center [267, 69] width 49 height 15
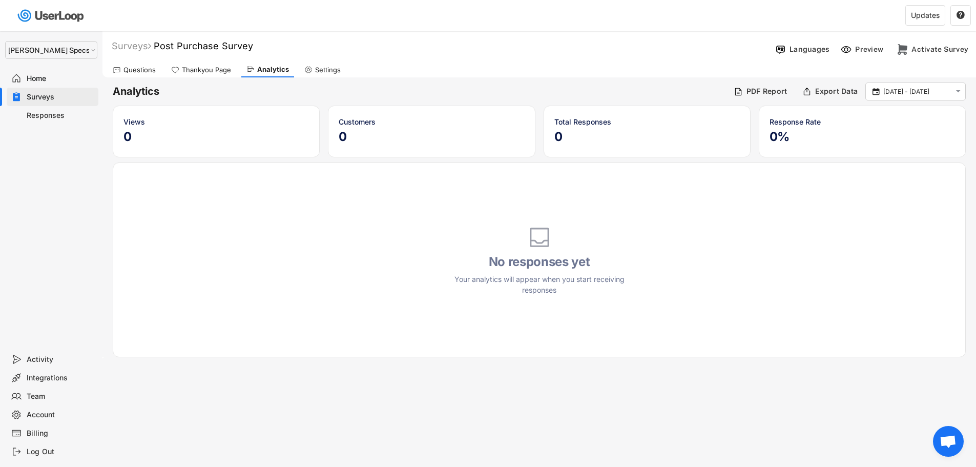
click at [272, 74] on div "Analytics" at bounding box center [267, 69] width 53 height 15
click at [315, 68] on div "Settings" at bounding box center [328, 70] width 26 height 9
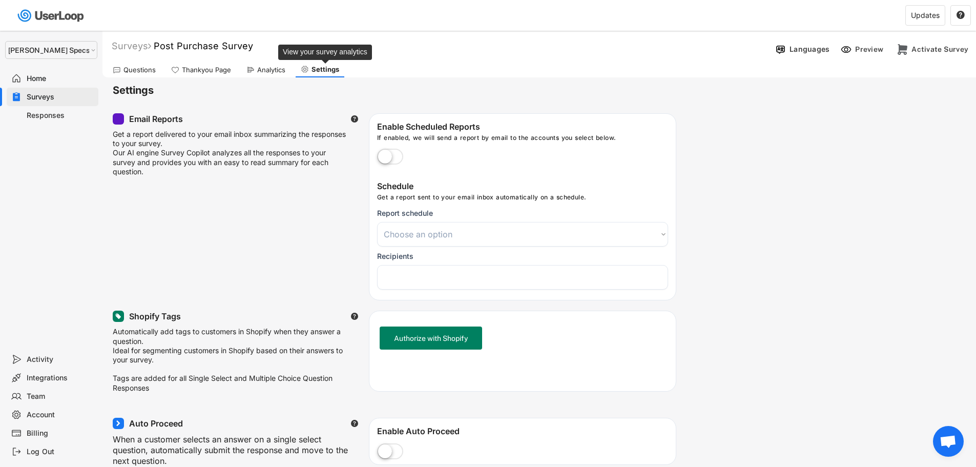
select select
click at [31, 413] on div "Account" at bounding box center [61, 415] width 68 height 10
select select ""en""
select select ""1_week""
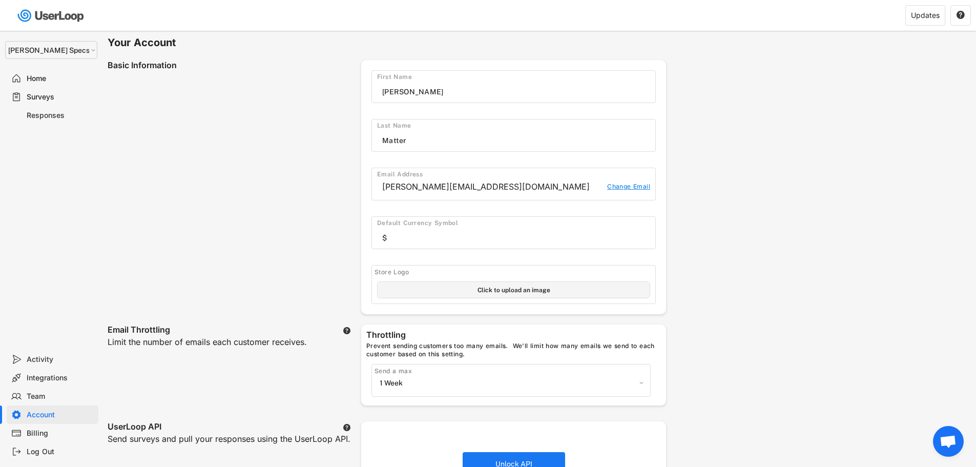
click at [43, 375] on div "Integrations" at bounding box center [61, 378] width 68 height 10
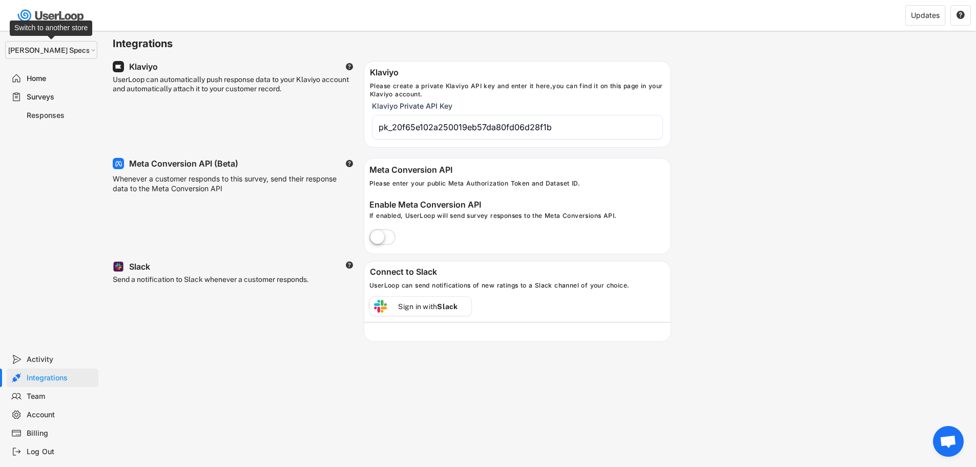
click at [88, 46] on select "Selet a store... [PERSON_NAME] Leather Supply [PERSON_NAME] Equine [PERSON_NAME…" at bounding box center [51, 50] width 92 height 18
click at [5, 41] on select "Selet a store... [PERSON_NAME] Leather Supply [PERSON_NAME] Equine [PERSON_NAME…" at bounding box center [51, 50] width 92 height 18
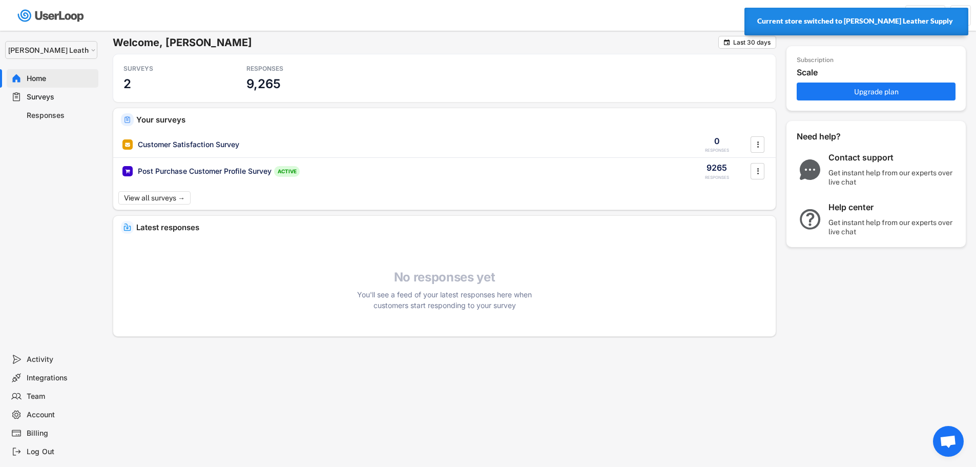
click at [36, 382] on div "Integrations" at bounding box center [61, 378] width 68 height 10
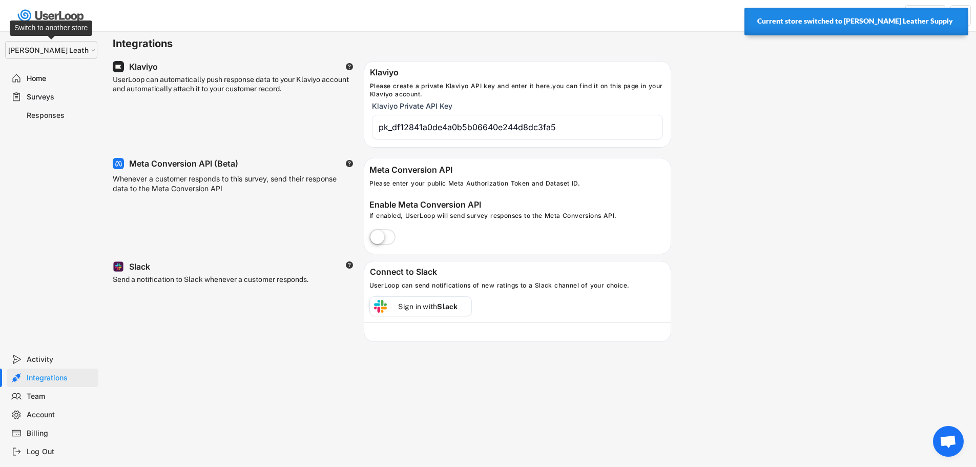
click at [67, 52] on select "Selet a store... [PERSON_NAME] Leather Supply [PERSON_NAME] Equine [PERSON_NAME…" at bounding box center [51, 50] width 92 height 18
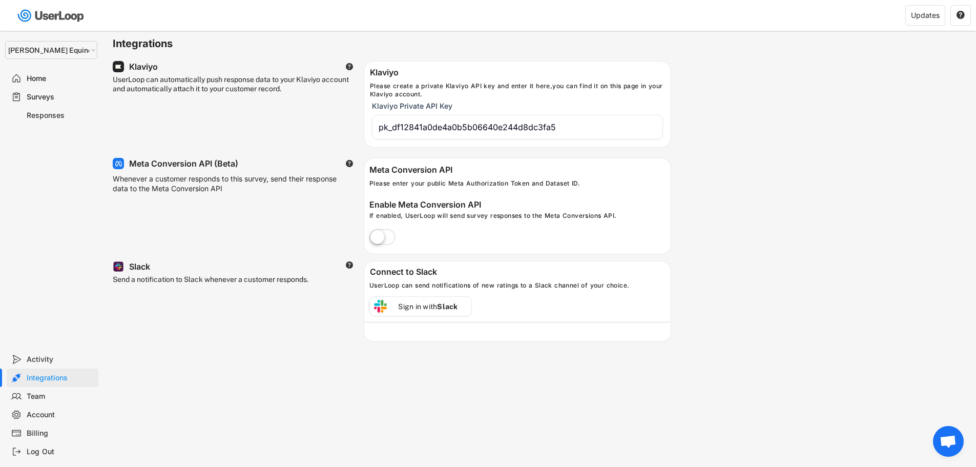
click at [5, 41] on select "Selet a store... [PERSON_NAME] Leather Supply [PERSON_NAME] Equine [PERSON_NAME…" at bounding box center [51, 50] width 92 height 18
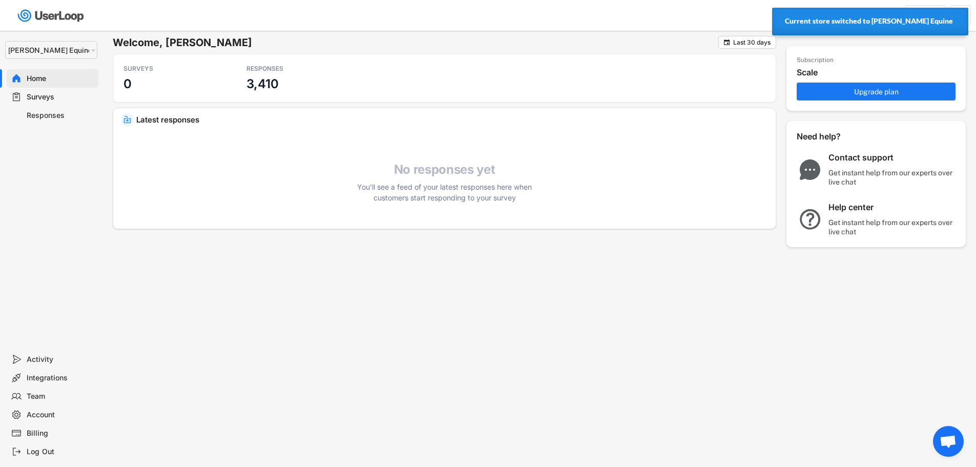
click at [49, 376] on div "Integrations" at bounding box center [61, 378] width 68 height 10
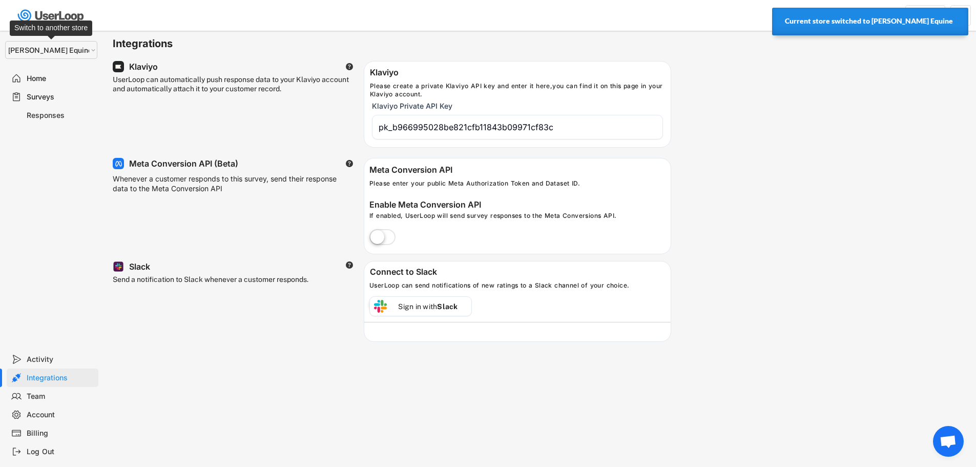
click at [64, 47] on select "Selet a store... [PERSON_NAME] Leather Supply [PERSON_NAME] Equine [PERSON_NAME…" at bounding box center [51, 50] width 92 height 18
select select ""1348695171700984260__LOOKUP__1687454194141x437238146733814660""
click at [5, 41] on select "Selet a store... [PERSON_NAME] Leather Supply [PERSON_NAME] Equine [PERSON_NAME…" at bounding box center [51, 50] width 92 height 18
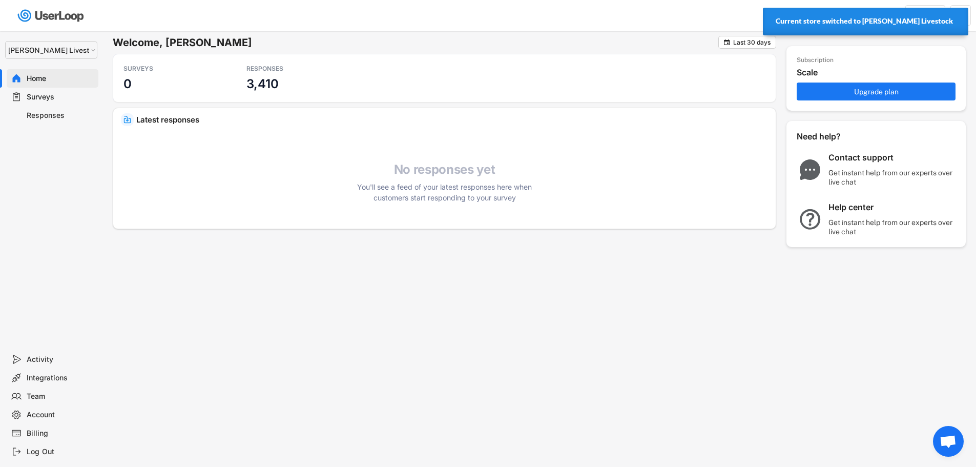
type input "pk_6c84dd53beda0666e87af33bb02e642a09"
click at [51, 380] on div "Integrations" at bounding box center [61, 378] width 68 height 10
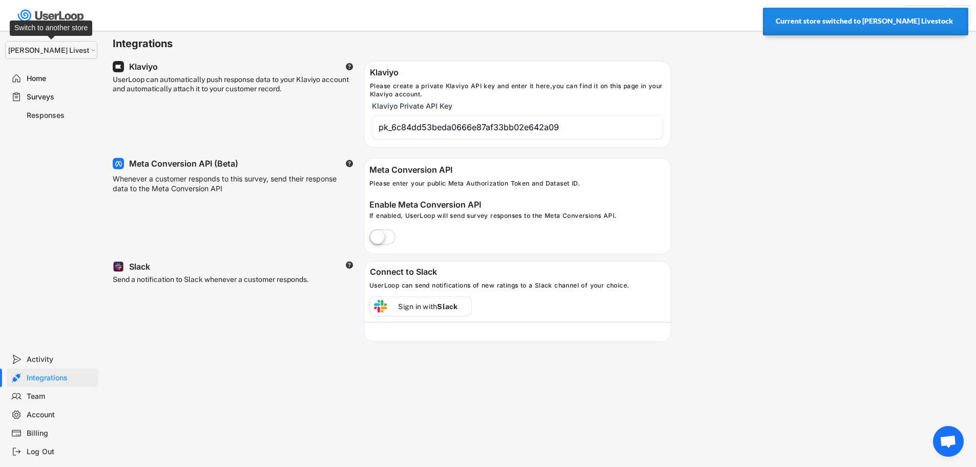
click at [70, 45] on select "Selet a store... [PERSON_NAME] Leather Supply [PERSON_NAME] Equine [PERSON_NAME…" at bounding box center [51, 50] width 92 height 18
select select ""1348695171700984260__LOOKUP__1687454347823x144145880415864420""
click at [5, 41] on select "Selet a store... [PERSON_NAME] Leather Supply [PERSON_NAME] Equine [PERSON_NAME…" at bounding box center [51, 50] width 92 height 18
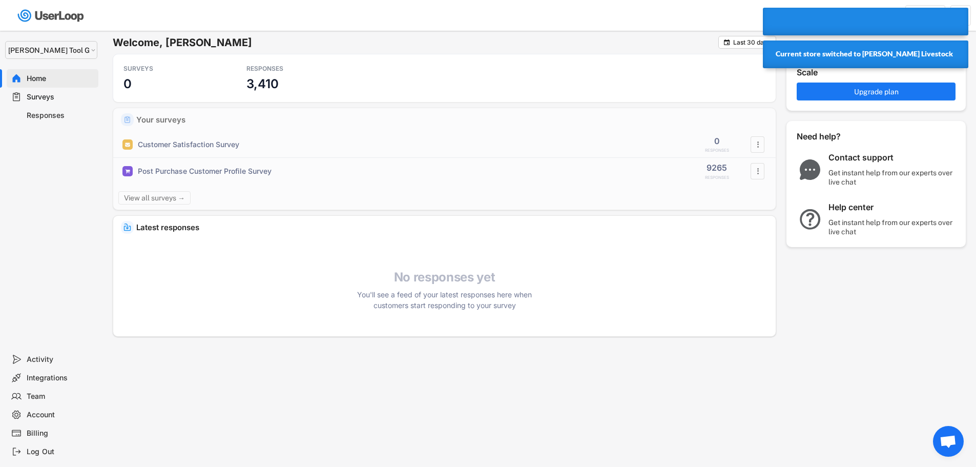
type input "pk_026c82480a012ba837eb1679b7b180ca3b"
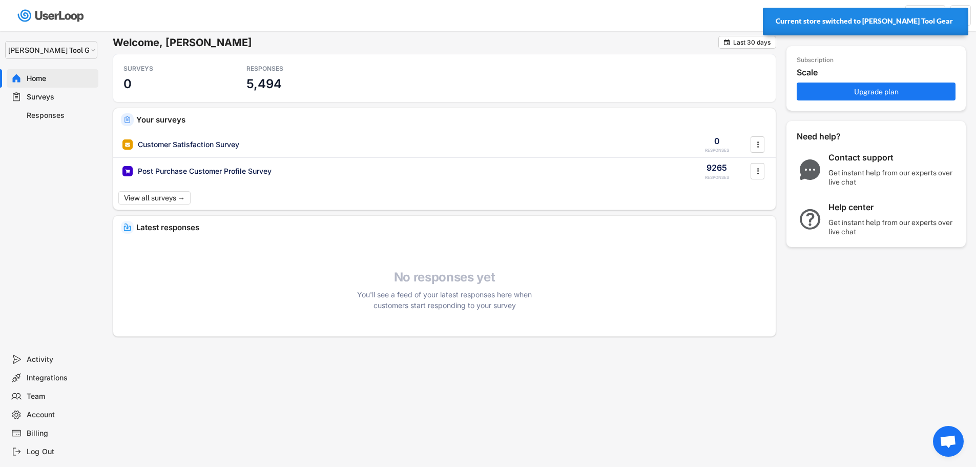
click at [48, 379] on div "Integrations" at bounding box center [61, 378] width 68 height 10
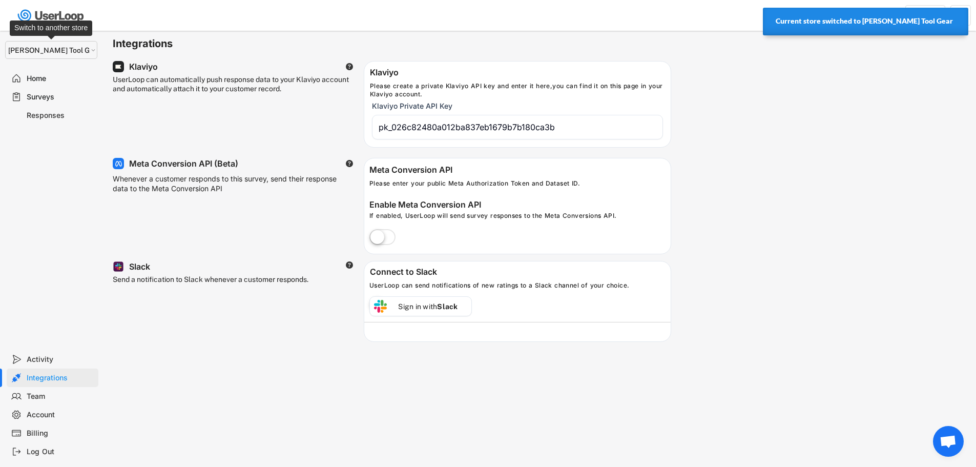
click at [72, 45] on select "Selet a store... [PERSON_NAME] Leather Supply [PERSON_NAME] Equine [PERSON_NAME…" at bounding box center [51, 50] width 92 height 18
select select ""1348695171700984260__LOOKUP__1687454426650x536940110636931140""
click at [5, 41] on select "Selet a store... [PERSON_NAME] Leather Supply [PERSON_NAME] Equine [PERSON_NAME…" at bounding box center [51, 50] width 92 height 18
type input "pk_97fd4f665a8b97a202819225173c86e761"
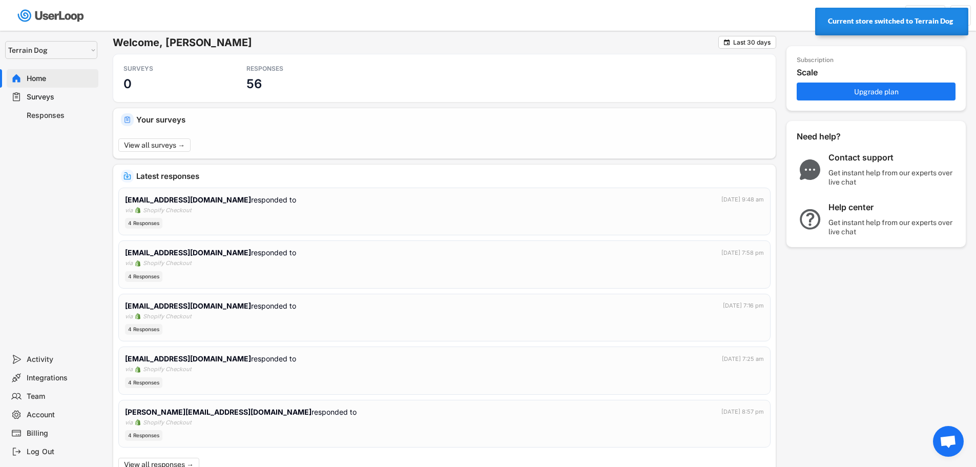
click at [49, 374] on div "Integrations" at bounding box center [61, 378] width 68 height 10
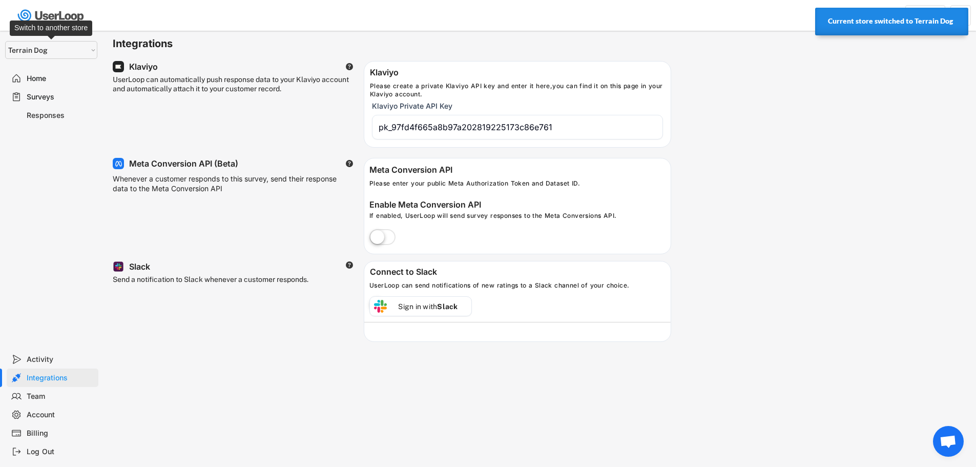
click at [69, 50] on select "Selet a store... [PERSON_NAME] Leather Supply [PERSON_NAME] Equine [PERSON_NAME…" at bounding box center [51, 50] width 92 height 18
select select ""1348695171700984260__LOOKUP__1697633109141x559312519885250000""
click at [5, 41] on select "Selet a store... [PERSON_NAME] Leather Supply [PERSON_NAME] Equine [PERSON_NAME…" at bounding box center [51, 50] width 92 height 18
type input "pk_b36cd848034a6d149777cd8617f9b67a70"
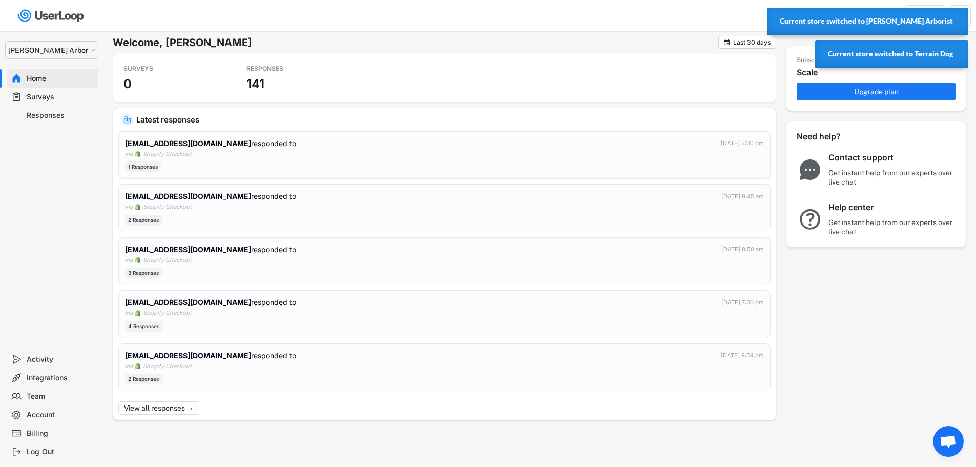
click at [38, 380] on div "Integrations" at bounding box center [61, 378] width 68 height 10
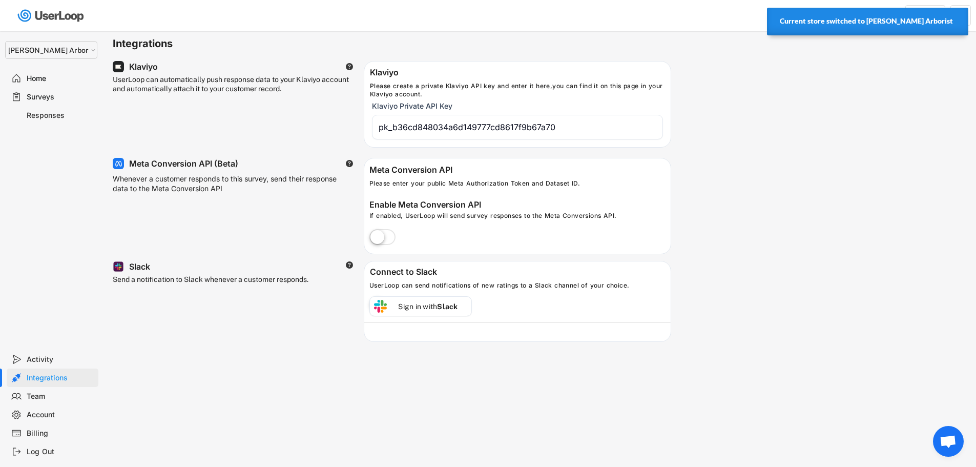
click at [78, 48] on select "Selet a store... [PERSON_NAME] Leather Supply [PERSON_NAME] Equine [PERSON_NAME…" at bounding box center [51, 50] width 92 height 18
select select ""1348695171700984260__LOOKUP__1697634736591x266979510156241540""
click at [5, 41] on select "Selet a store... [PERSON_NAME] Leather Supply [PERSON_NAME] Equine [PERSON_NAME…" at bounding box center [51, 50] width 92 height 18
type input "pk_20f65e102a250019eb57da80fd06d28f1b"
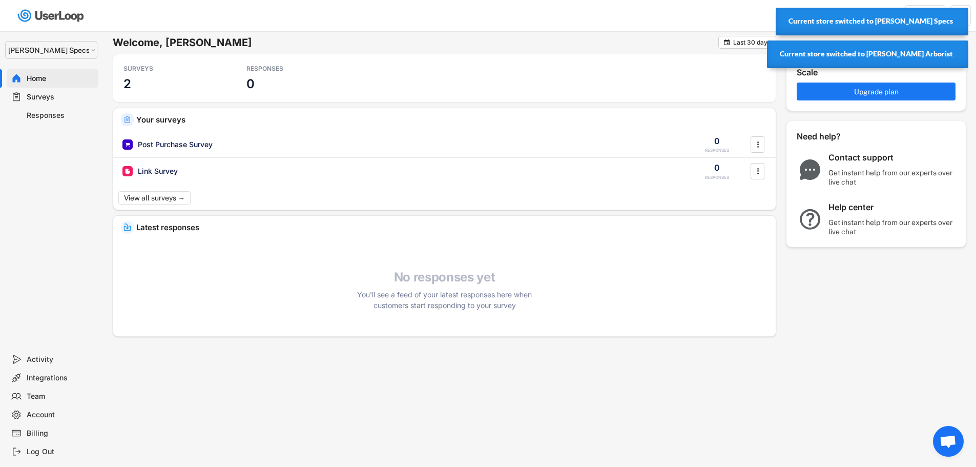
click at [61, 375] on div "Integrations" at bounding box center [61, 378] width 68 height 10
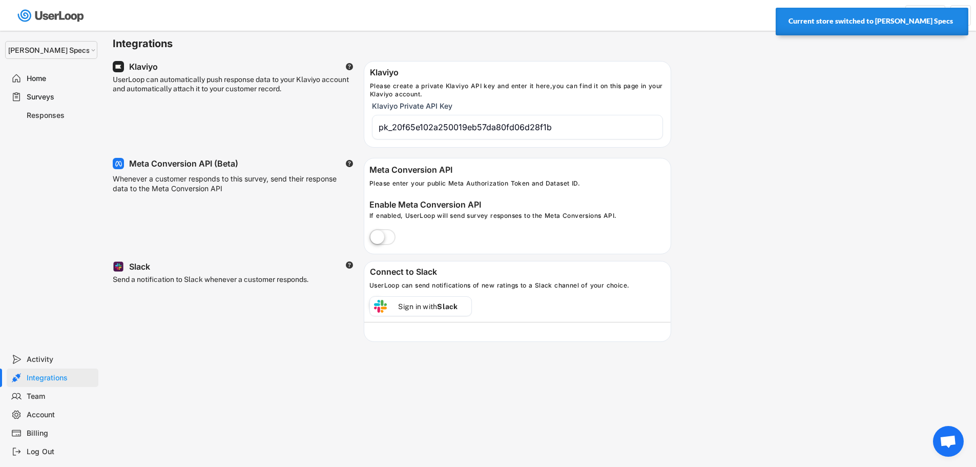
click at [50, 93] on div "Surveys" at bounding box center [61, 97] width 68 height 10
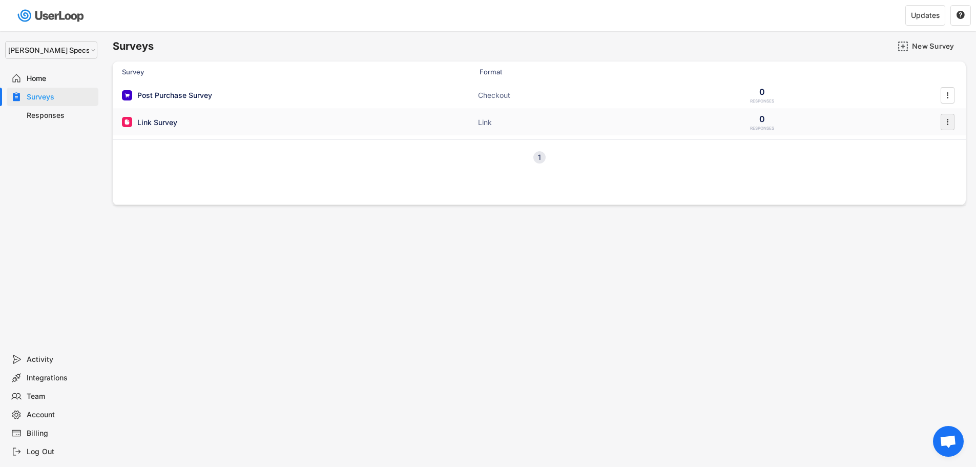
click at [948, 123] on text "" at bounding box center [947, 122] width 2 height 11
click at [814, 227] on div "Surveys New Survey Survey Format Post Purchase Survey Checkout 0 RESPONSES  Li…" at bounding box center [538, 278] width 873 height 494
click at [165, 124] on div "Link Survey" at bounding box center [157, 122] width 40 height 10
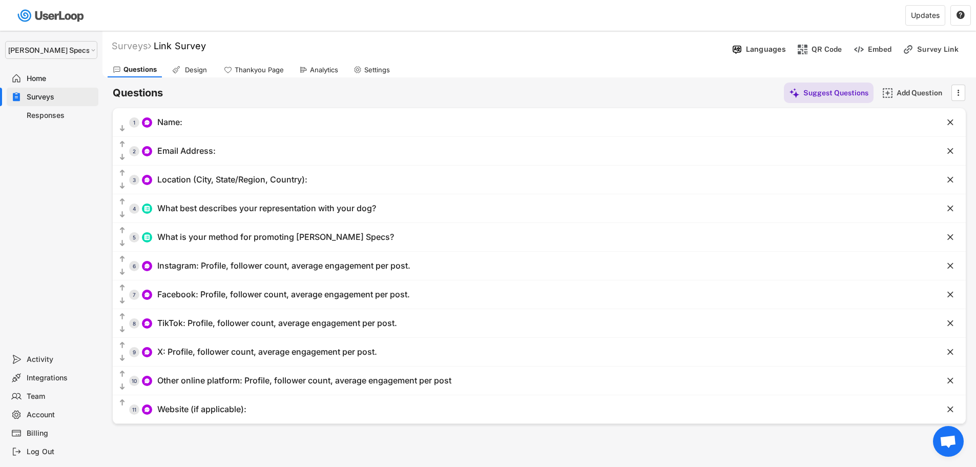
click at [38, 74] on div "Home" at bounding box center [61, 79] width 68 height 10
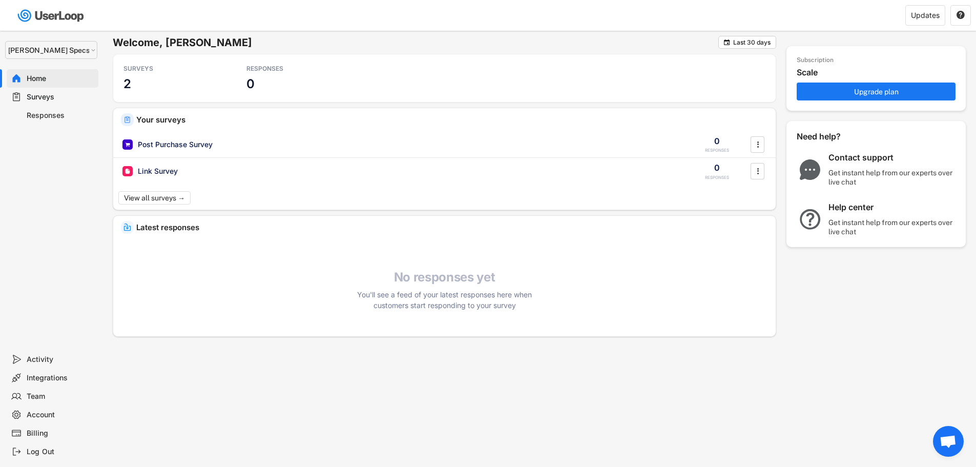
click at [43, 95] on div "Surveys" at bounding box center [61, 97] width 68 height 10
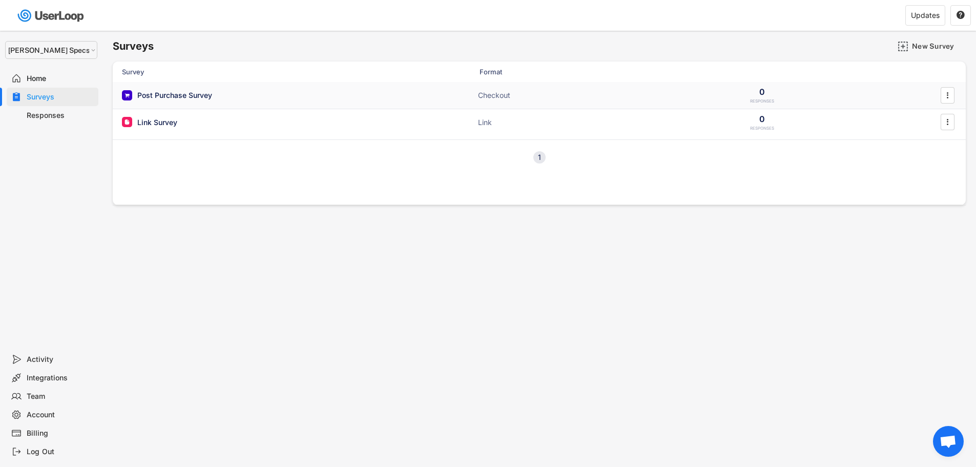
click at [194, 93] on div "Post Purchase Survey" at bounding box center [174, 95] width 75 height 10
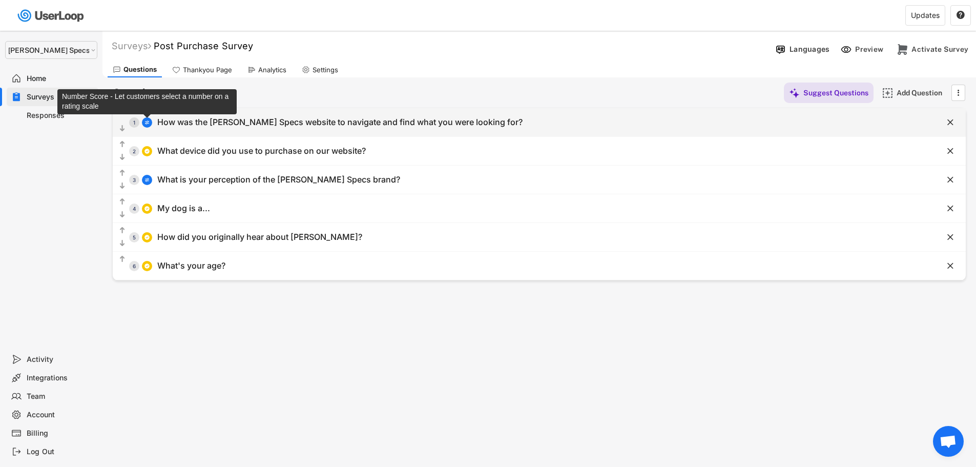
click at [147, 122] on img at bounding box center [147, 122] width 6 height 6
select select ""1_5""
type input "Difficult, confusing, frustrating"
type input "Clear and easy!"
type input "How was the [PERSON_NAME] Specs website to navigate and find what you were look…"
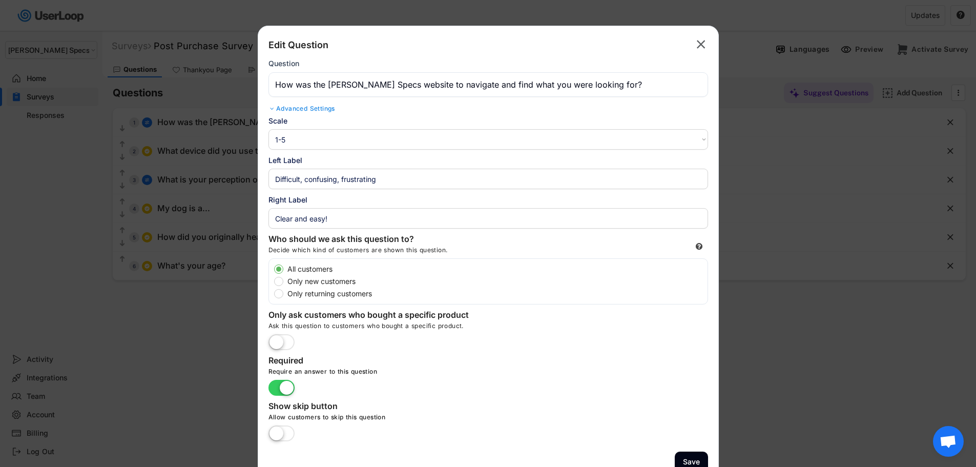
click at [701, 44] on text "" at bounding box center [701, 44] width 9 height 15
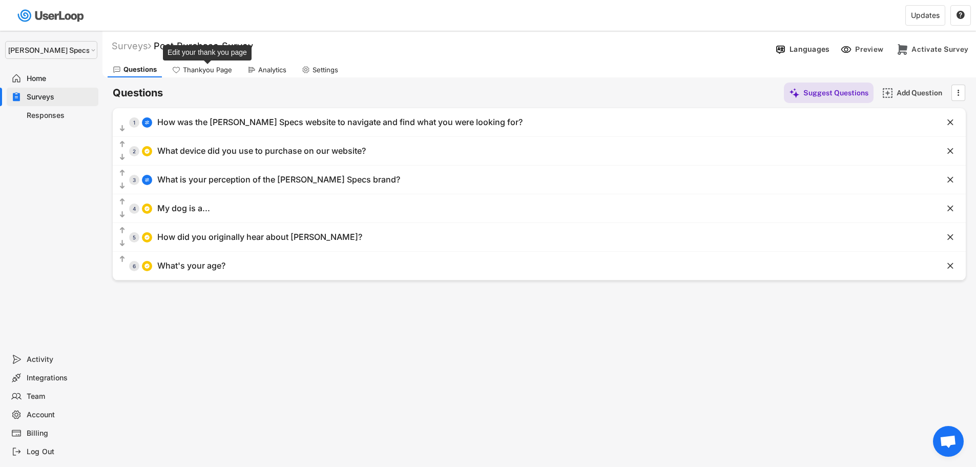
click at [218, 73] on div "Thankyou Page" at bounding box center [207, 70] width 49 height 9
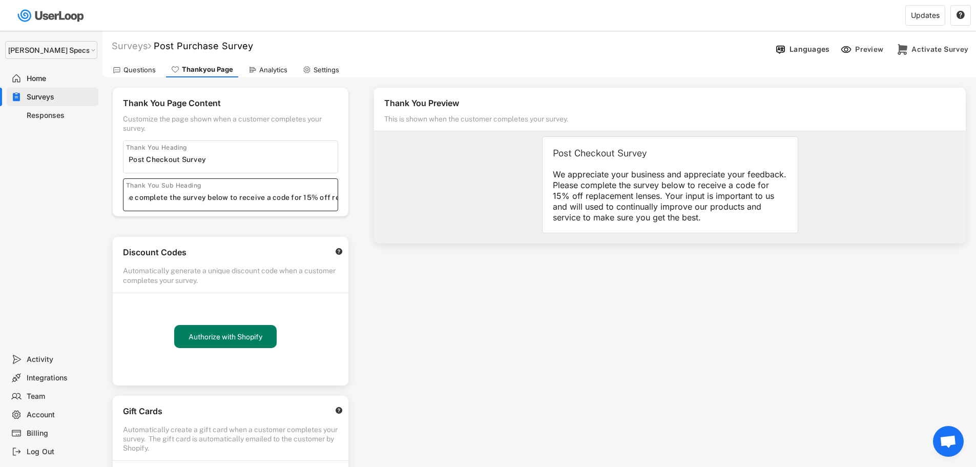
drag, startPoint x: 264, startPoint y: 195, endPoint x: 341, endPoint y: 200, distance: 76.5
click at [341, 200] on div "Thank You Page Content Customize the page shown when a customer completes your …" at bounding box center [231, 152] width 236 height 129
click at [264, 198] on input "input" at bounding box center [233, 197] width 209 height 15
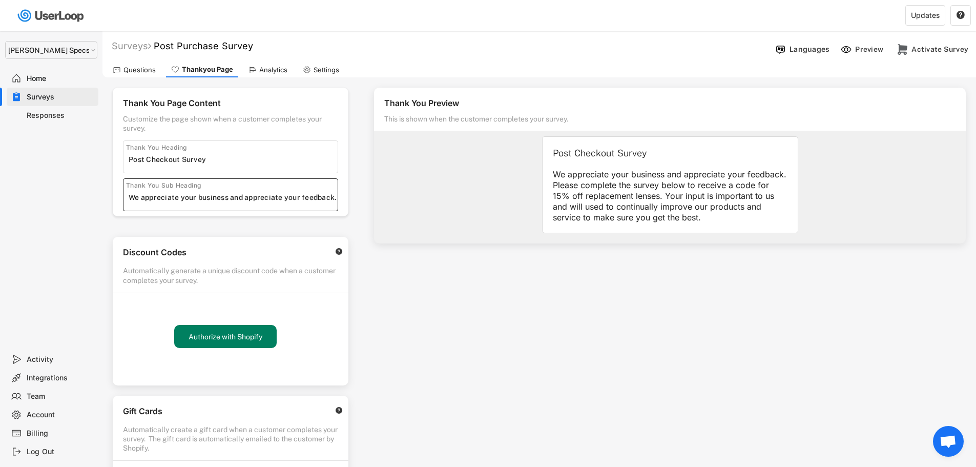
click at [310, 70] on div "Settings" at bounding box center [321, 69] width 47 height 15
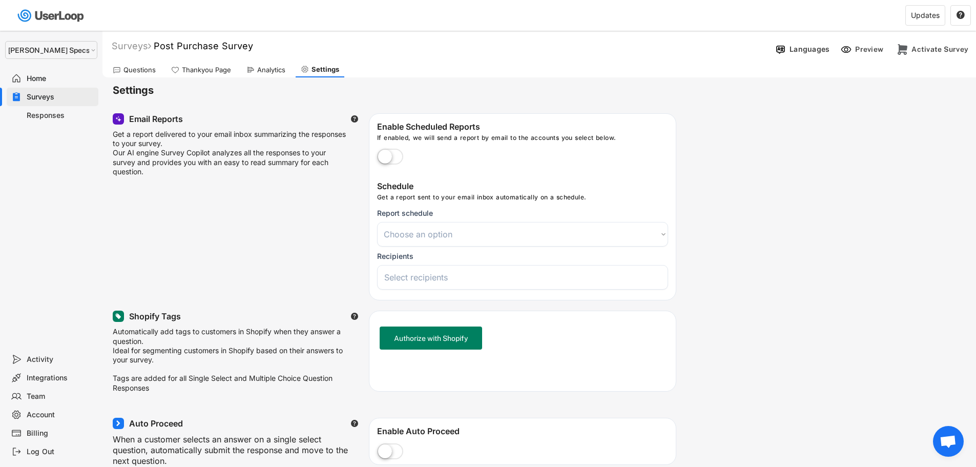
click at [207, 67] on div "Thankyou Page" at bounding box center [206, 70] width 49 height 9
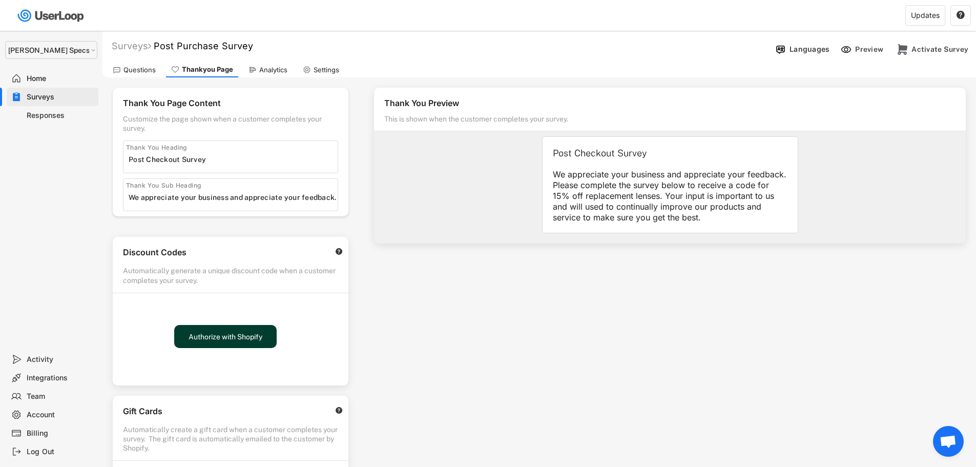
click at [225, 332] on button "Authorize with Shopify" at bounding box center [225, 336] width 102 height 23
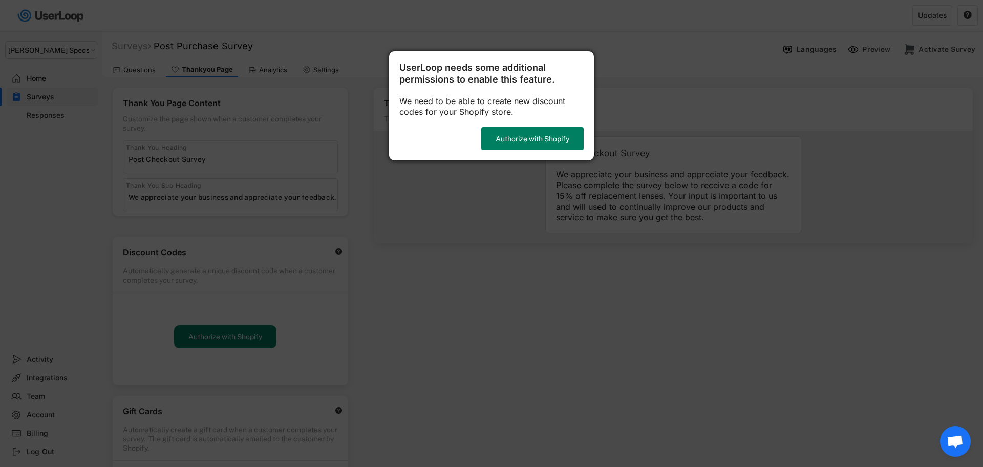
click at [489, 236] on div at bounding box center [491, 233] width 983 height 467
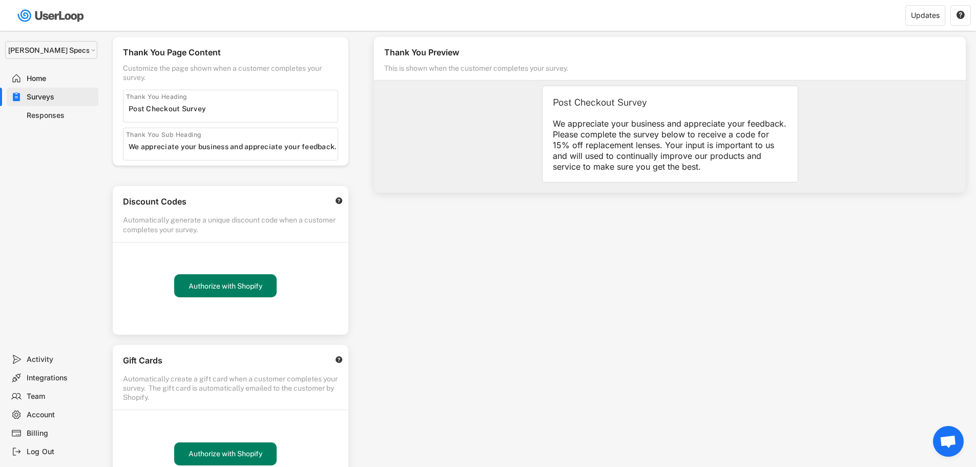
scroll to position [51, 0]
click at [49, 97] on div "Surveys" at bounding box center [61, 97] width 68 height 10
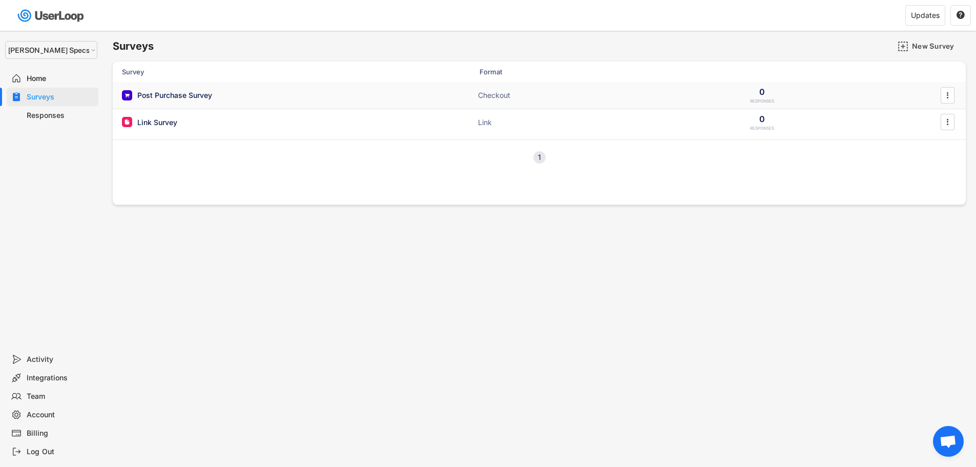
click at [166, 95] on div "Post Purchase Survey" at bounding box center [174, 95] width 75 height 10
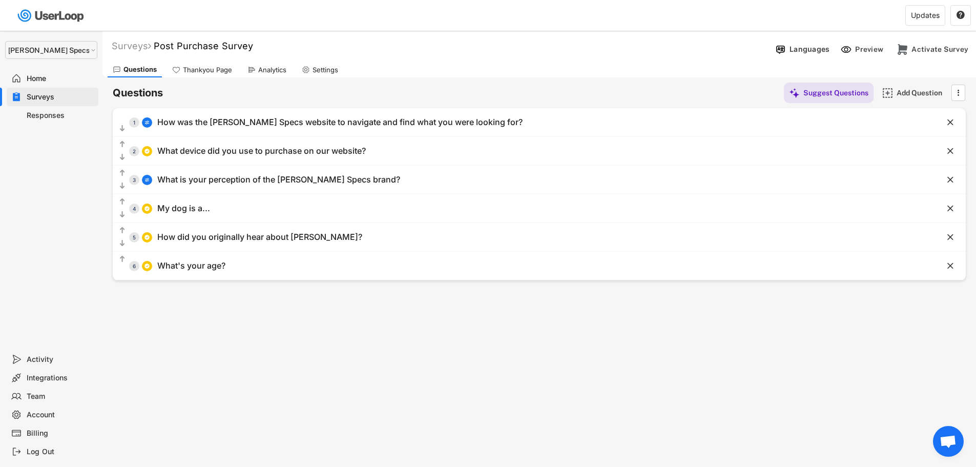
click at [318, 78] on div "Questions Suggest Questions Add Question    1 How was the [PERSON_NAME] Spec…" at bounding box center [539, 178] width 853 height 203
click at [318, 74] on div "Settings" at bounding box center [320, 69] width 47 height 15
select select
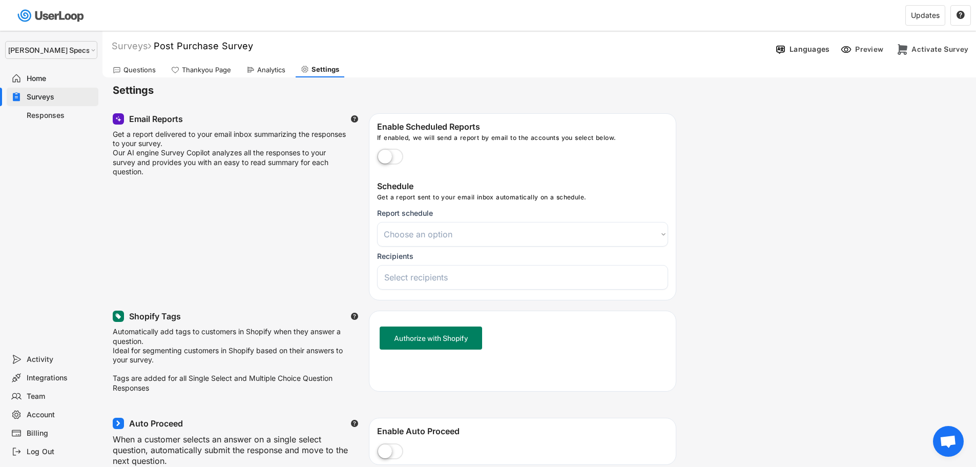
click at [276, 74] on div "Analytics" at bounding box center [265, 69] width 49 height 15
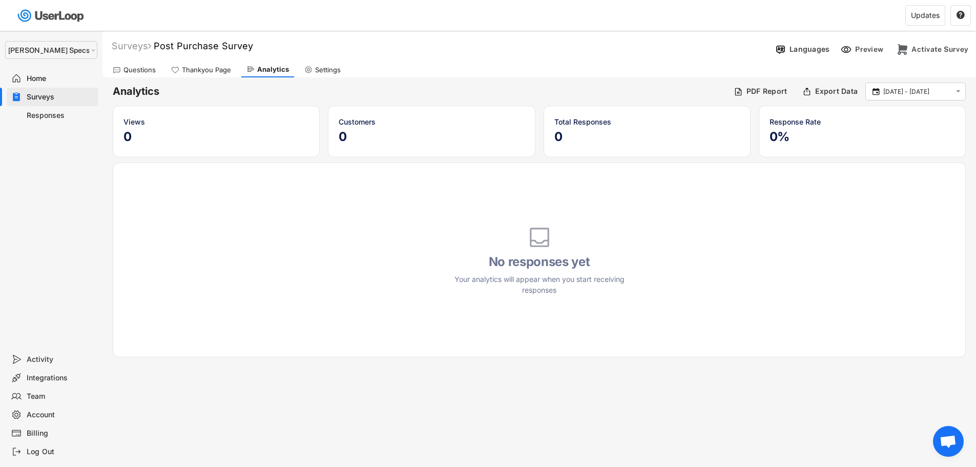
click at [210, 70] on div "Thankyou Page" at bounding box center [206, 70] width 49 height 9
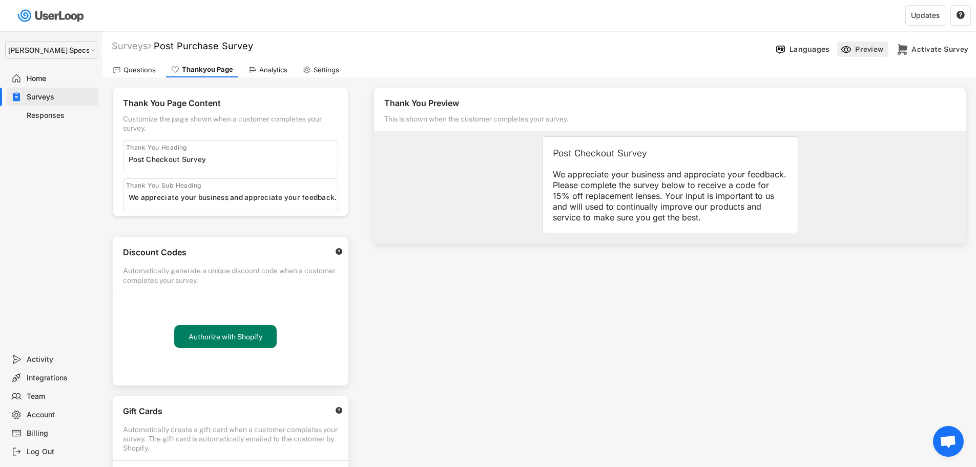
click at [847, 48] on use at bounding box center [845, 49] width 11 height 11
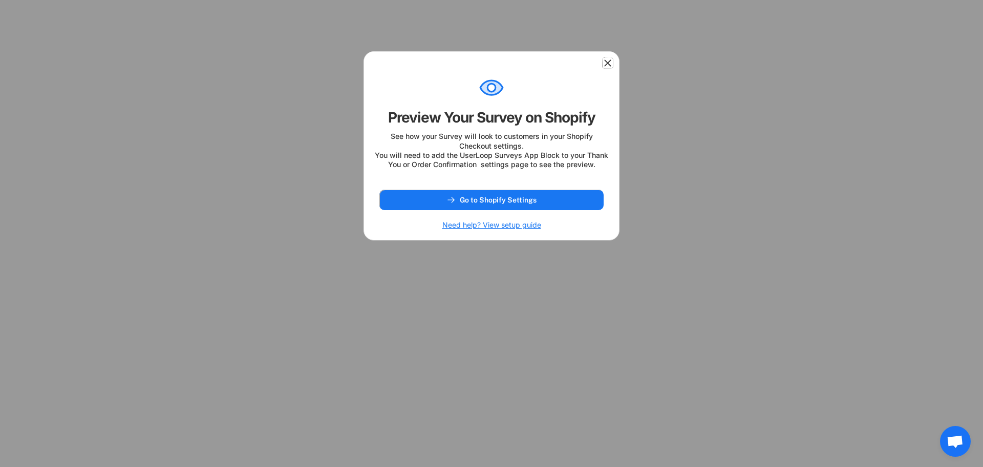
click at [609, 66] on icon at bounding box center [608, 63] width 10 height 10
